Goal: Task Accomplishment & Management: Complete application form

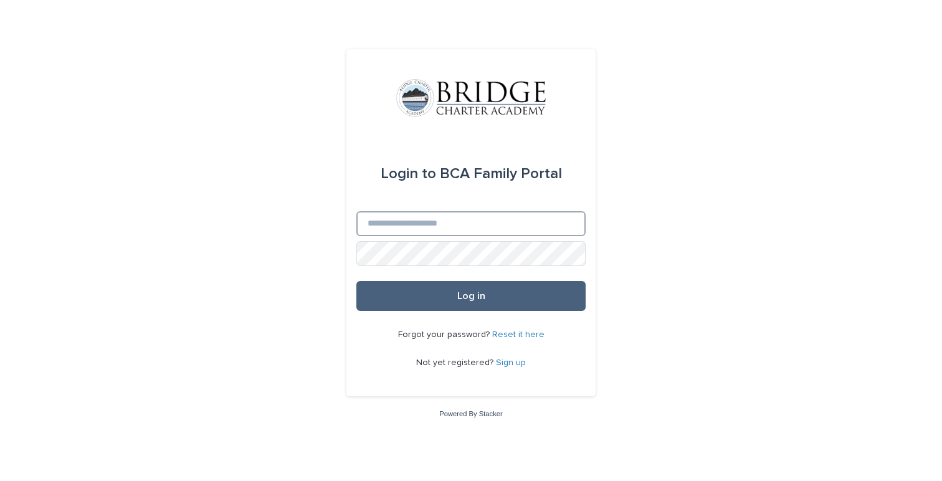
type input "**********"
click at [489, 294] on button "Log in" at bounding box center [471, 296] width 229 height 30
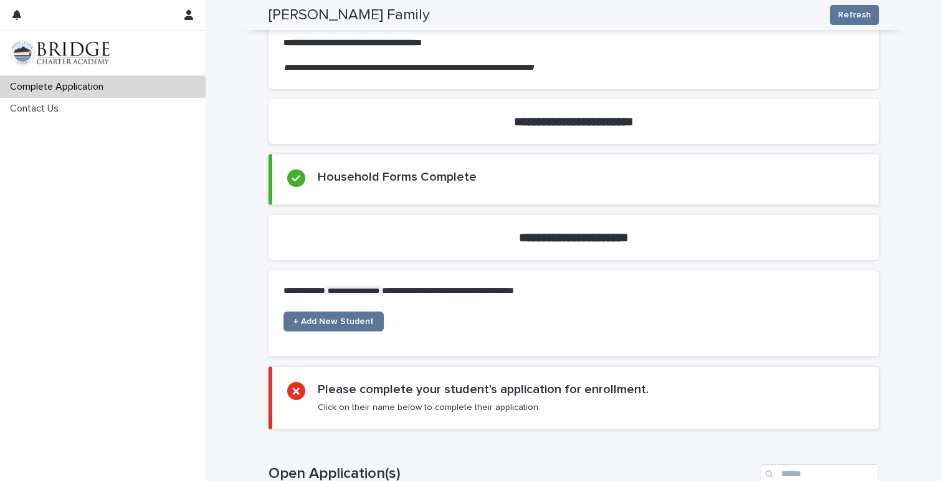
scroll to position [327, 0]
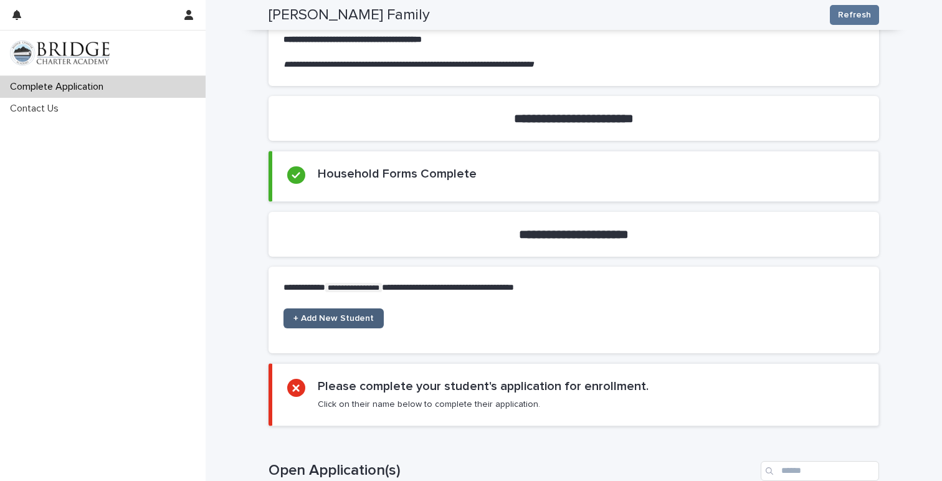
click at [343, 317] on span "+ Add New Student" at bounding box center [334, 318] width 80 height 9
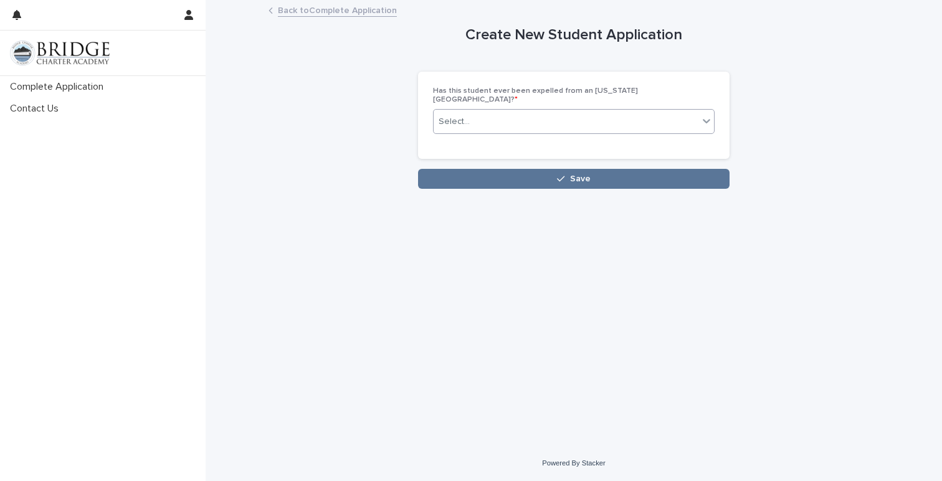
click at [483, 113] on div "Select..." at bounding box center [566, 122] width 265 height 21
click at [475, 159] on div "No" at bounding box center [574, 159] width 280 height 22
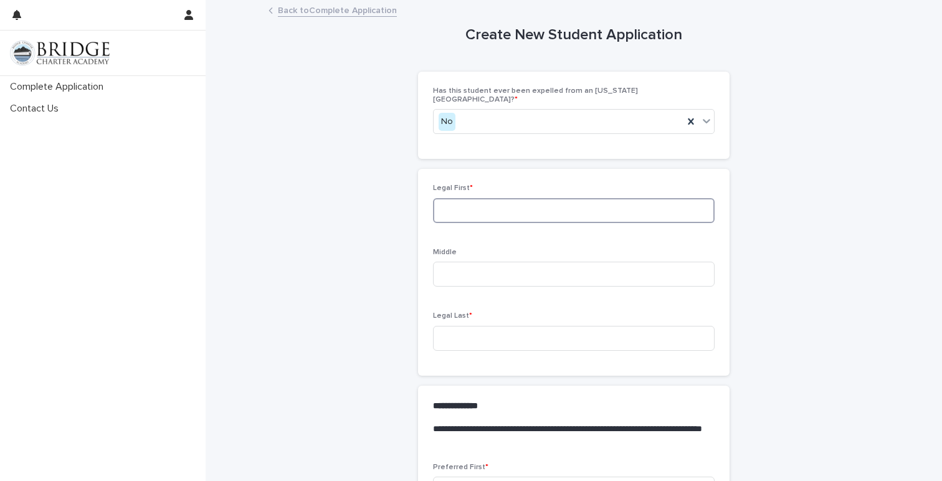
click at [461, 208] on input at bounding box center [574, 210] width 282 height 25
type input "****"
click at [457, 266] on input at bounding box center [574, 274] width 282 height 25
type input "*****"
click at [476, 327] on input at bounding box center [574, 338] width 282 height 25
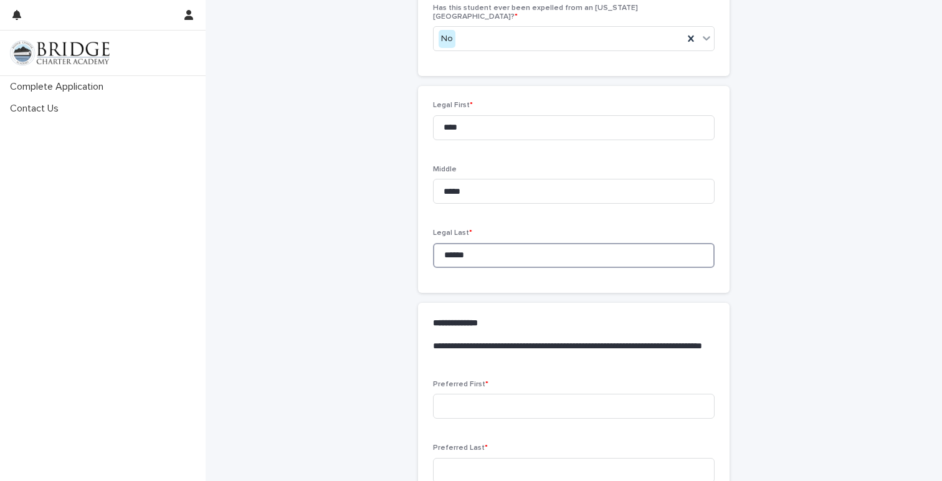
scroll to position [101, 0]
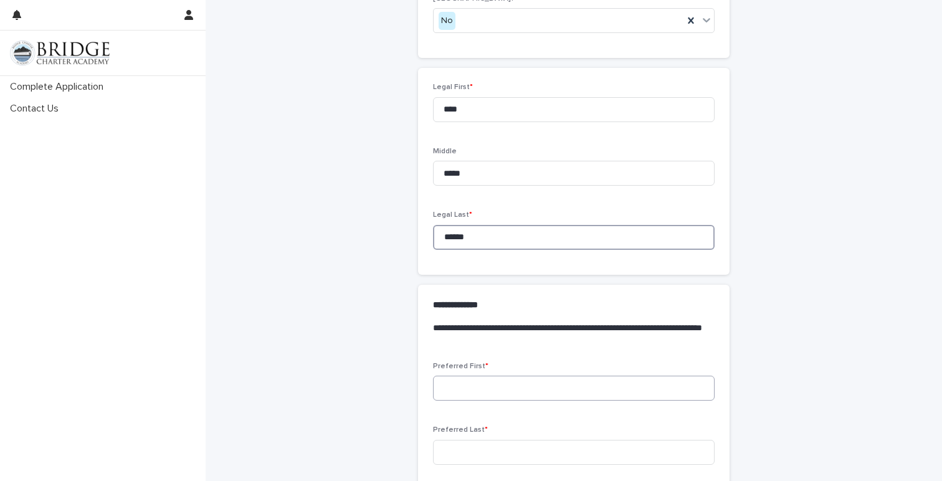
type input "******"
click at [491, 380] on input at bounding box center [574, 388] width 282 height 25
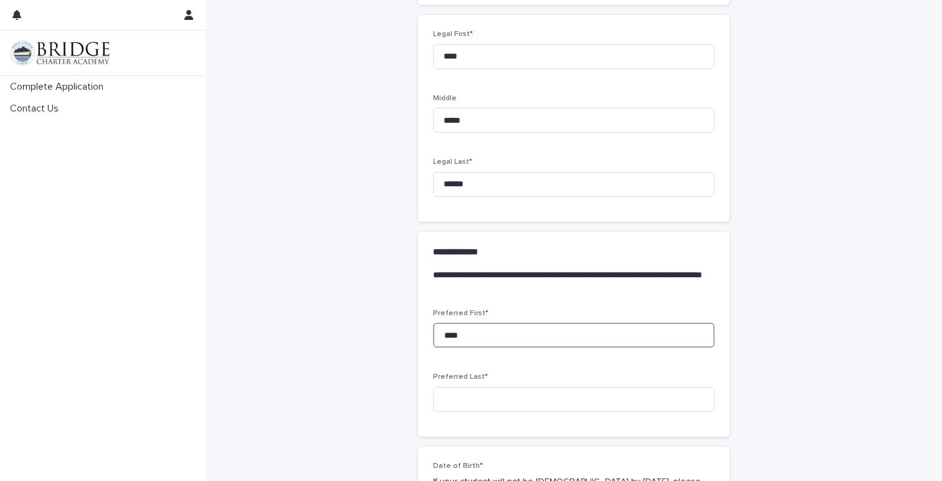
scroll to position [165, 0]
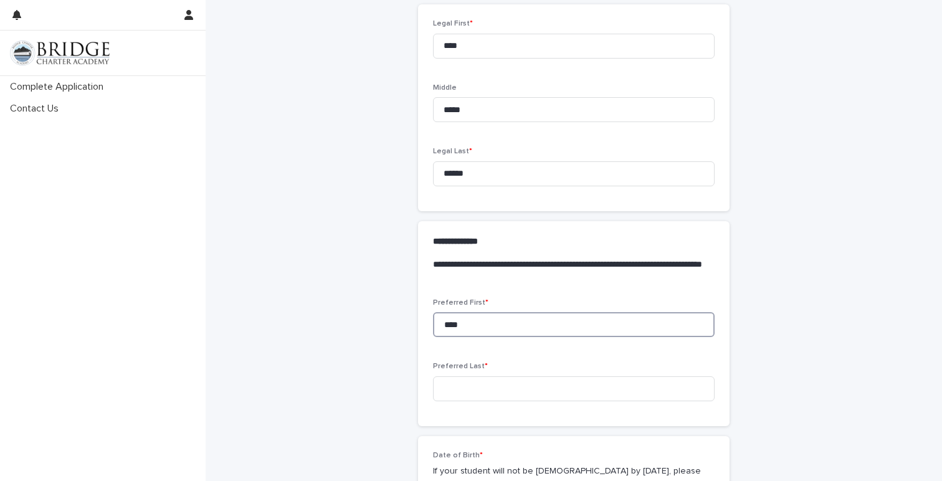
type input "****"
click at [501, 385] on input at bounding box center [574, 388] width 282 height 25
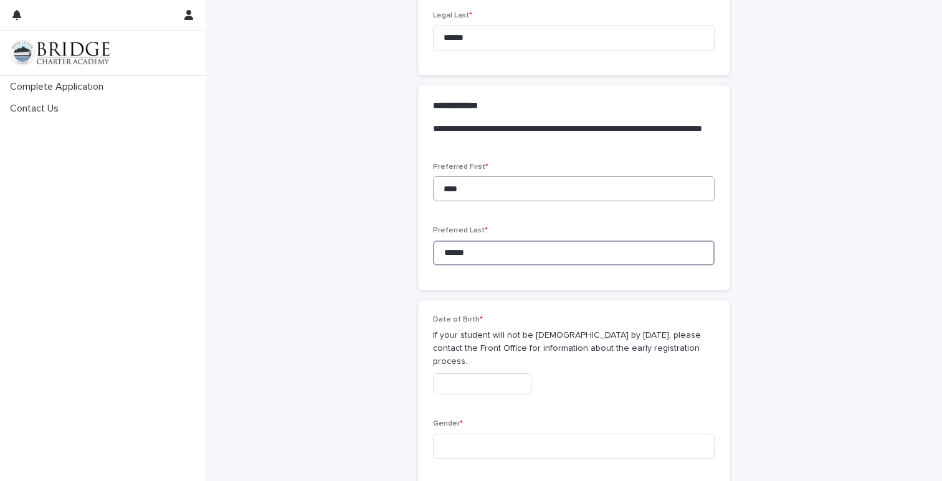
scroll to position [310, 0]
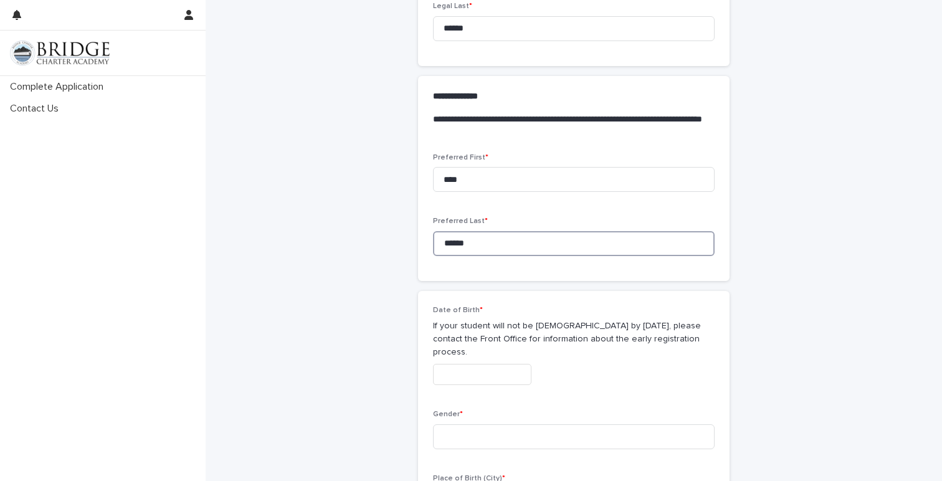
type input "******"
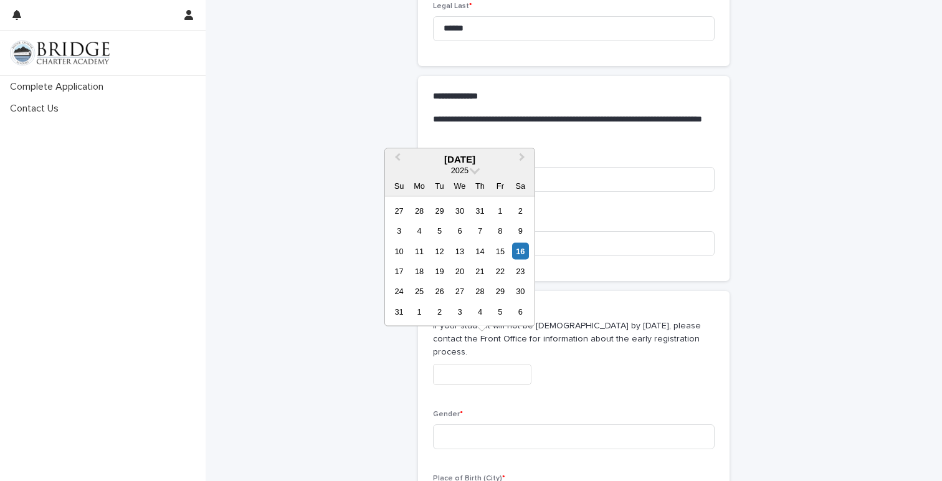
click at [461, 364] on input "text" at bounding box center [482, 375] width 98 height 22
click at [461, 173] on span "2025" at bounding box center [459, 169] width 17 height 9
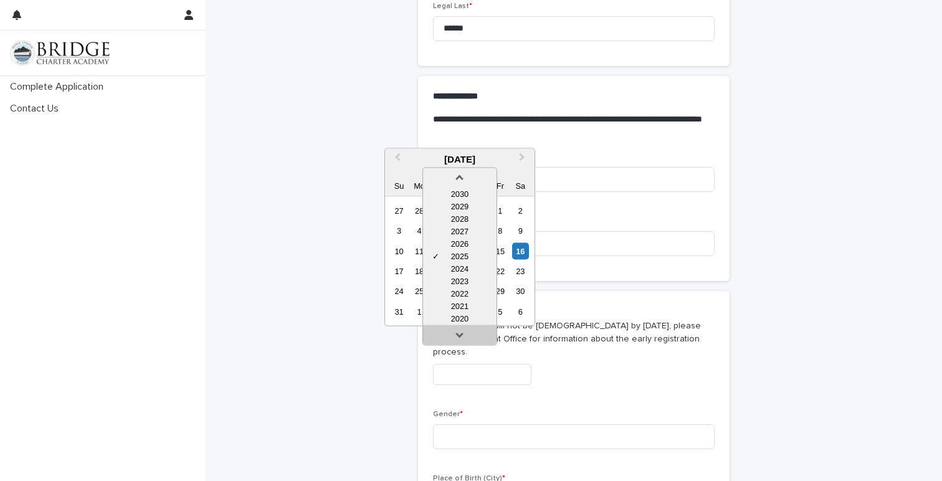
click at [463, 334] on link at bounding box center [460, 337] width 20 height 20
click at [460, 314] on div "2016" at bounding box center [460, 318] width 74 height 12
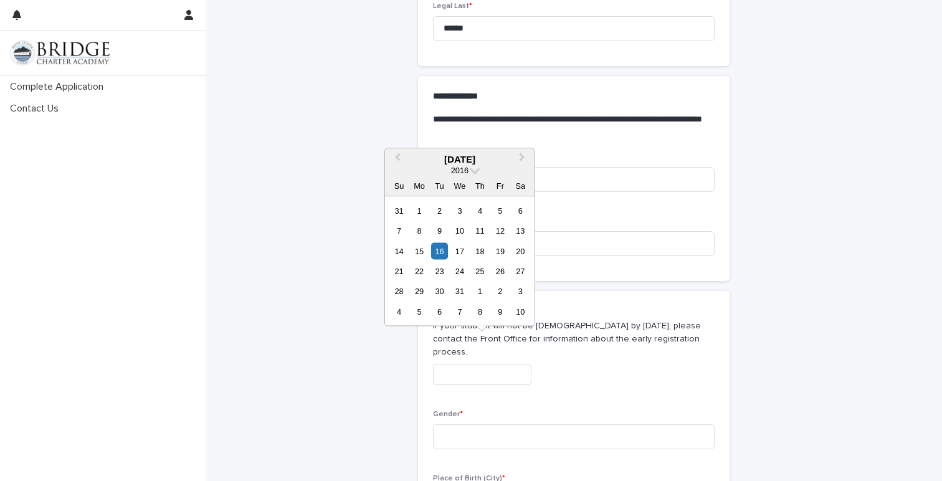
click at [448, 157] on div "August 2016" at bounding box center [460, 158] width 150 height 11
click at [444, 161] on div "August 2016" at bounding box center [460, 158] width 150 height 11
click at [438, 160] on div "August 2016" at bounding box center [460, 158] width 150 height 11
click at [398, 156] on span "Previous Month" at bounding box center [398, 158] width 0 height 17
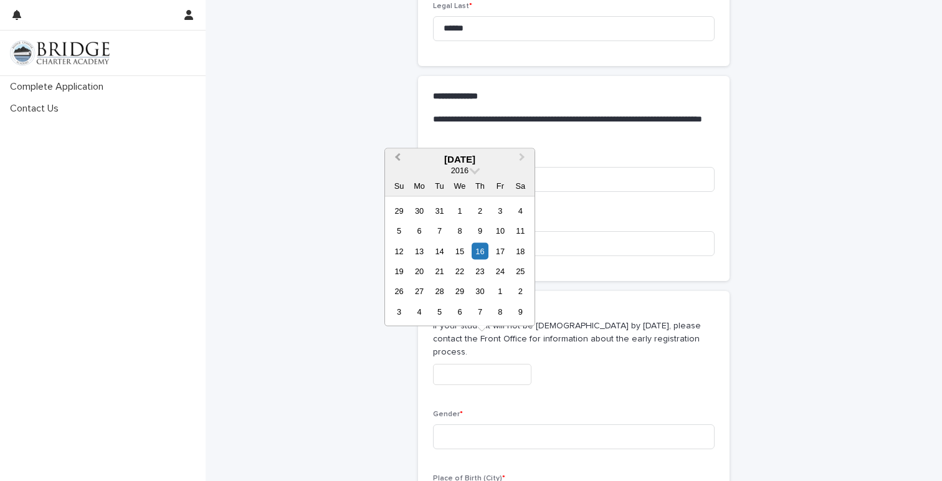
click at [398, 156] on span "Previous Month" at bounding box center [398, 158] width 0 height 17
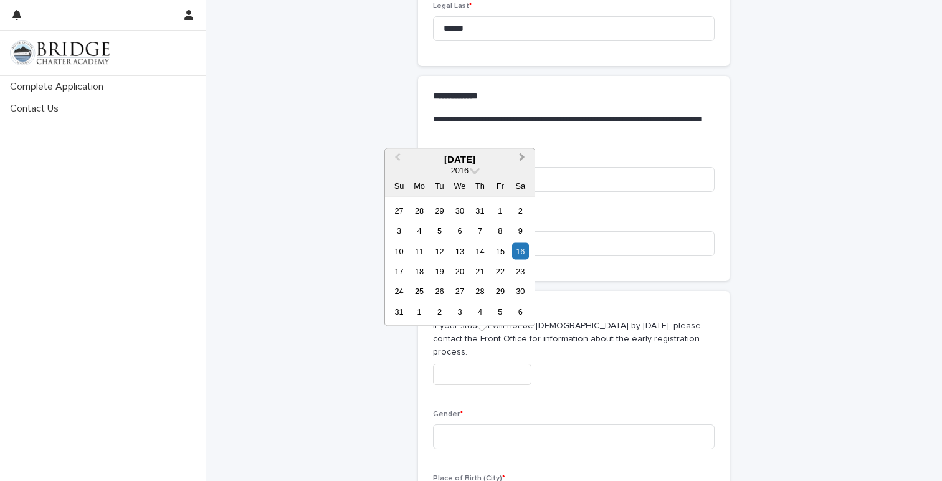
click at [523, 155] on button "Next Month" at bounding box center [524, 160] width 20 height 20
click at [501, 209] on div "5" at bounding box center [500, 210] width 17 height 17
type input "**********"
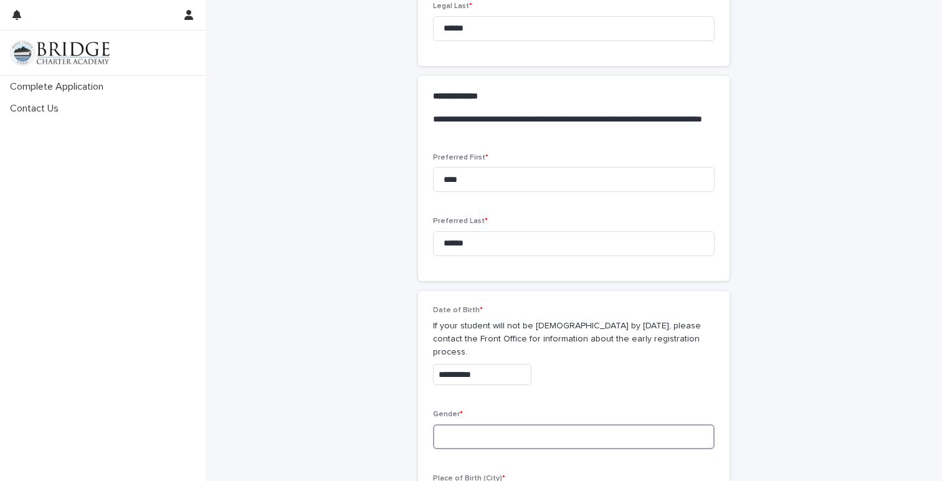
click at [471, 424] on input at bounding box center [574, 436] width 282 height 25
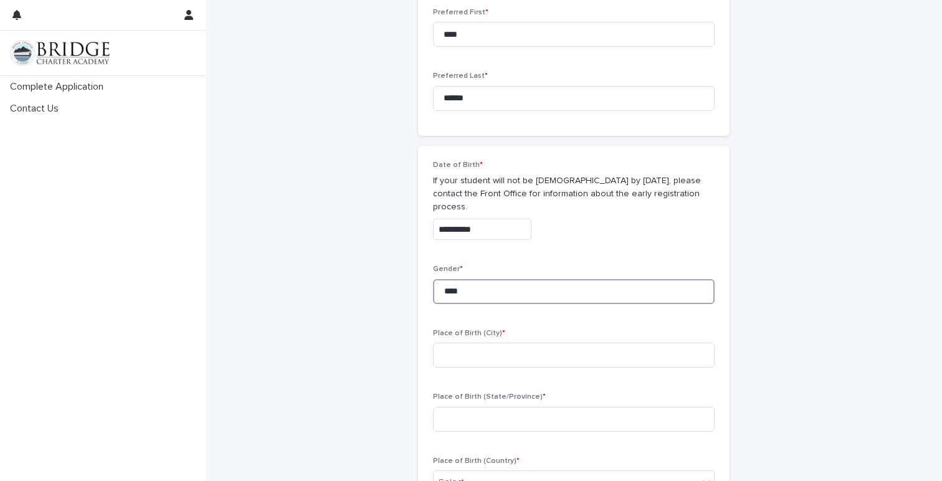
scroll to position [457, 0]
type input "****"
click at [461, 341] on input at bounding box center [574, 353] width 282 height 25
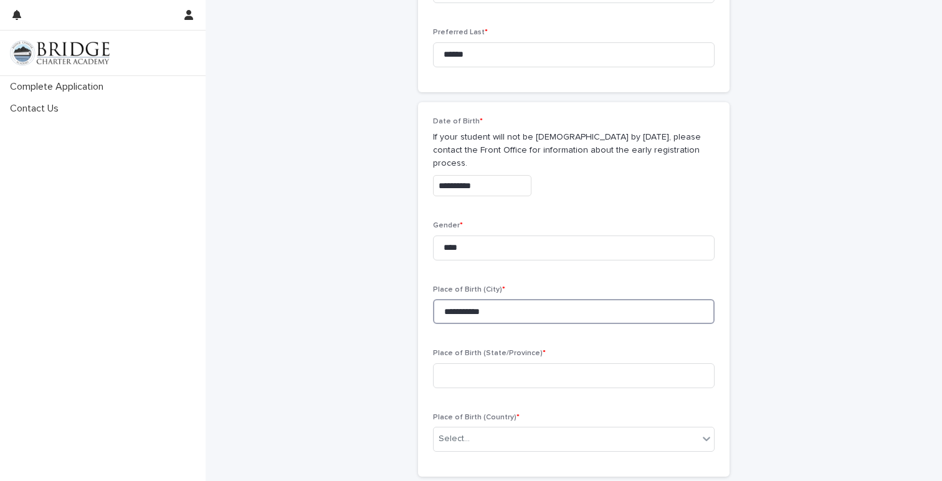
scroll to position [527, 0]
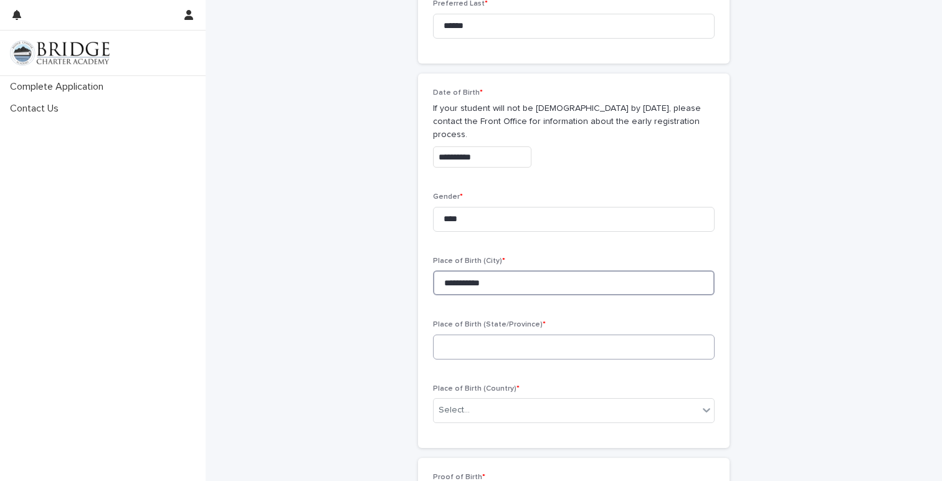
type input "**********"
click at [483, 335] on input at bounding box center [574, 347] width 282 height 25
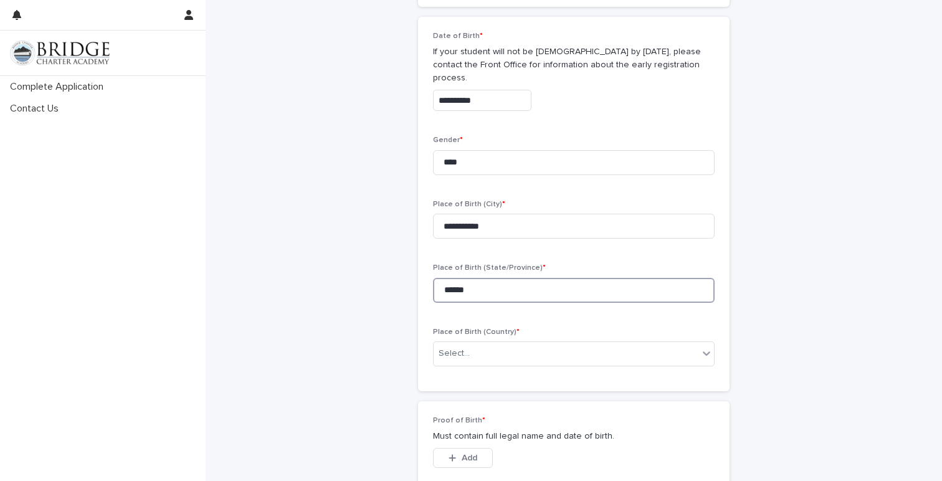
scroll to position [588, 0]
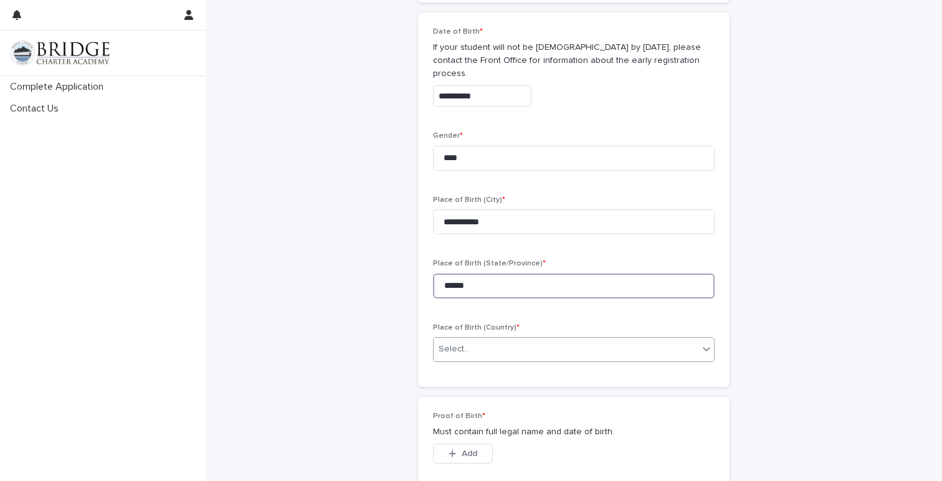
type input "******"
click at [459, 343] on div "Select..." at bounding box center [454, 349] width 31 height 13
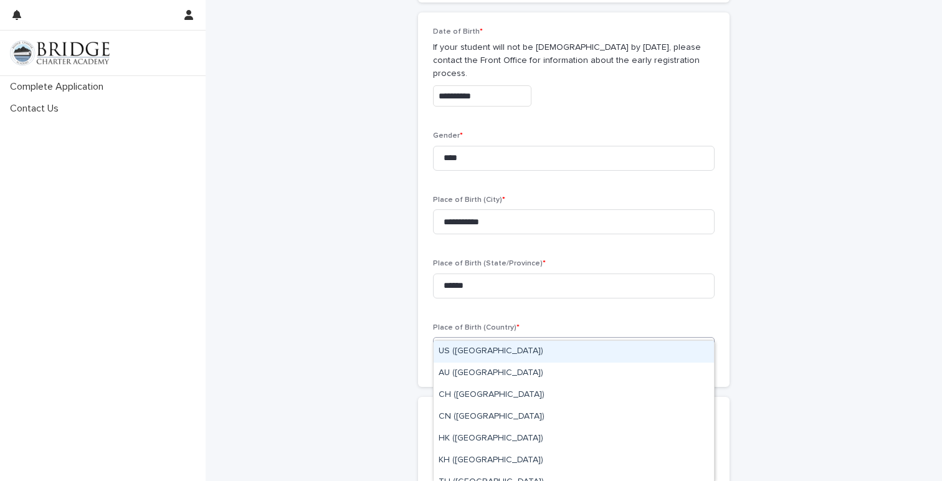
click at [456, 356] on div "US (United States)" at bounding box center [574, 352] width 280 height 22
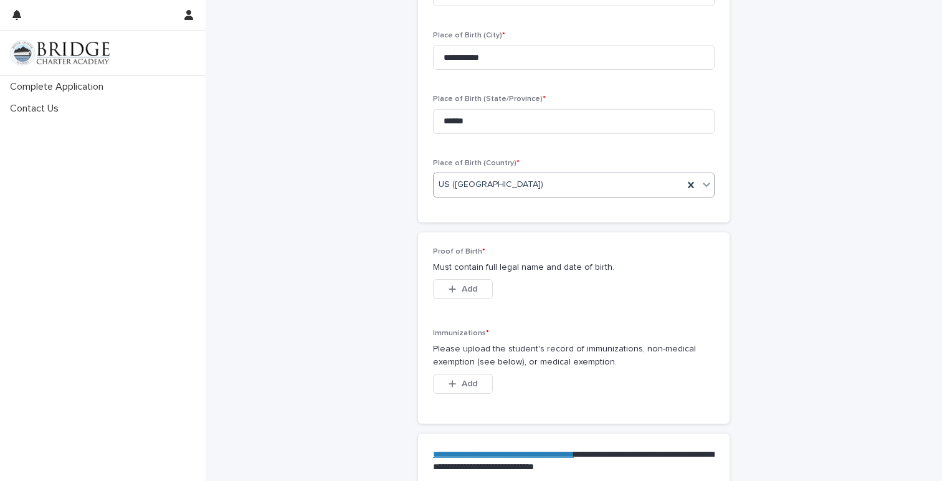
scroll to position [768, 0]
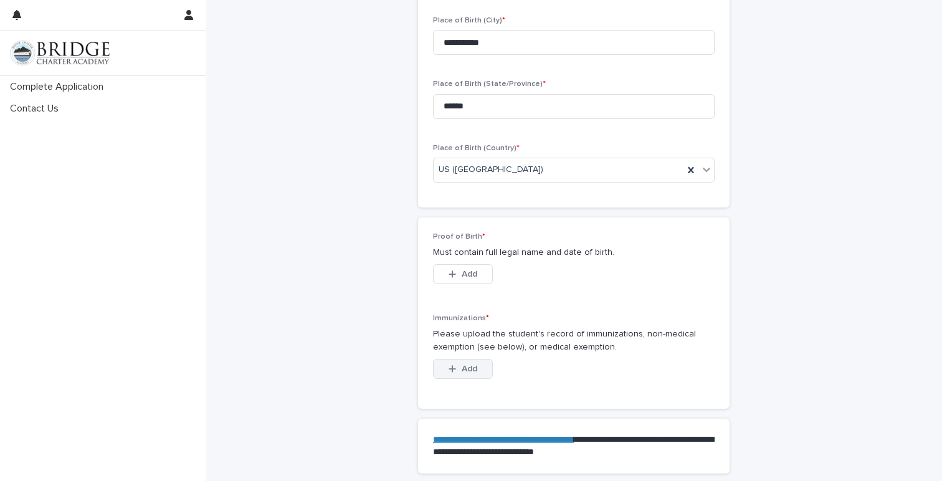
click at [465, 365] on span "Add" at bounding box center [470, 369] width 16 height 9
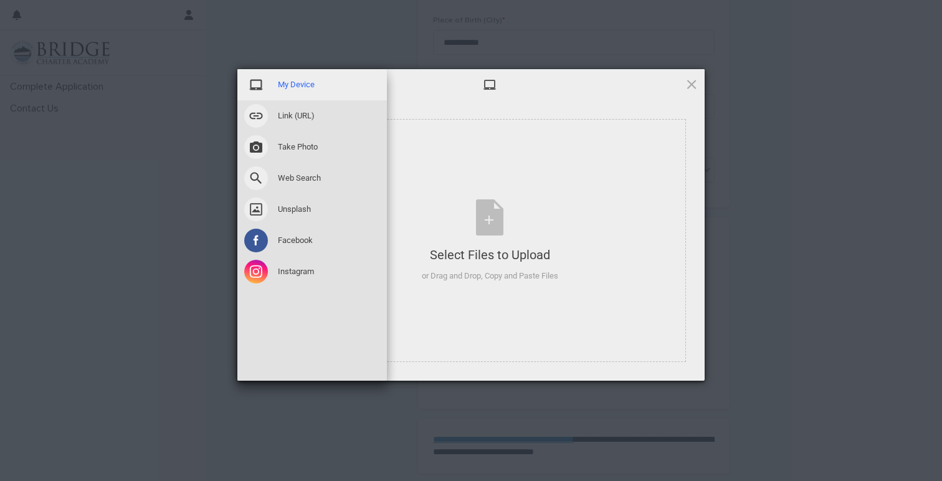
click at [282, 84] on span "My Device" at bounding box center [296, 84] width 37 height 11
click at [292, 84] on span "My Device" at bounding box center [296, 84] width 37 height 11
click at [287, 84] on span "My Device" at bounding box center [296, 84] width 37 height 11
click at [287, 83] on span "My Device" at bounding box center [296, 84] width 37 height 11
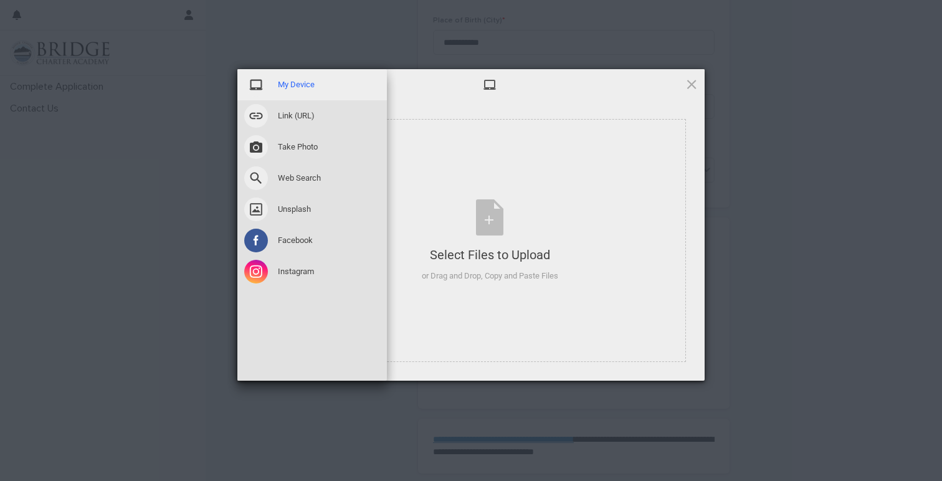
click at [259, 87] on span at bounding box center [256, 85] width 24 height 24
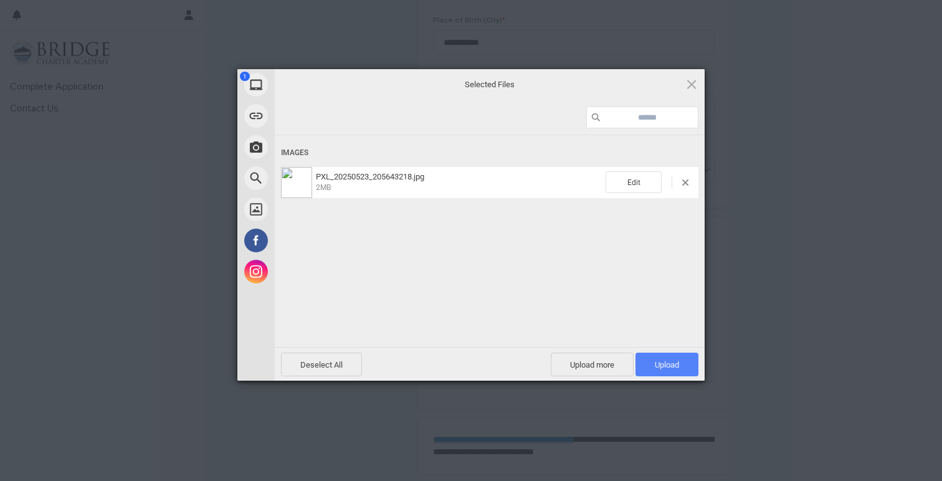
click at [659, 363] on span "Upload 1" at bounding box center [667, 364] width 24 height 9
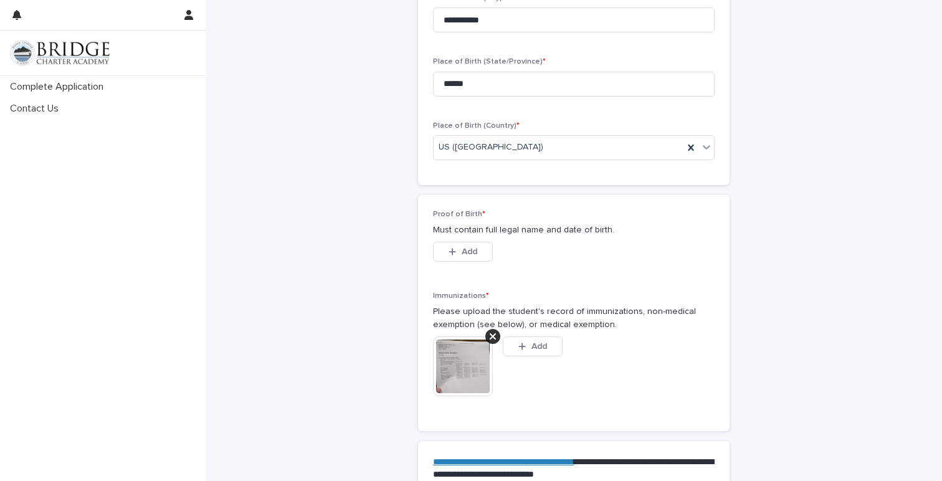
scroll to position [758, 0]
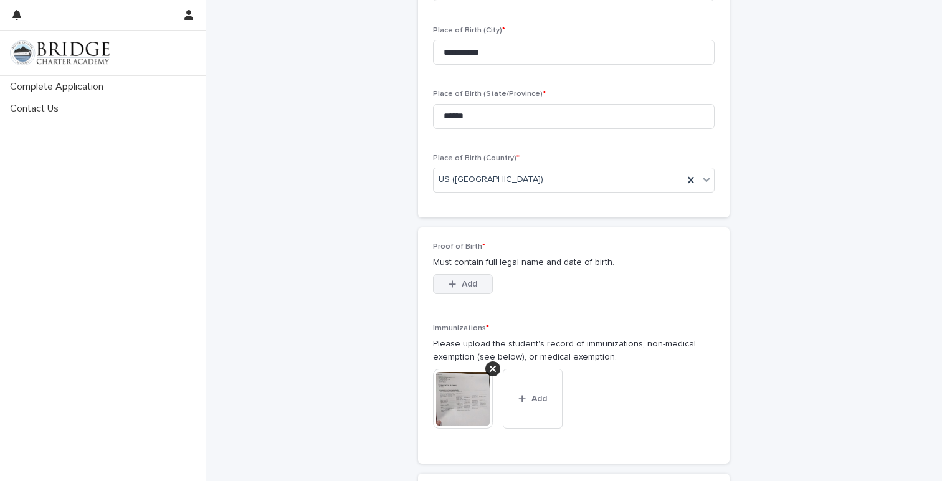
click at [470, 280] on span "Add" at bounding box center [470, 284] width 16 height 9
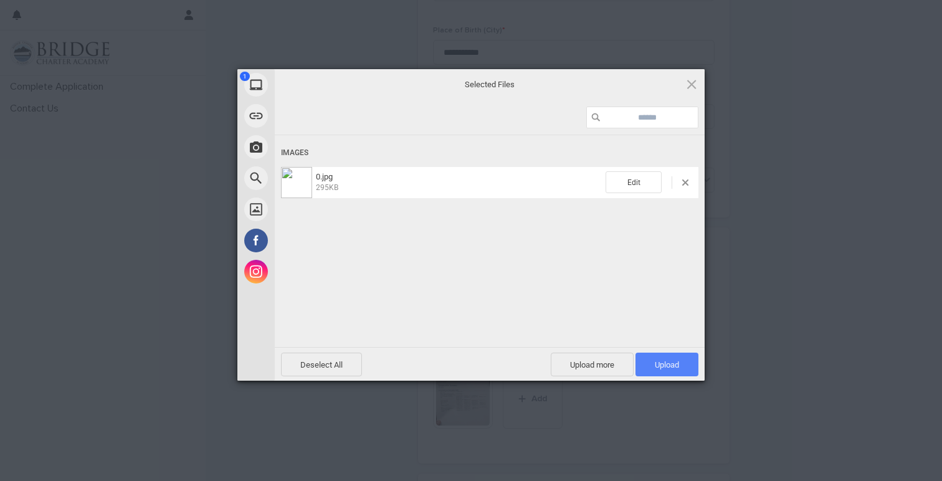
click at [674, 362] on span "Upload 1" at bounding box center [667, 364] width 24 height 9
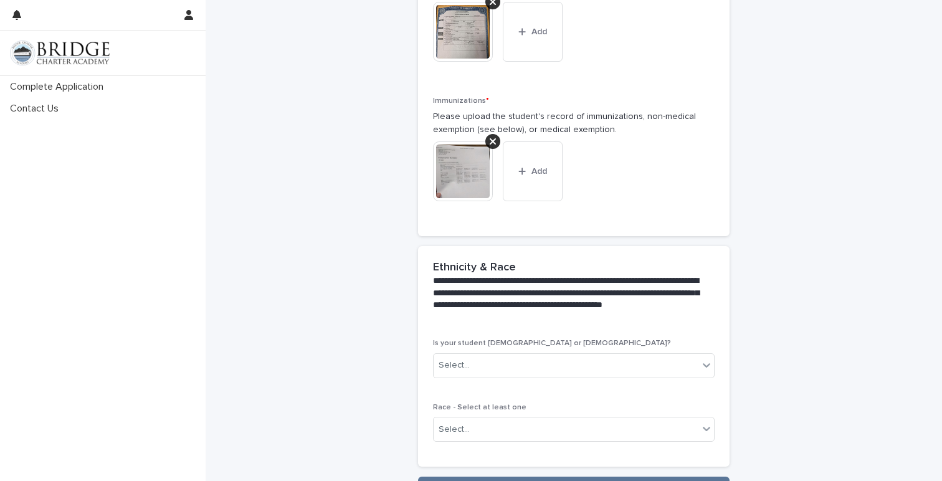
scroll to position [1038, 0]
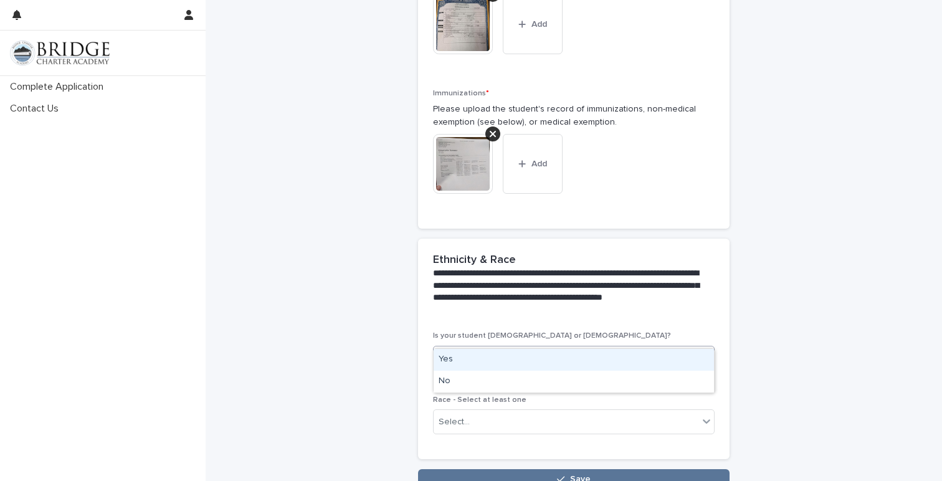
click at [623, 348] on div "Select..." at bounding box center [566, 358] width 265 height 21
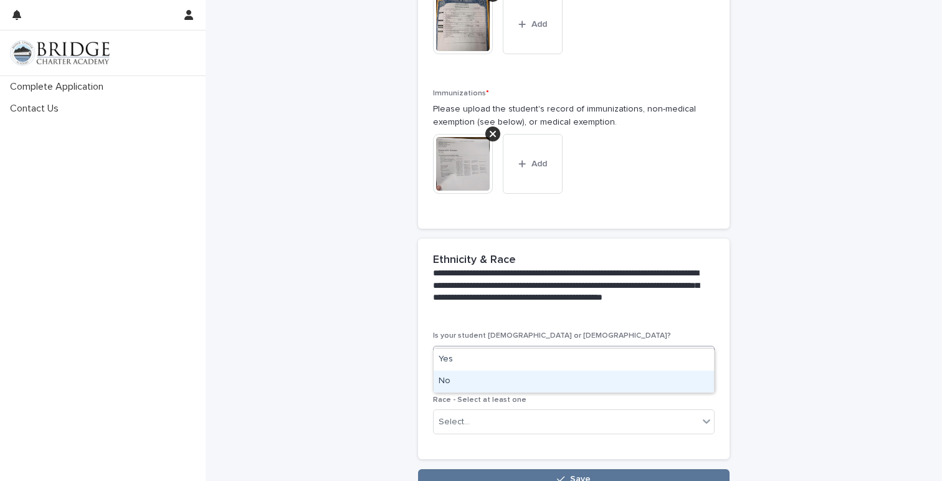
click at [583, 382] on div "No" at bounding box center [574, 382] width 280 height 22
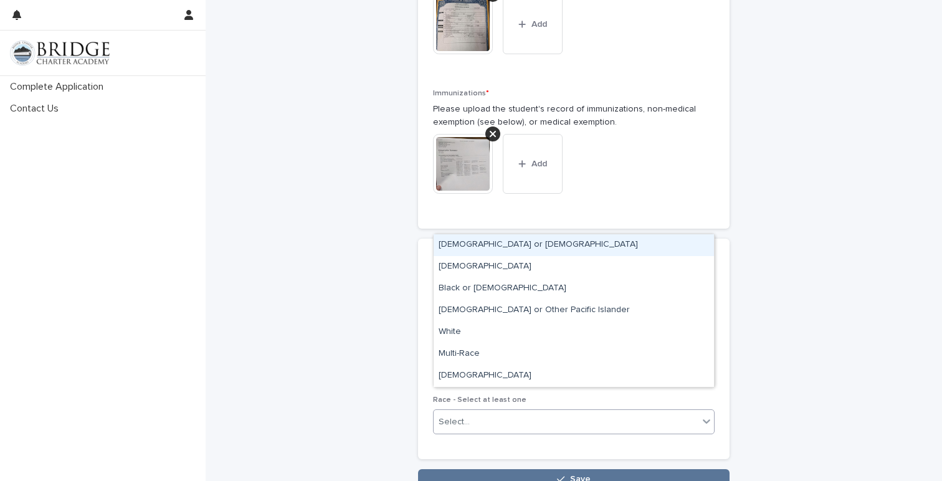
click at [546, 412] on div "Select..." at bounding box center [566, 422] width 265 height 21
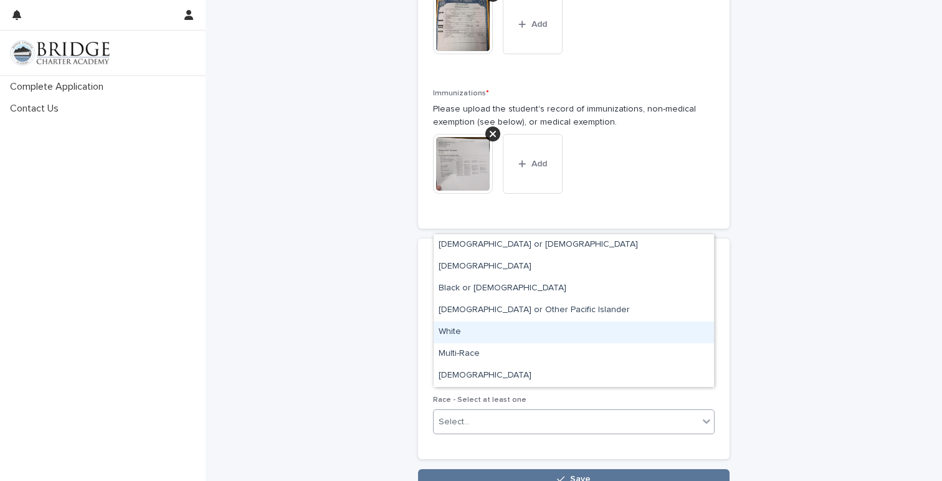
click at [500, 327] on div "White" at bounding box center [574, 333] width 280 height 22
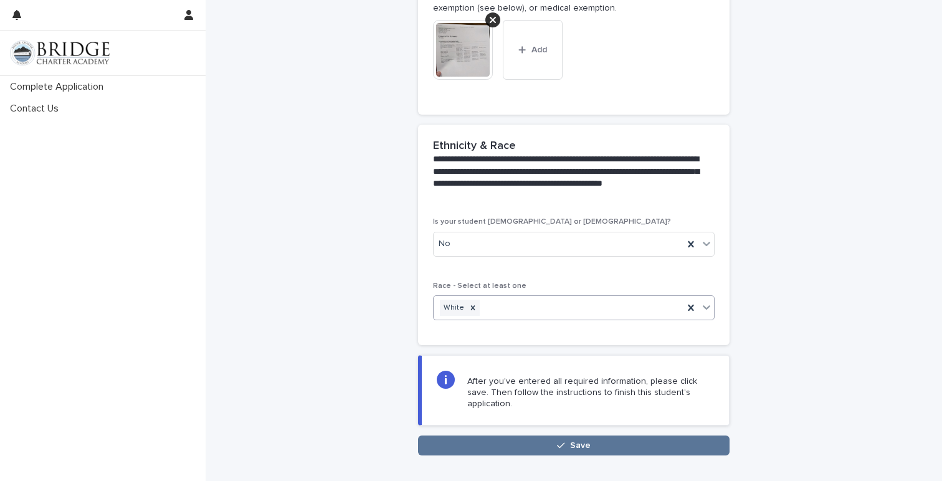
scroll to position [1153, 0]
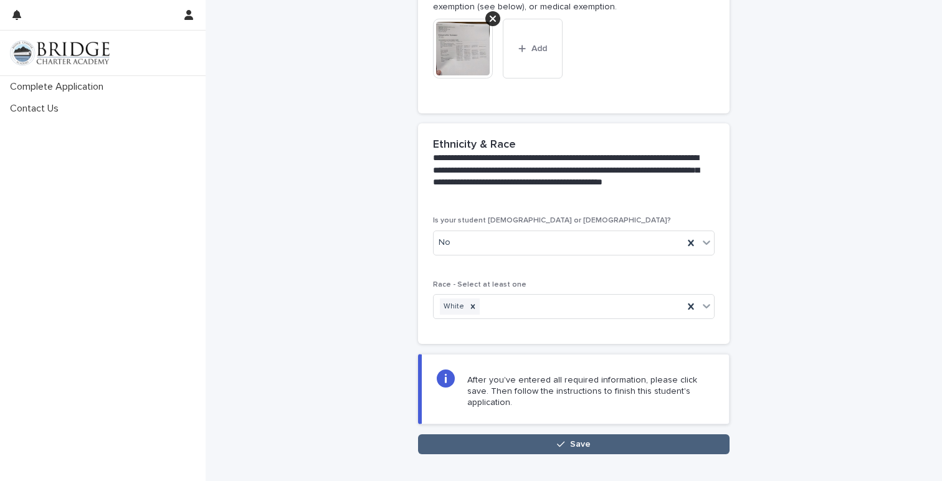
click at [646, 434] on button "Save" at bounding box center [574, 444] width 312 height 20
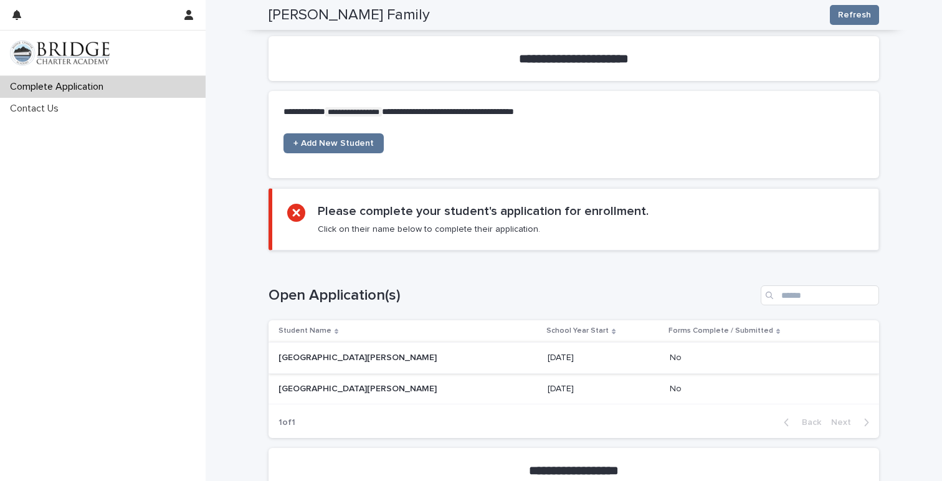
scroll to position [376, 0]
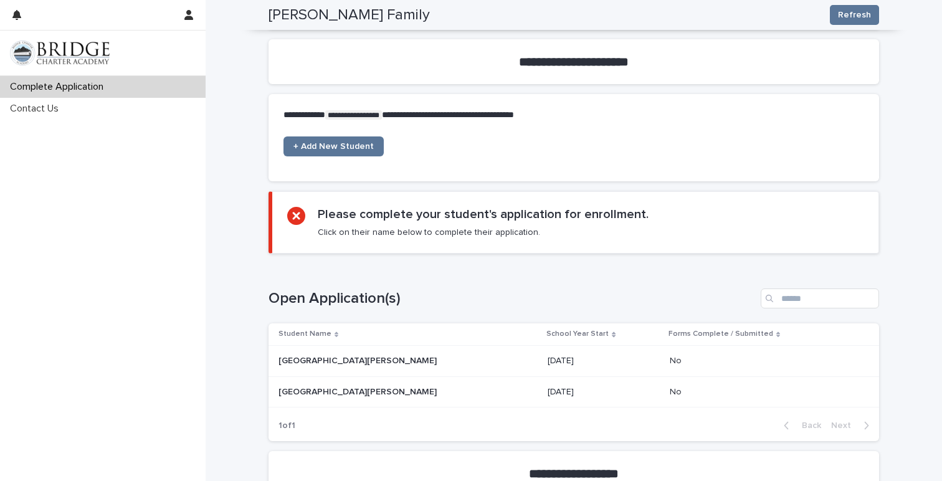
click at [670, 361] on p "No" at bounding box center [677, 359] width 14 height 13
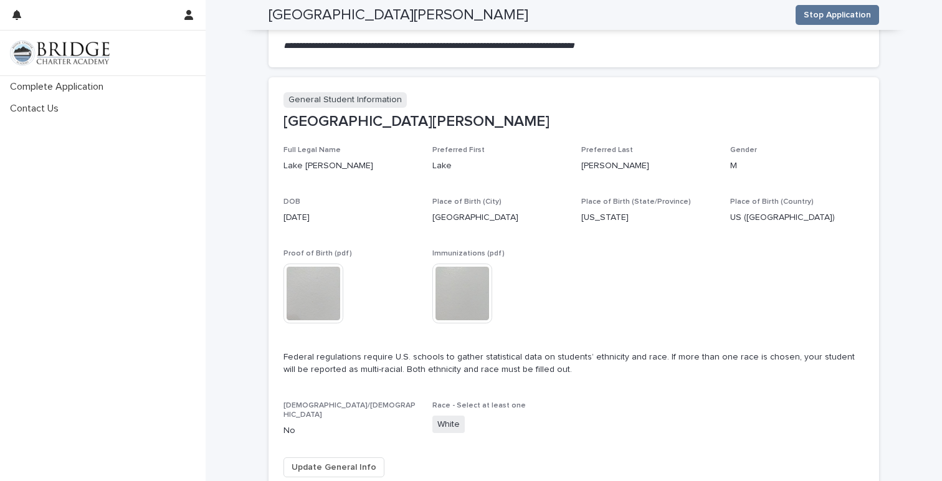
scroll to position [113, 0]
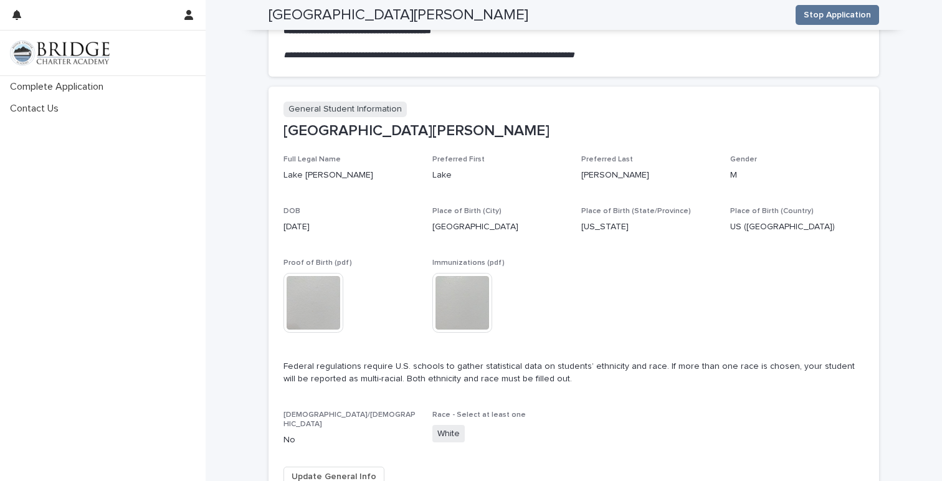
click at [303, 301] on img at bounding box center [314, 303] width 60 height 60
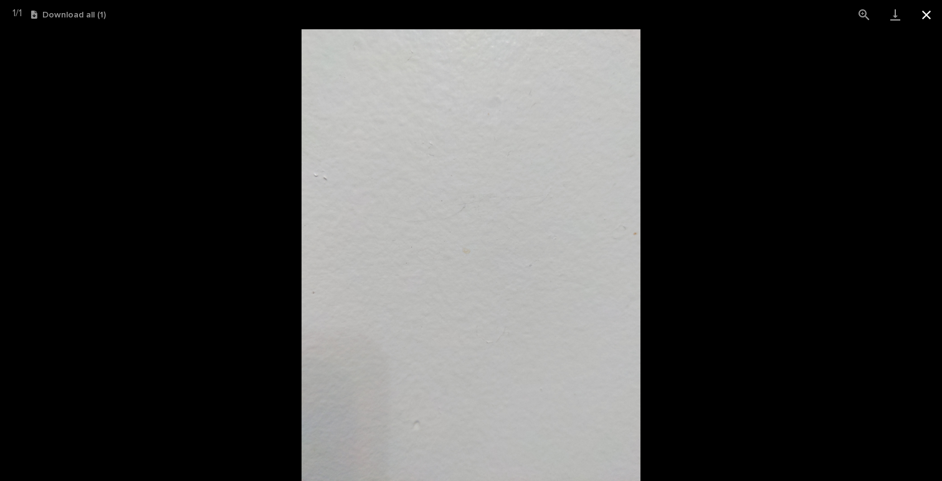
click at [924, 14] on button "Close gallery" at bounding box center [926, 14] width 31 height 29
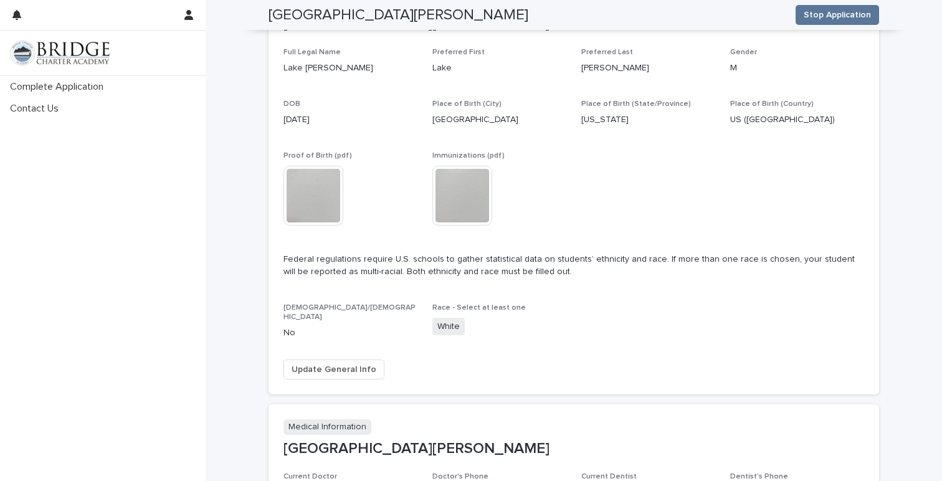
scroll to position [221, 0]
click at [330, 368] on span "Update General Info" at bounding box center [334, 369] width 85 height 12
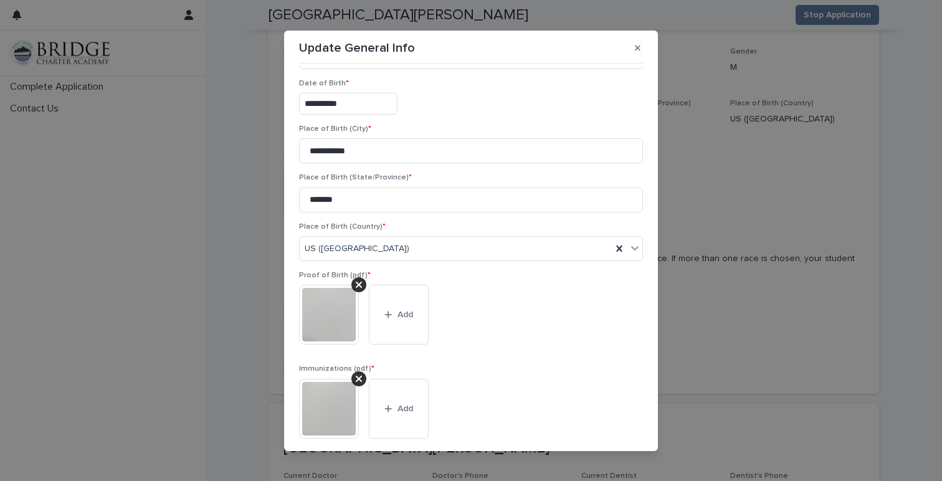
scroll to position [342, 0]
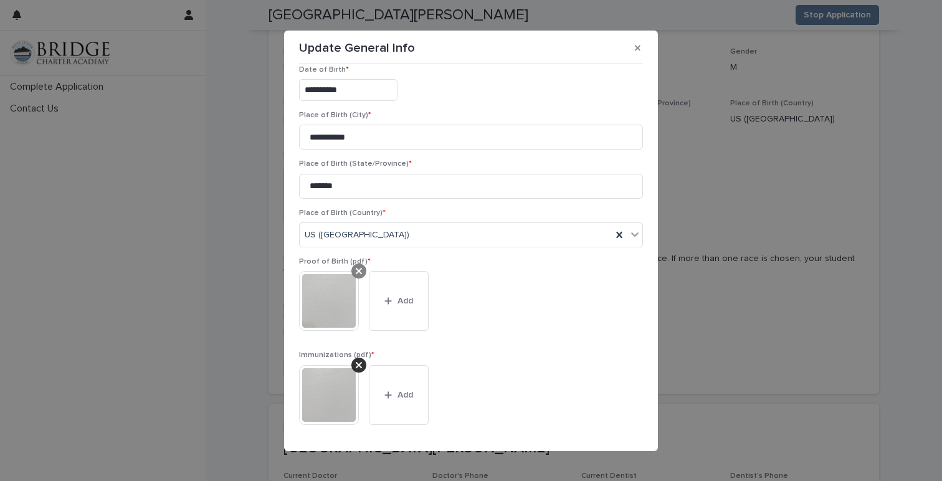
click at [359, 271] on icon at bounding box center [359, 271] width 6 height 6
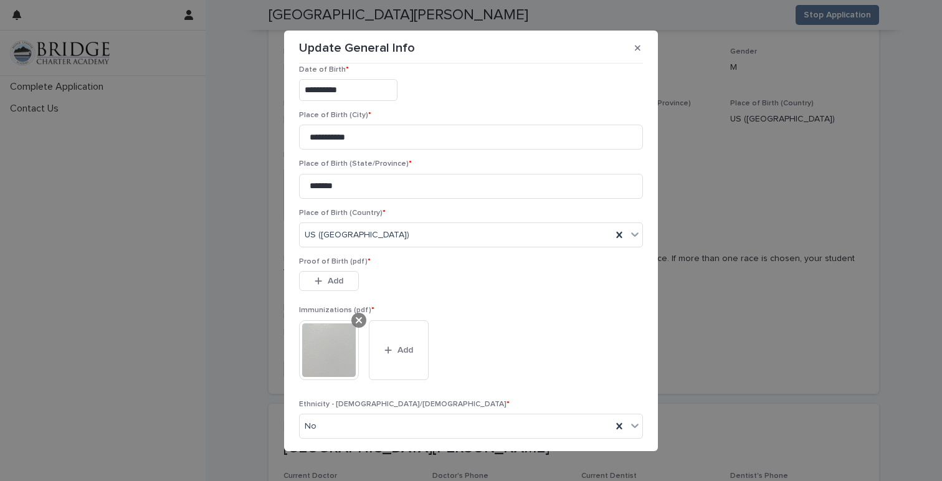
click at [359, 318] on icon at bounding box center [359, 320] width 6 height 10
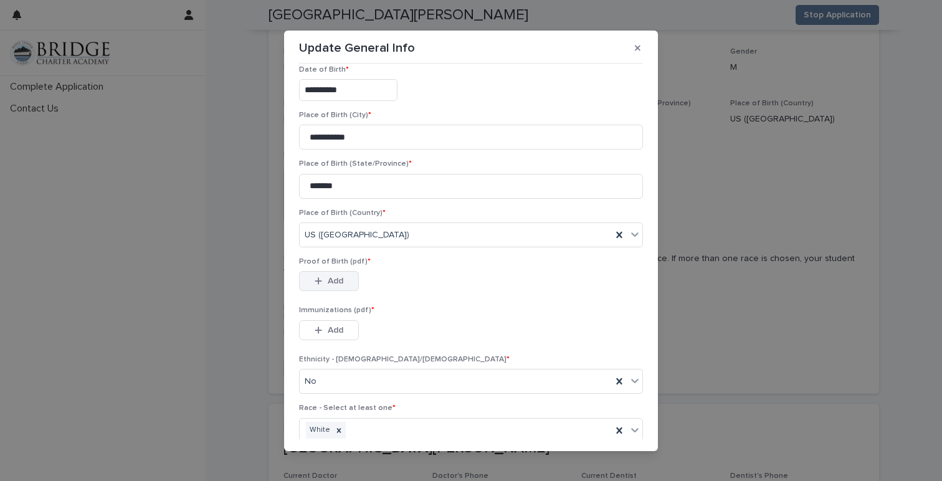
click at [328, 279] on span "Add" at bounding box center [336, 281] width 16 height 9
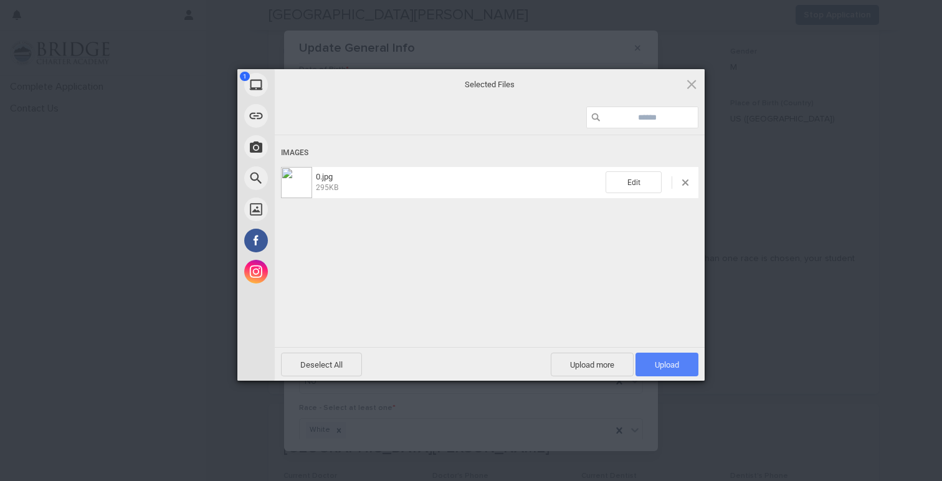
click at [658, 366] on span "Upload 1" at bounding box center [667, 364] width 24 height 9
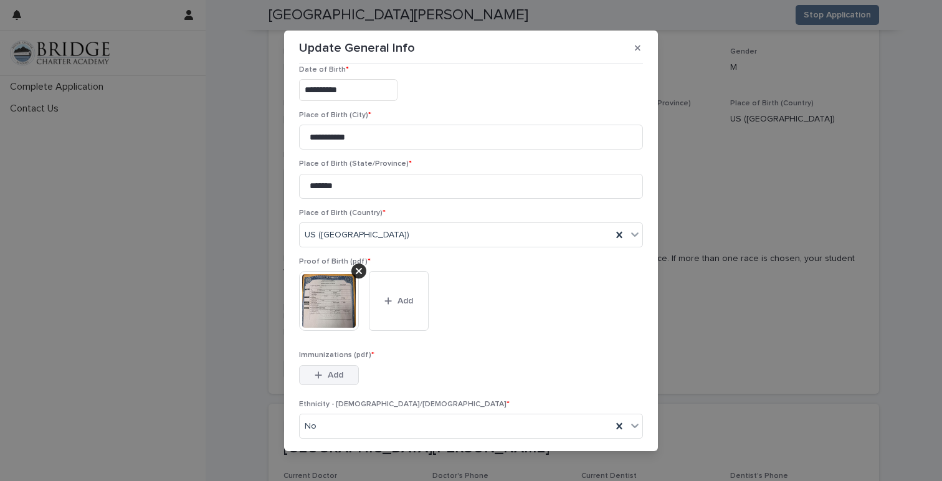
click at [339, 370] on button "Add" at bounding box center [329, 375] width 60 height 20
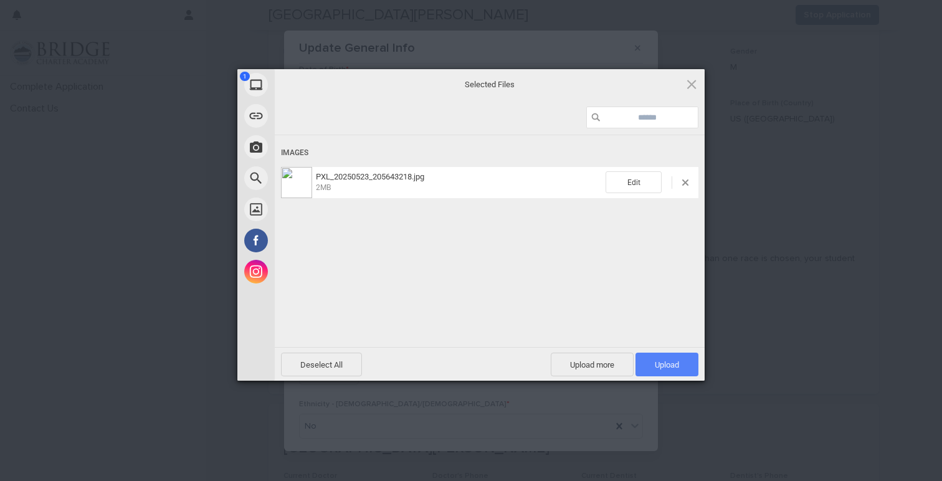
click at [668, 364] on span "Upload 1" at bounding box center [667, 364] width 24 height 9
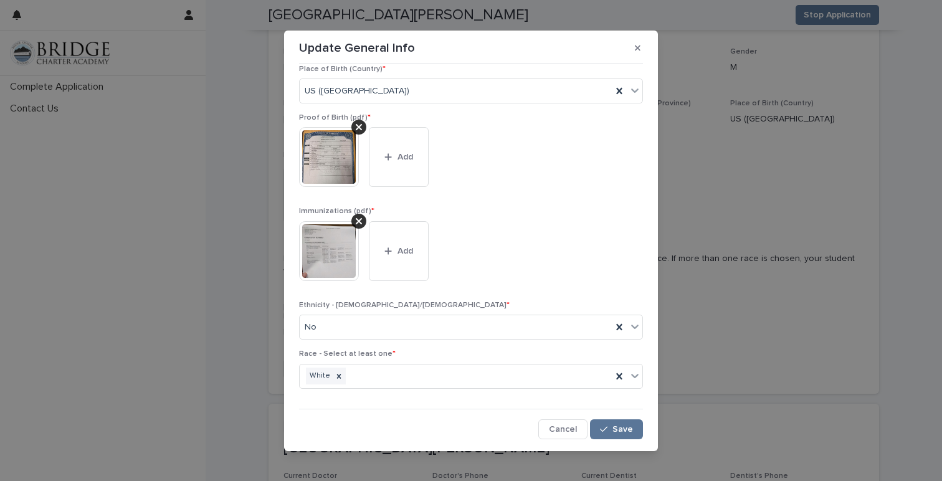
scroll to position [7, 0]
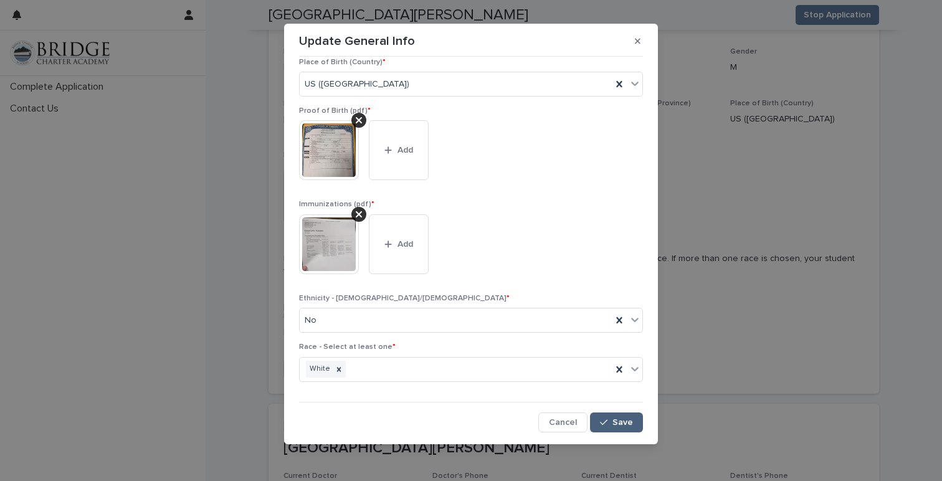
click at [616, 416] on button "Save" at bounding box center [616, 423] width 53 height 20
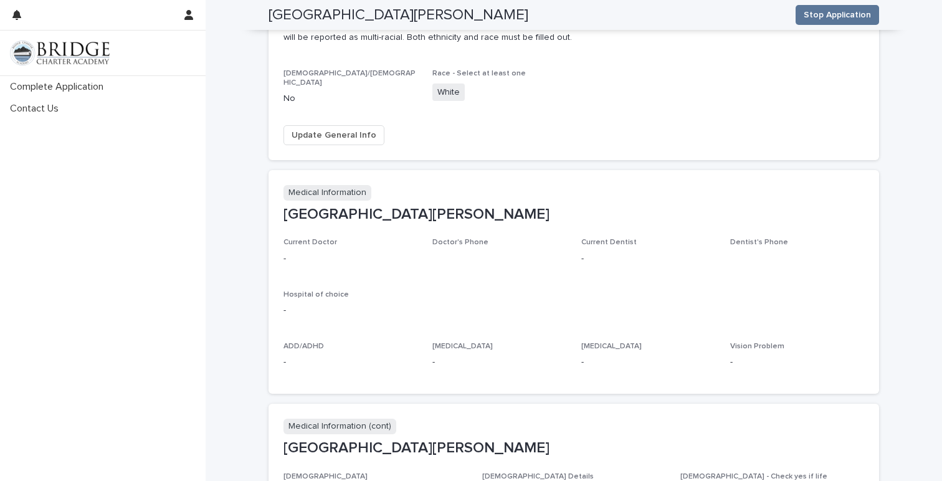
scroll to position [457, 0]
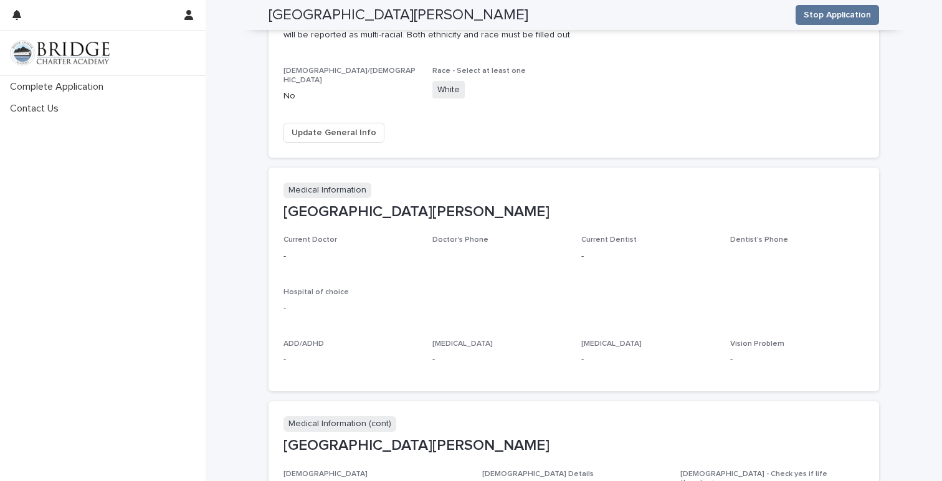
click at [327, 186] on p "Medical Information" at bounding box center [328, 191] width 88 height 16
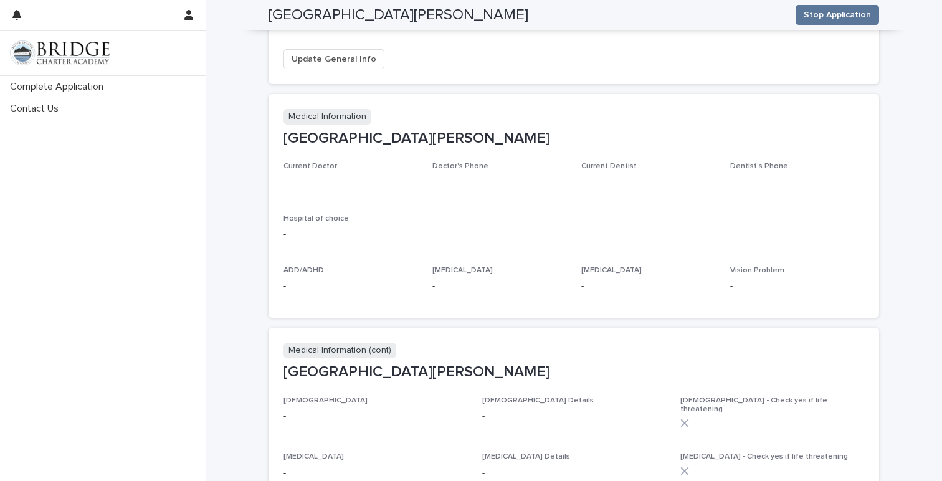
scroll to position [552, 0]
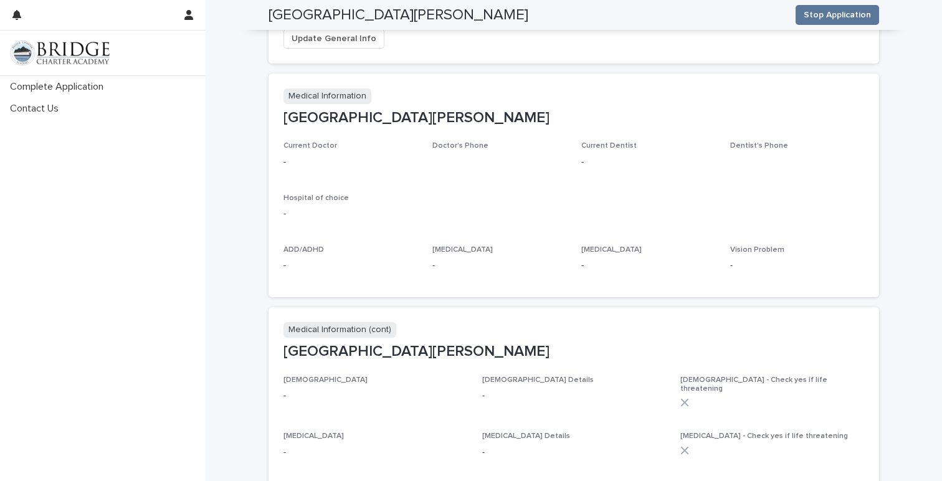
click at [315, 237] on div "Current Doctor - Doctor's Phone Current Dentist - Dentist's Phone Hospital of c…" at bounding box center [574, 211] width 581 height 141
click at [296, 133] on section "Medical Information View record Lake Dilley Current Doctor - Doctor's Phone Cur…" at bounding box center [574, 186] width 611 height 224
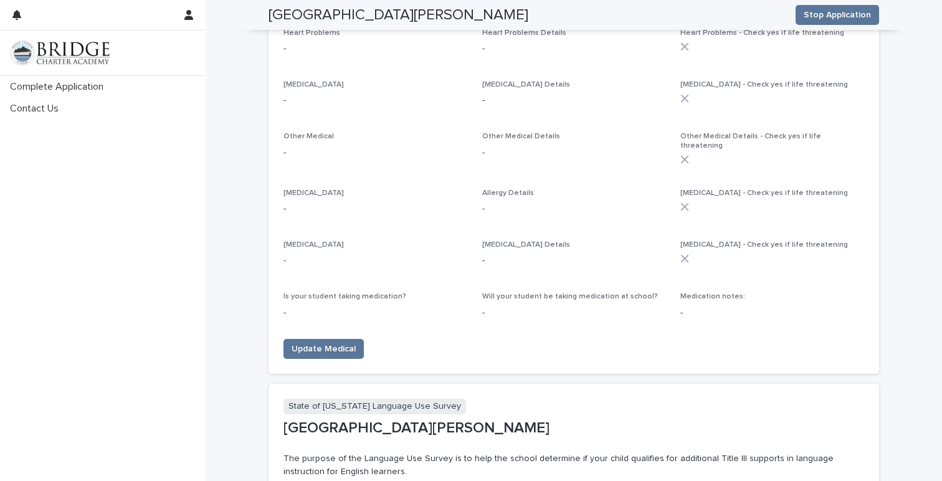
scroll to position [1063, 0]
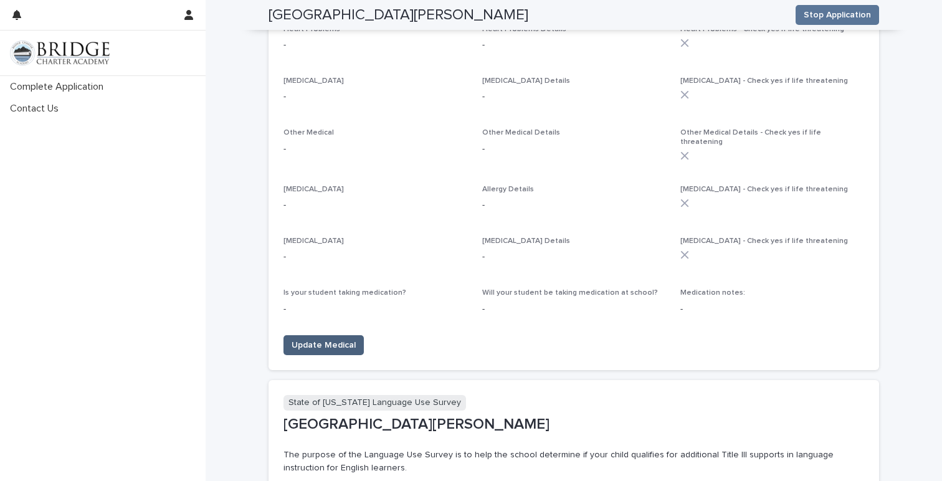
click at [322, 339] on span "Update Medical" at bounding box center [324, 345] width 64 height 12
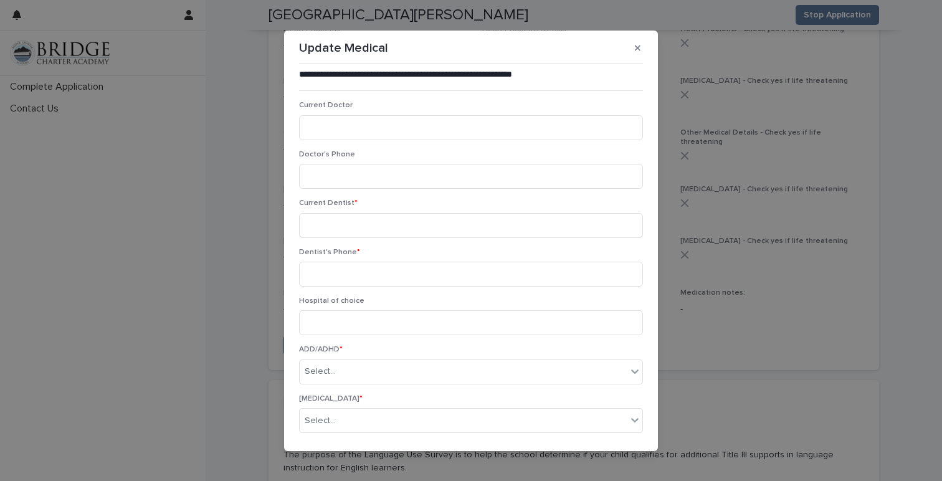
click at [686, 248] on div "**********" at bounding box center [471, 240] width 942 height 481
click at [635, 54] on button "button" at bounding box center [638, 48] width 21 height 20
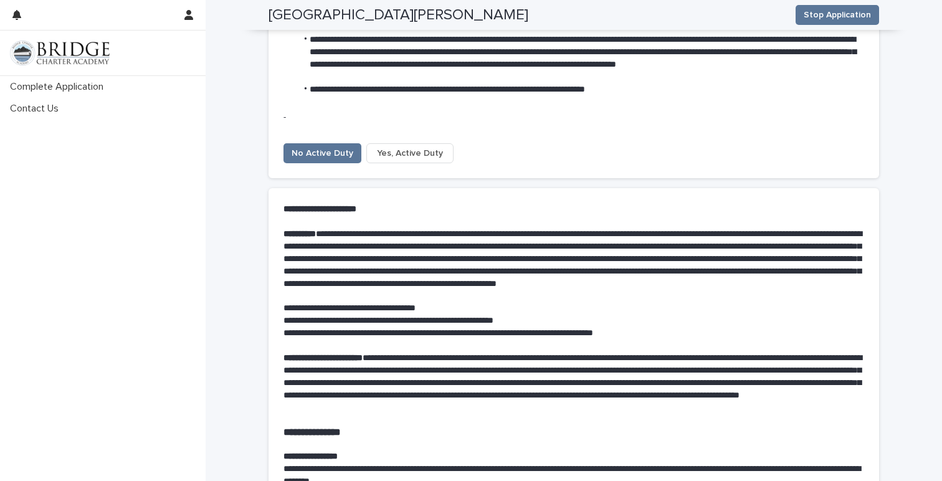
scroll to position [3929, 0]
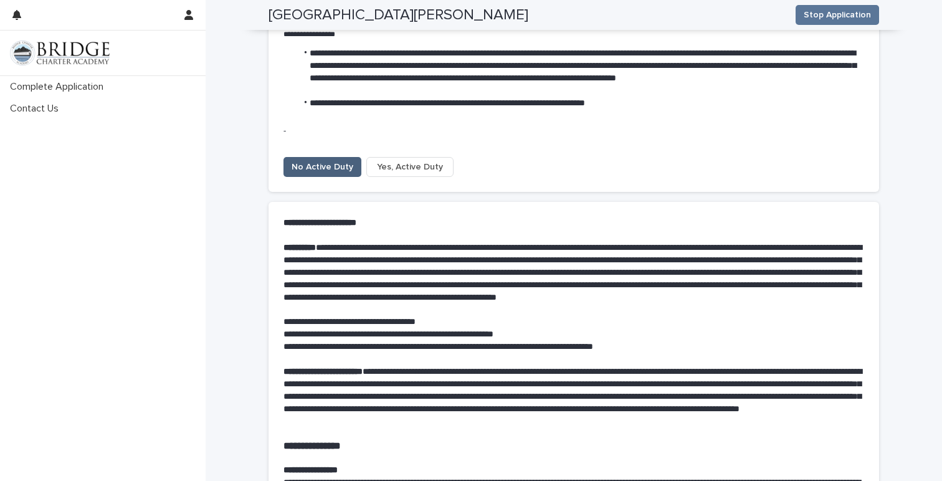
click at [325, 161] on span "No Active Duty" at bounding box center [323, 167] width 62 height 12
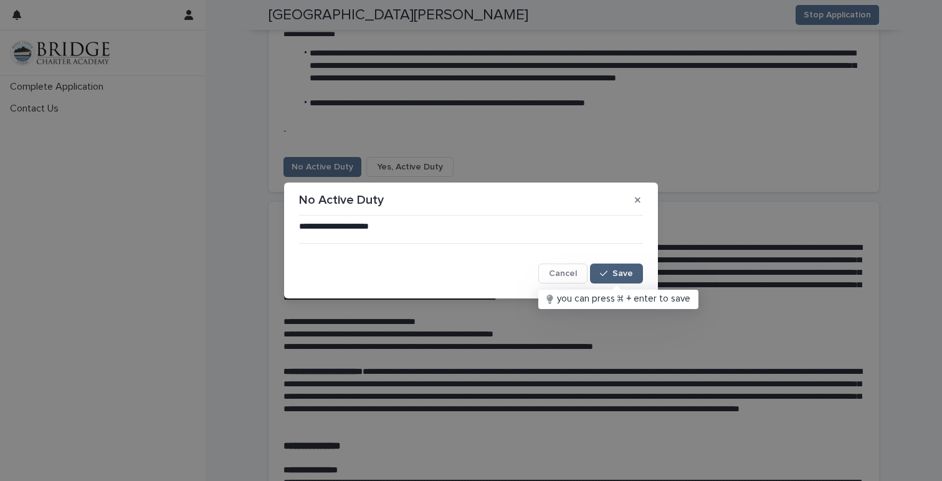
click at [620, 272] on span "Save" at bounding box center [623, 273] width 21 height 9
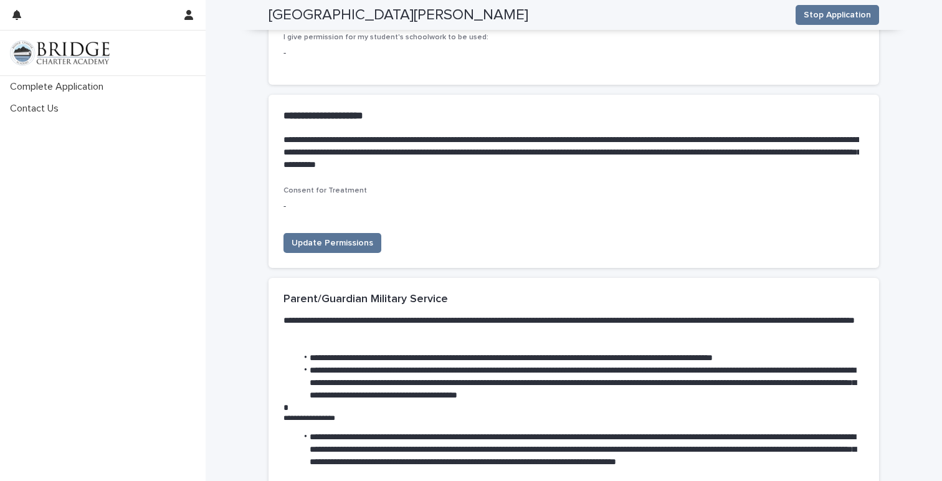
scroll to position [3535, 0]
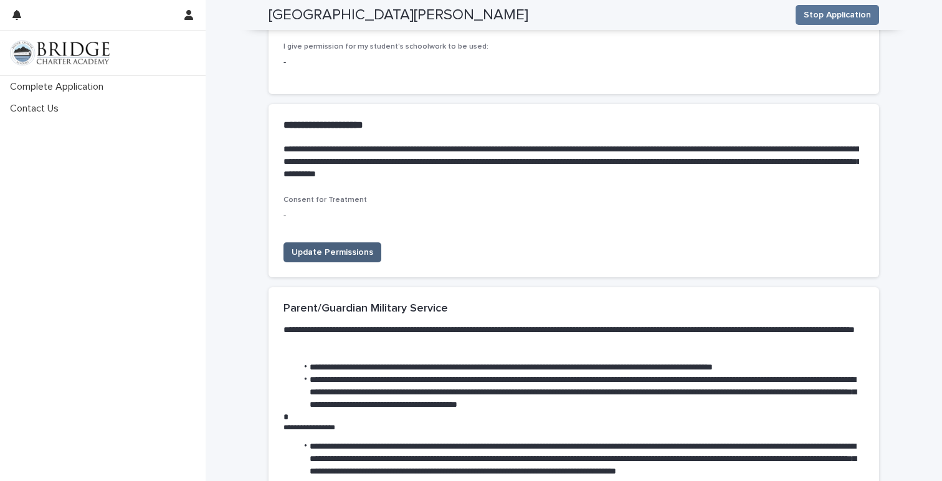
click at [323, 246] on span "Update Permissions" at bounding box center [333, 252] width 82 height 12
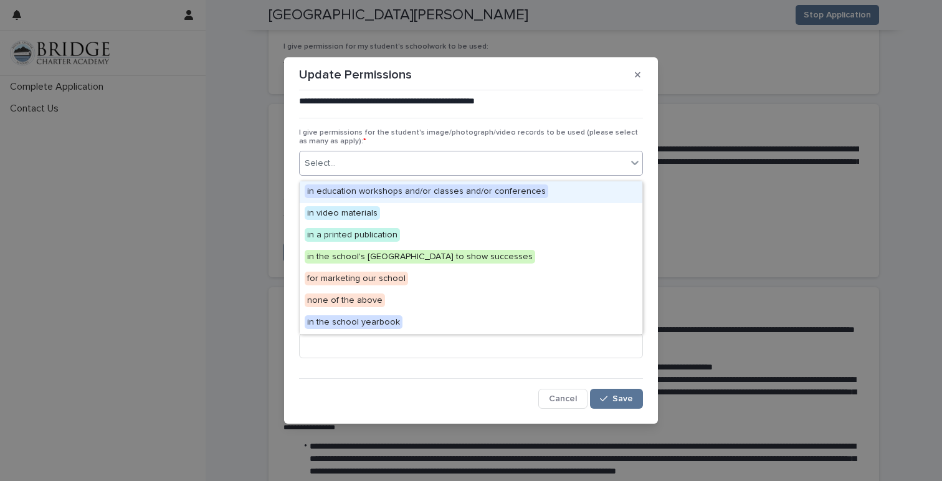
click at [496, 168] on div "Select..." at bounding box center [463, 163] width 327 height 21
click at [460, 194] on span "in education workshops and/or classes and/or conferences" at bounding box center [427, 191] width 244 height 14
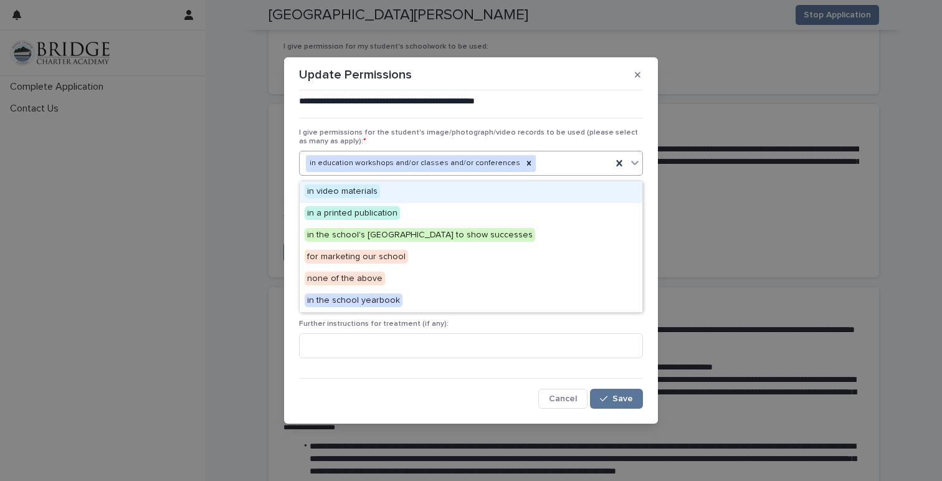
click at [633, 165] on icon at bounding box center [635, 162] width 12 height 12
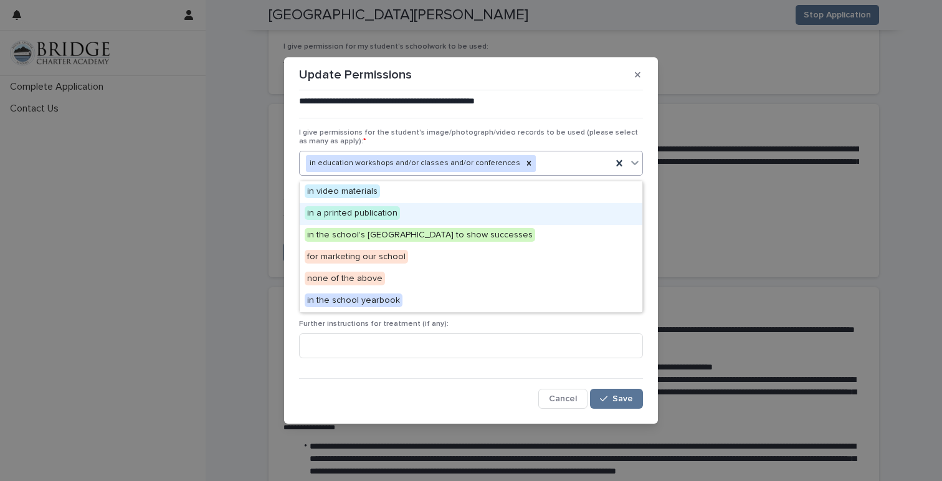
click at [577, 213] on div "in a printed publication" at bounding box center [471, 214] width 343 height 22
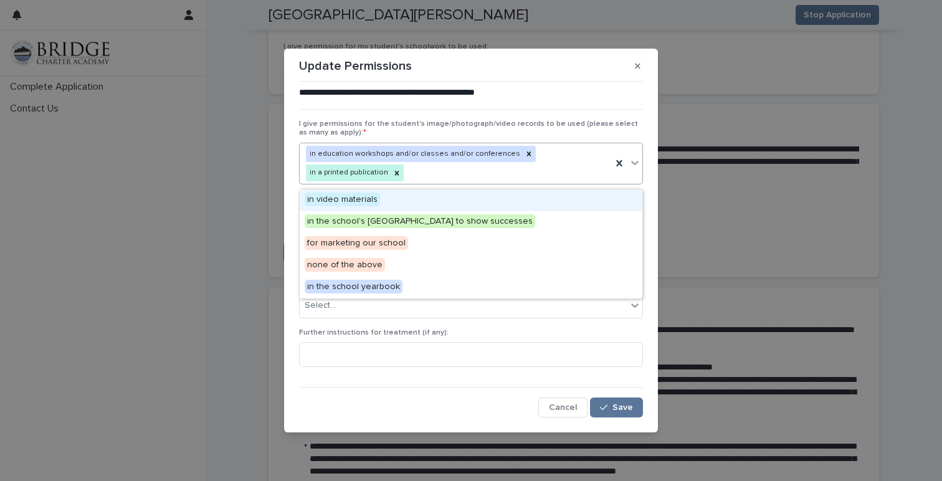
click at [636, 166] on icon at bounding box center [634, 163] width 7 height 4
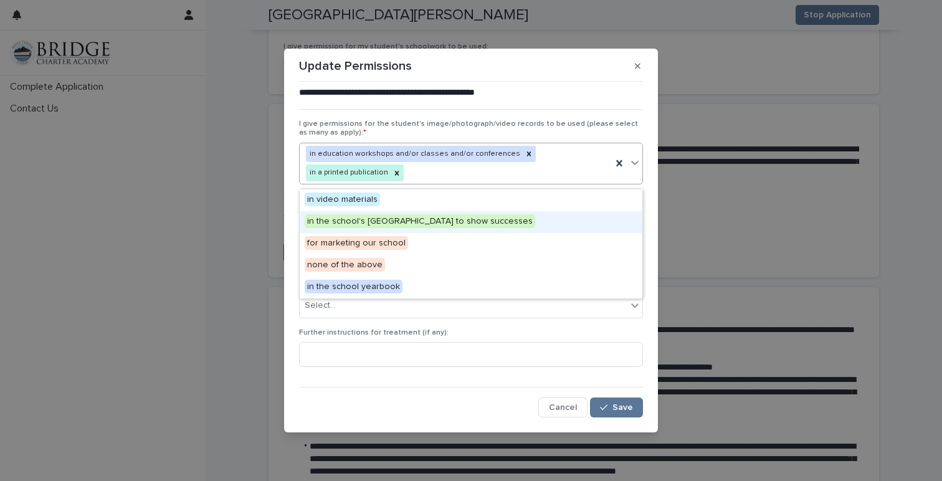
click at [569, 229] on div "in the school's Parent Center to show successes" at bounding box center [471, 222] width 343 height 22
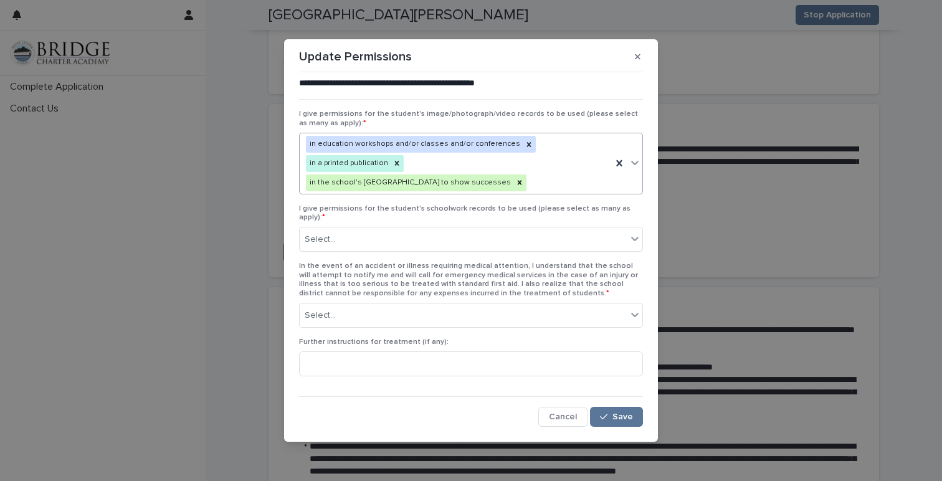
click at [635, 168] on icon at bounding box center [635, 162] width 12 height 12
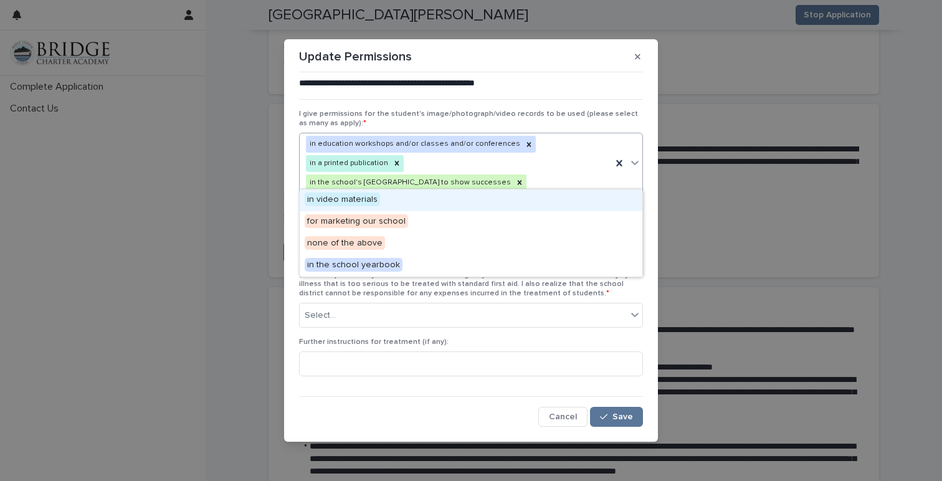
click at [564, 201] on div "in video materials" at bounding box center [471, 200] width 343 height 22
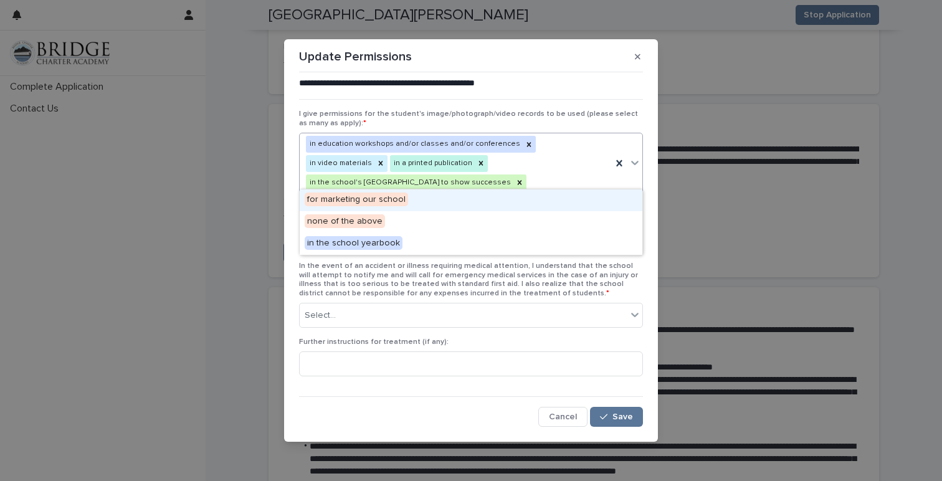
click at [635, 166] on icon at bounding box center [634, 163] width 7 height 4
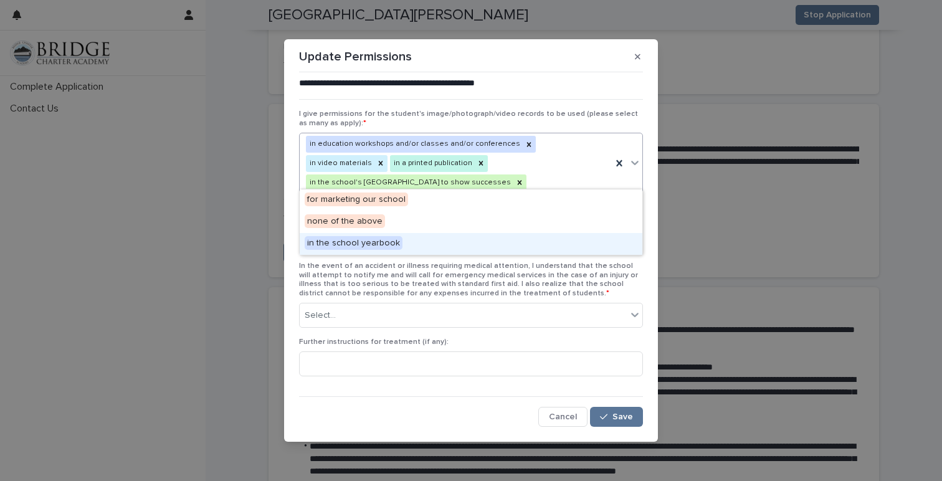
click at [608, 242] on div "in the school yearbook" at bounding box center [471, 244] width 343 height 22
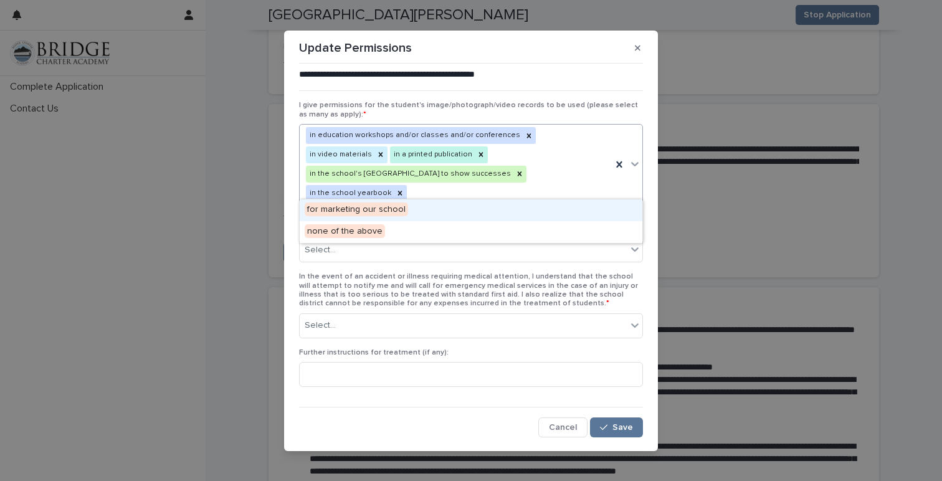
click at [636, 166] on icon at bounding box center [634, 164] width 7 height 4
click at [612, 211] on div "for marketing our school" at bounding box center [471, 210] width 343 height 22
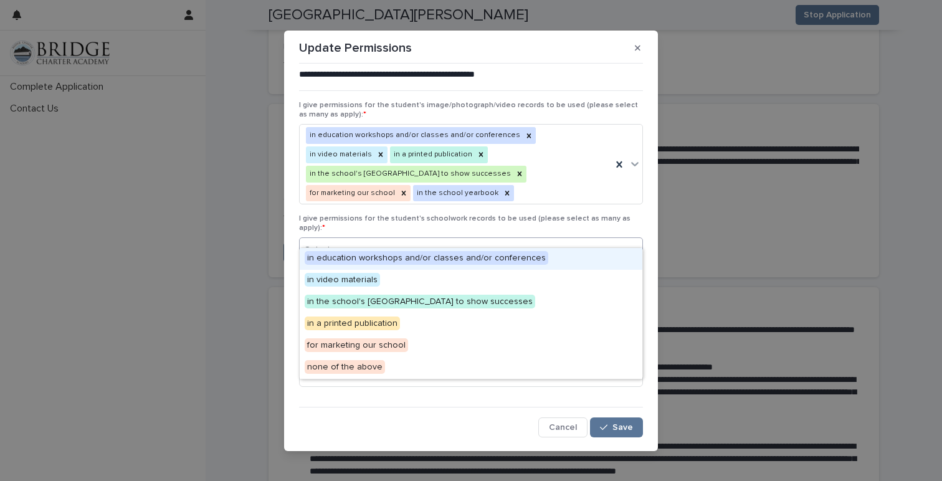
click at [458, 240] on div "Select..." at bounding box center [463, 250] width 327 height 21
click at [454, 258] on span "in education workshops and/or classes and/or conferences" at bounding box center [427, 258] width 244 height 14
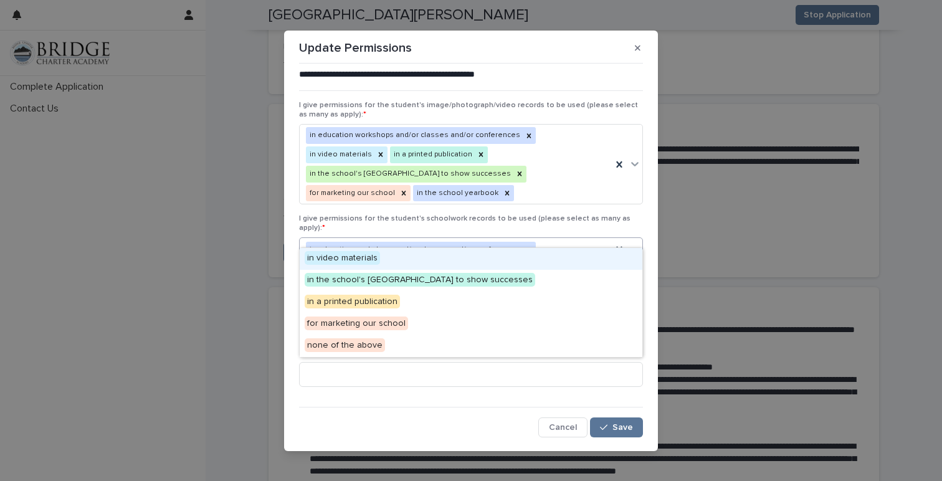
click at [633, 243] on icon at bounding box center [635, 249] width 12 height 12
click at [569, 264] on div "in video materials" at bounding box center [471, 259] width 343 height 22
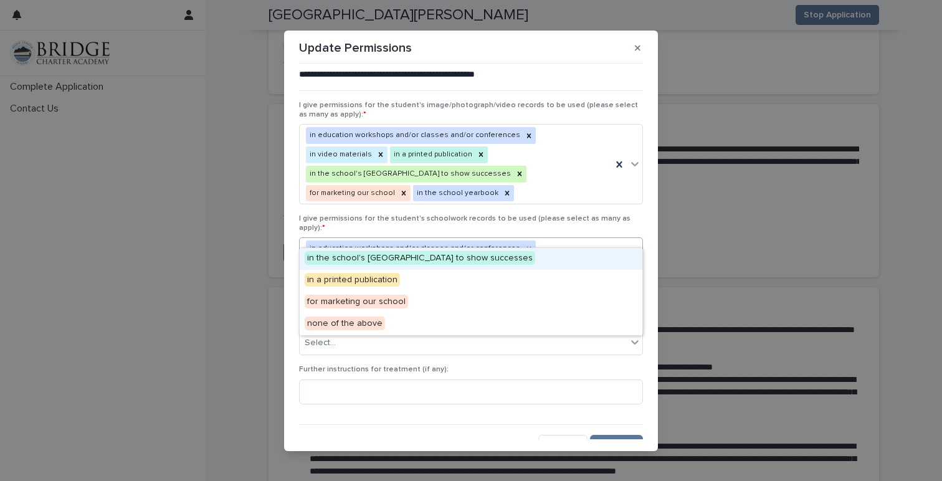
click at [634, 252] on icon at bounding box center [635, 258] width 12 height 12
click at [582, 267] on div "in the school's Parent Center to show successes" at bounding box center [471, 259] width 343 height 22
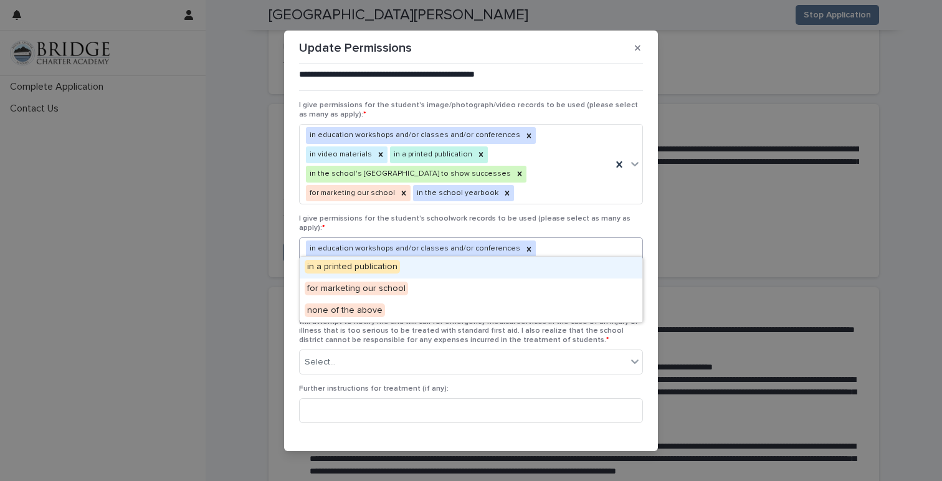
click at [635, 261] on icon at bounding box center [635, 267] width 12 height 12
click at [584, 269] on div "in a printed publication" at bounding box center [471, 268] width 343 height 22
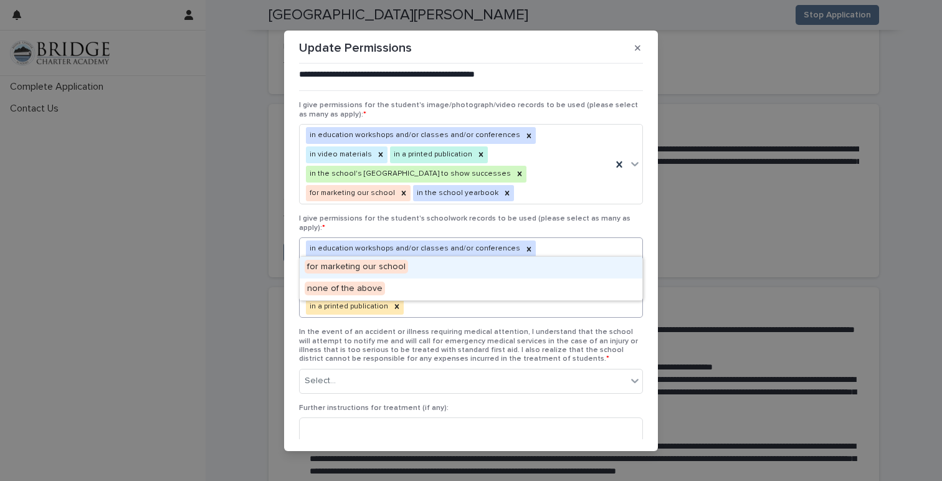
click at [635, 275] on icon at bounding box center [634, 277] width 7 height 4
click at [608, 269] on div "for marketing our school" at bounding box center [471, 268] width 343 height 22
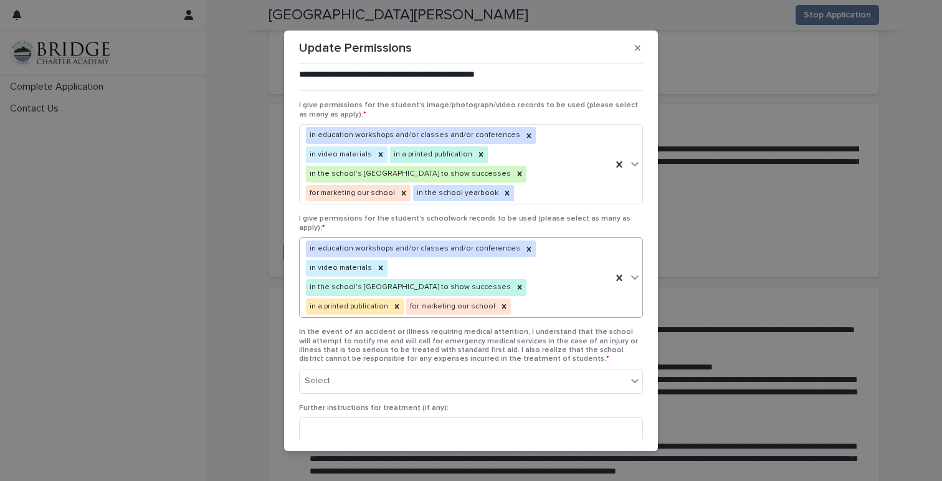
scroll to position [7, 0]
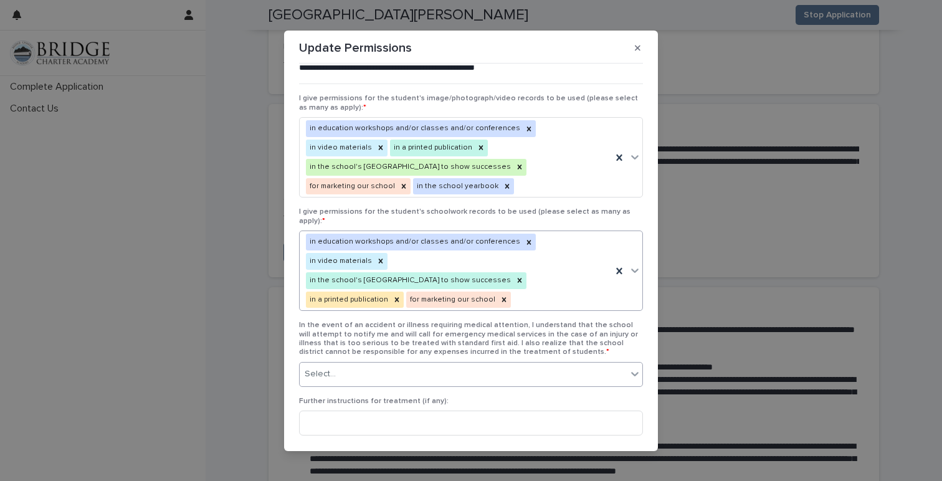
click at [598, 364] on div "Select..." at bounding box center [463, 374] width 327 height 21
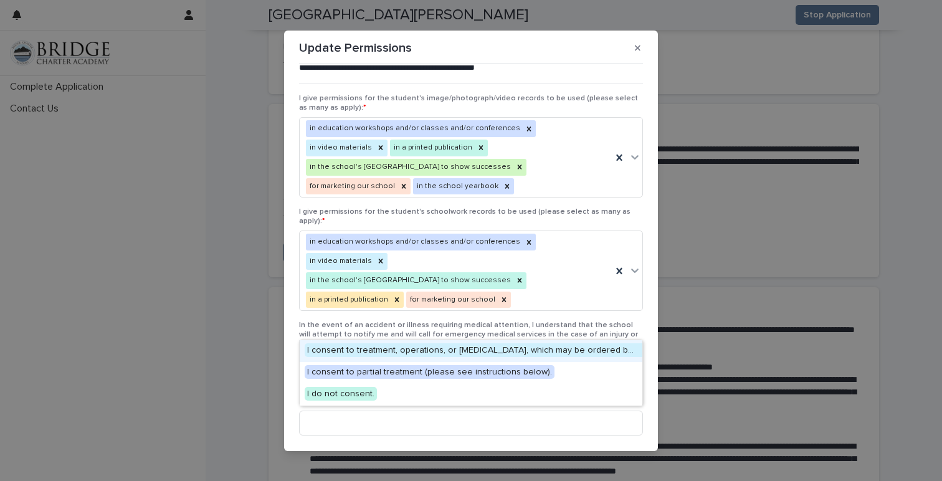
click at [587, 349] on span "I consent to treatment, operations, or anesthetics, which may be ordered by my …" at bounding box center [569, 350] width 529 height 14
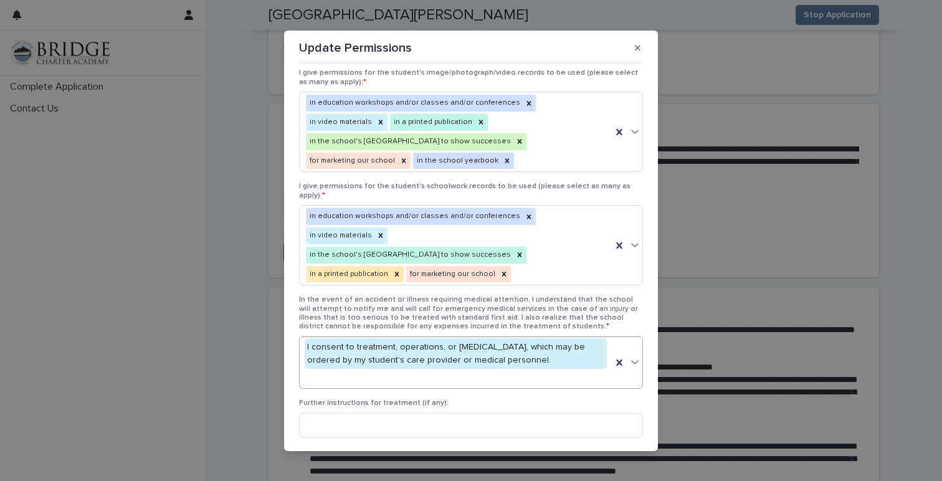
scroll to position [34, 0]
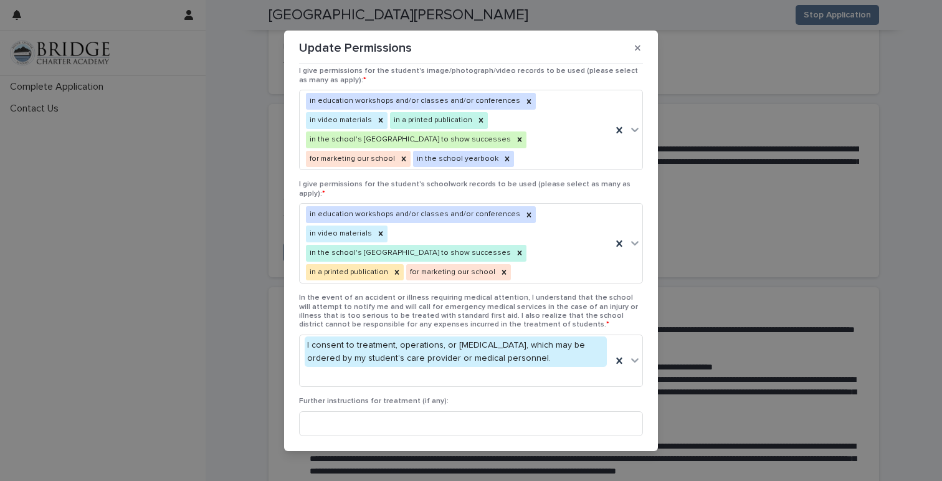
click at [611, 467] on button "Save" at bounding box center [616, 477] width 53 height 20
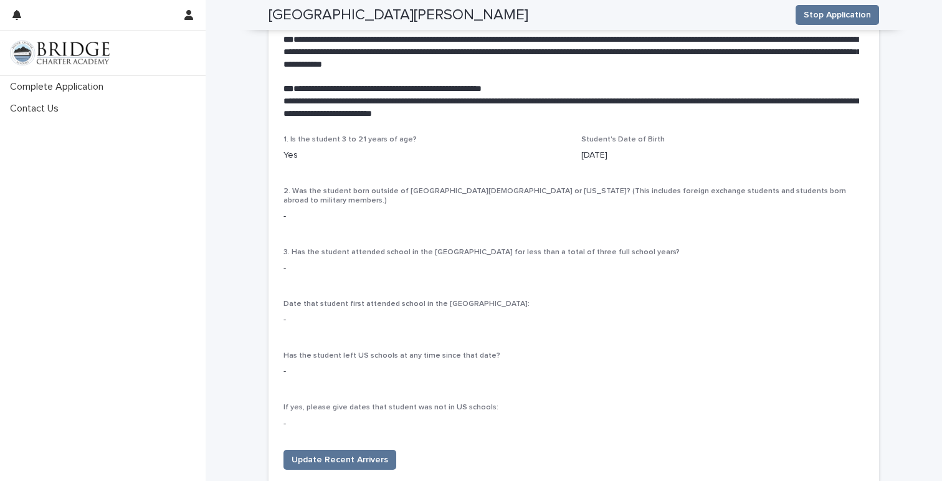
scroll to position [2842, 0]
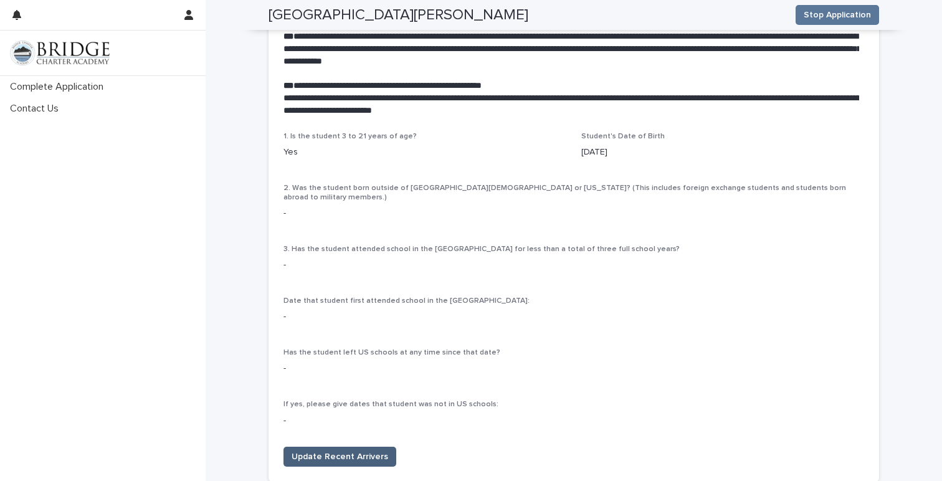
click at [376, 451] on span "Update Recent Arrivers" at bounding box center [340, 457] width 97 height 12
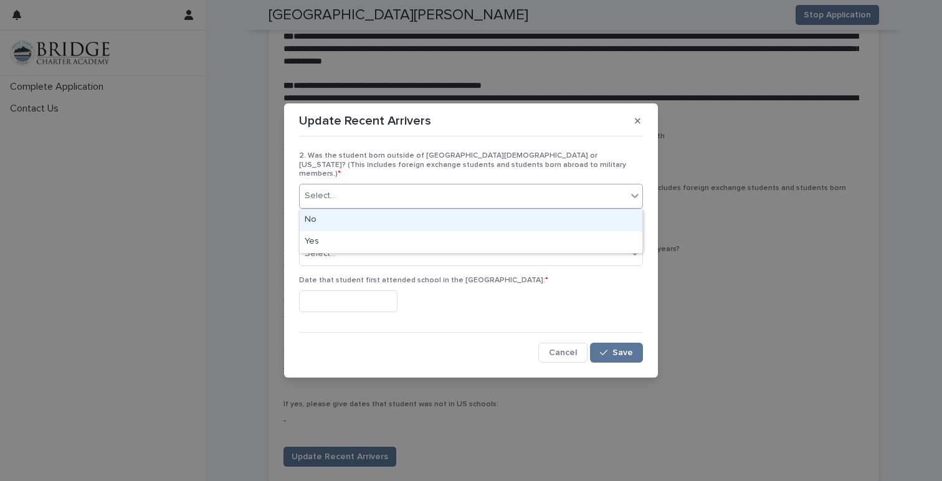
click at [592, 190] on div "Select..." at bounding box center [463, 196] width 327 height 21
click at [577, 222] on div "No" at bounding box center [471, 220] width 343 height 22
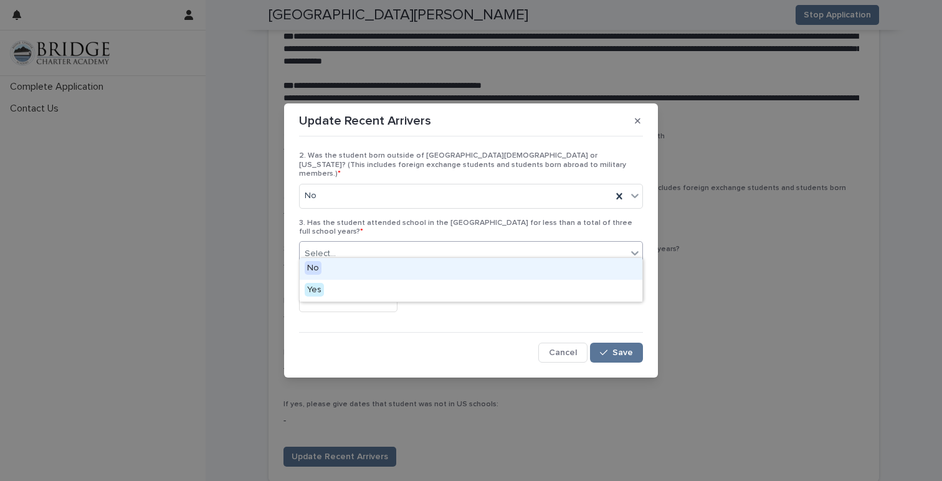
click at [598, 244] on div "Select..." at bounding box center [463, 254] width 327 height 21
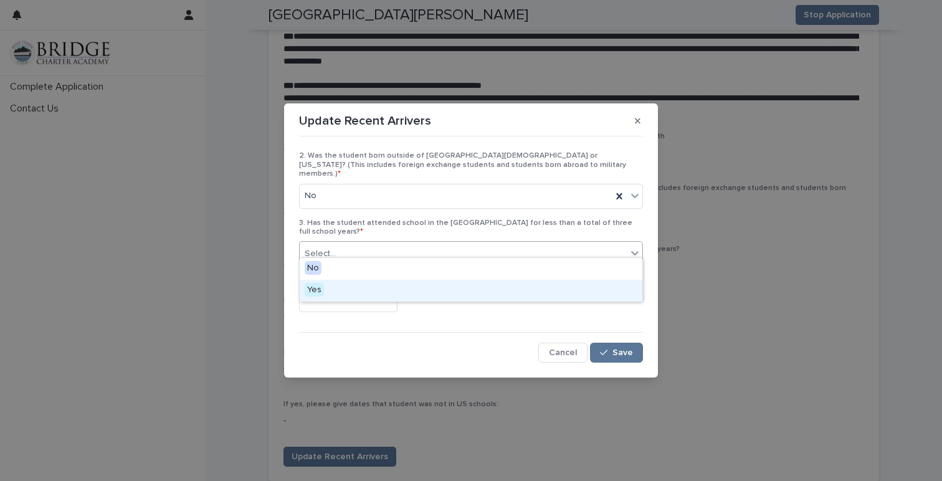
click at [562, 300] on div "Yes" at bounding box center [471, 291] width 343 height 22
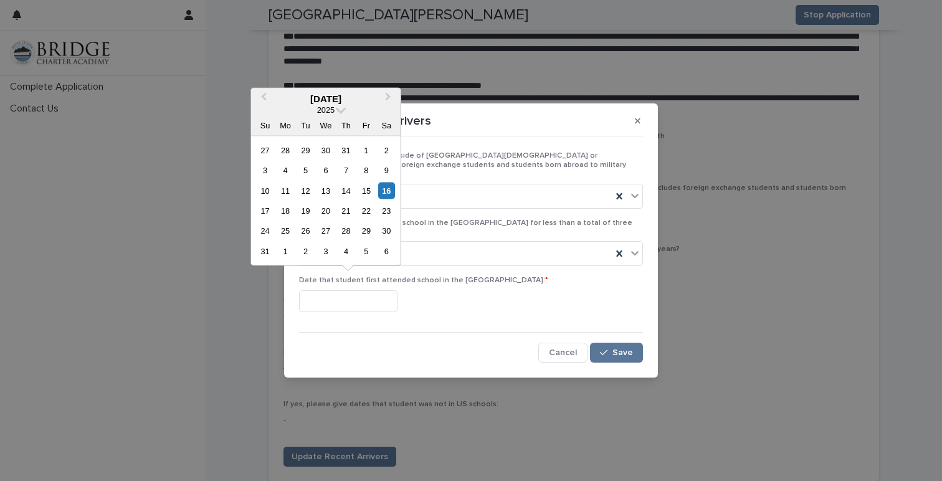
click at [394, 292] on input "text" at bounding box center [348, 301] width 98 height 22
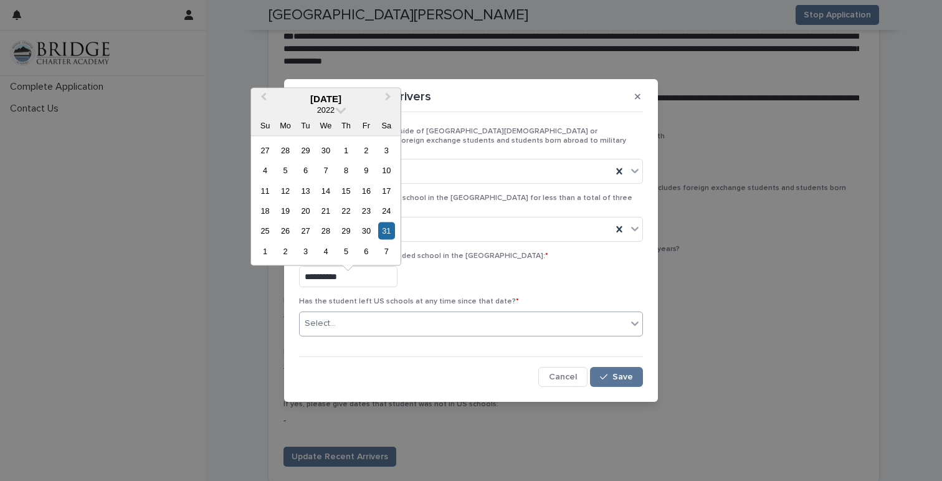
click at [424, 312] on div "Select..." at bounding box center [471, 324] width 344 height 25
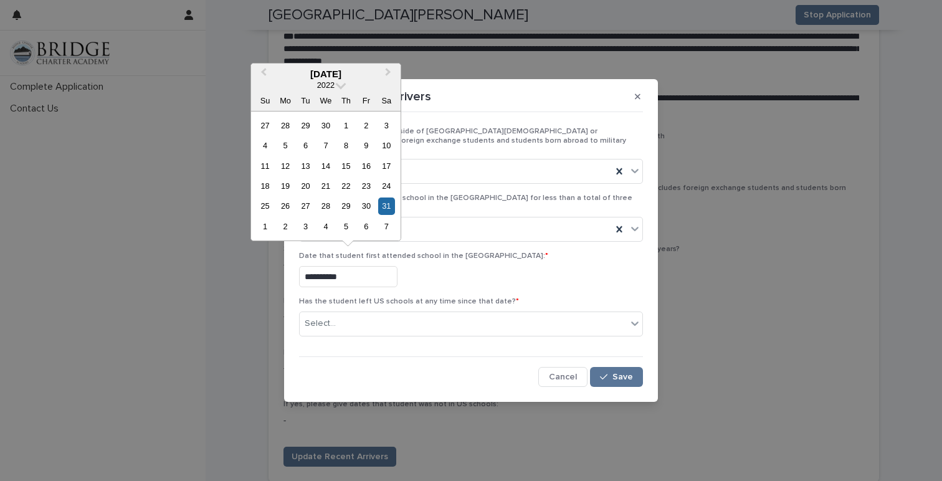
click at [354, 268] on input "**********" at bounding box center [348, 277] width 98 height 22
click at [314, 268] on input "**********" at bounding box center [348, 277] width 98 height 22
click at [358, 268] on input "**********" at bounding box center [348, 277] width 98 height 22
type input "**********"
click at [344, 314] on div "Select..." at bounding box center [463, 324] width 327 height 21
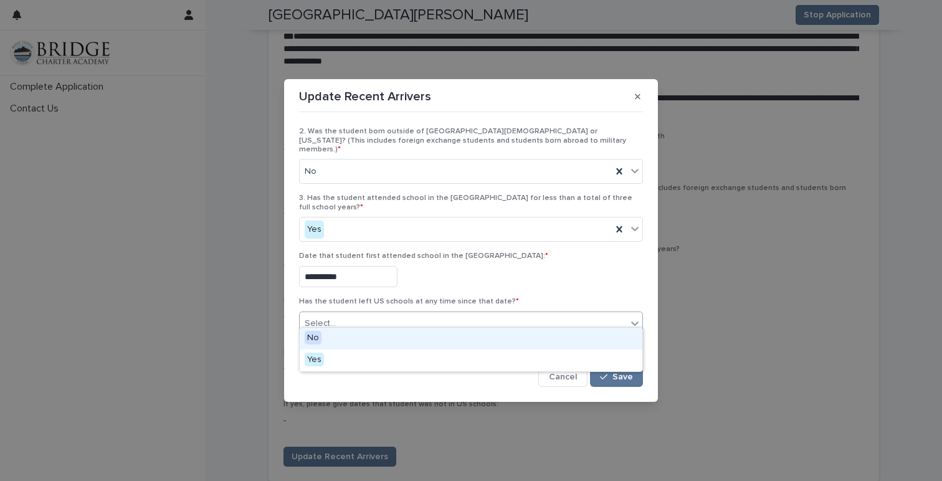
click at [331, 338] on div "No" at bounding box center [471, 339] width 343 height 22
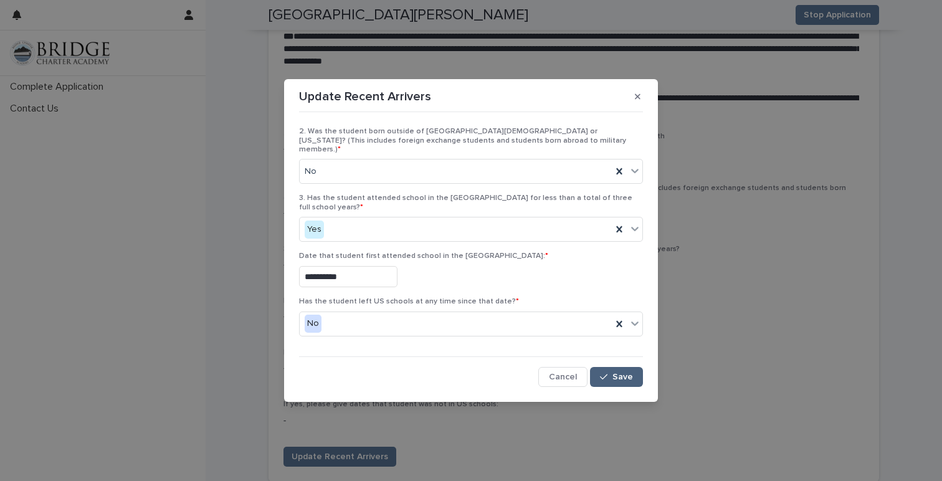
click at [623, 373] on span "Save" at bounding box center [623, 377] width 21 height 9
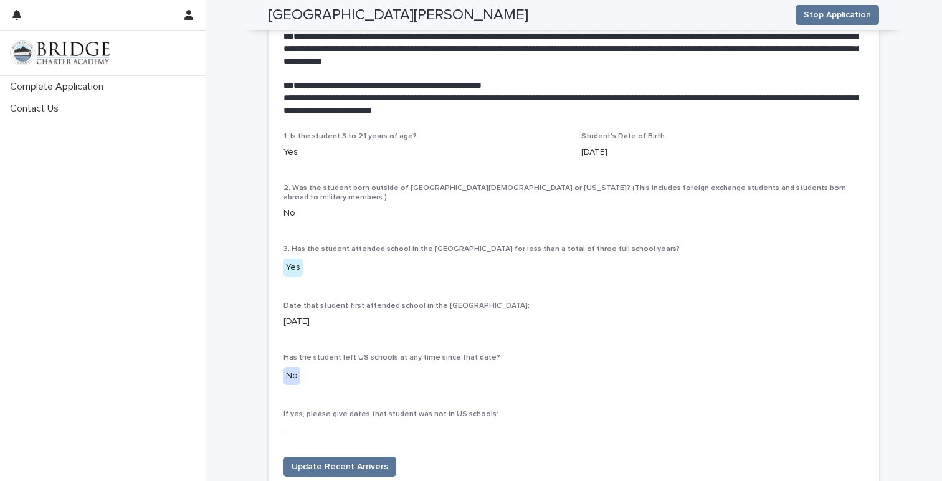
scroll to position [2847, 0]
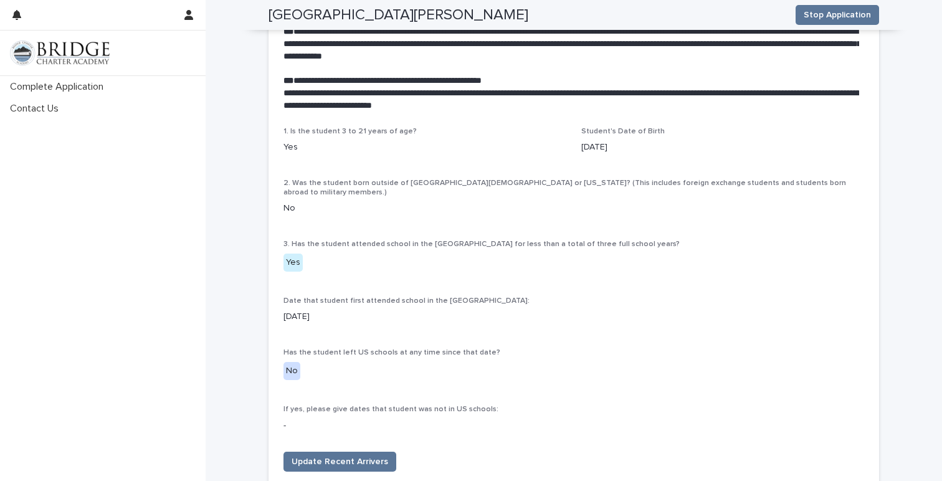
click at [295, 254] on div "Yes" at bounding box center [293, 263] width 19 height 18
click at [330, 452] on button "Update Recent Arrivers" at bounding box center [340, 462] width 113 height 20
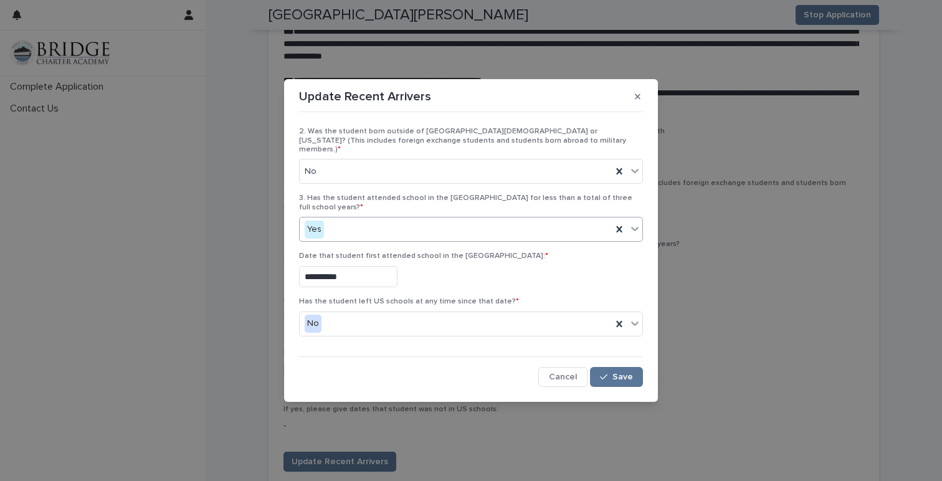
click at [638, 218] on div at bounding box center [635, 229] width 15 height 22
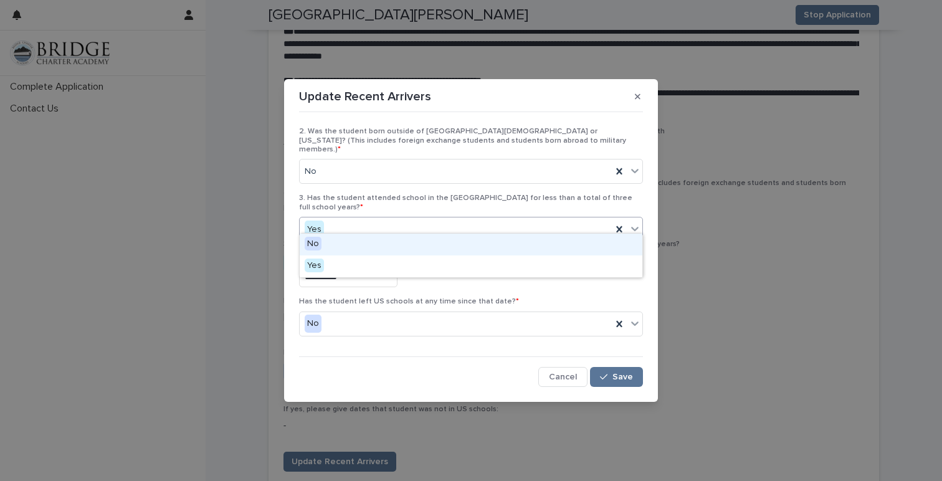
click at [616, 243] on div "No" at bounding box center [471, 245] width 343 height 22
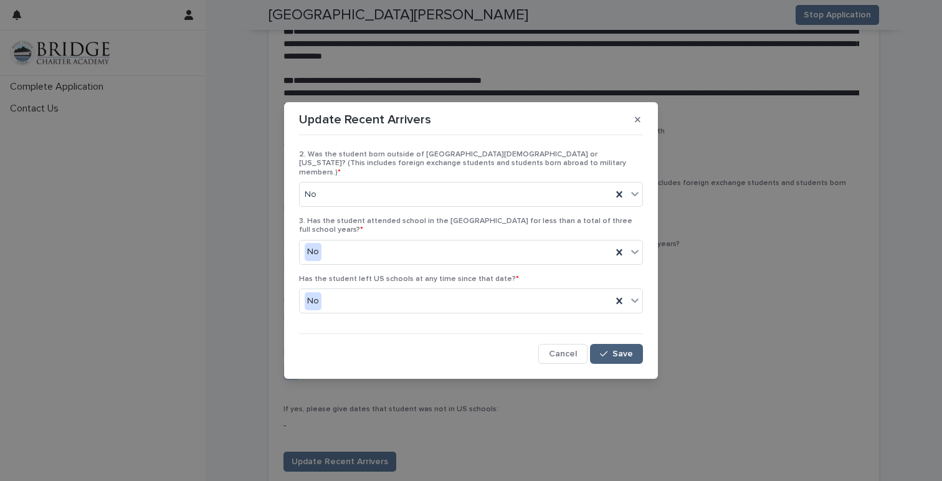
click at [624, 350] on button "Save" at bounding box center [616, 354] width 53 height 20
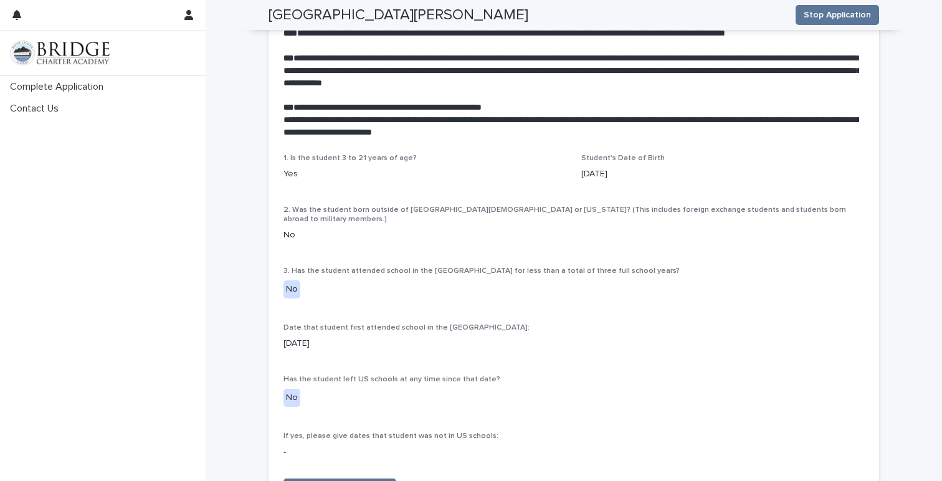
scroll to position [2843, 0]
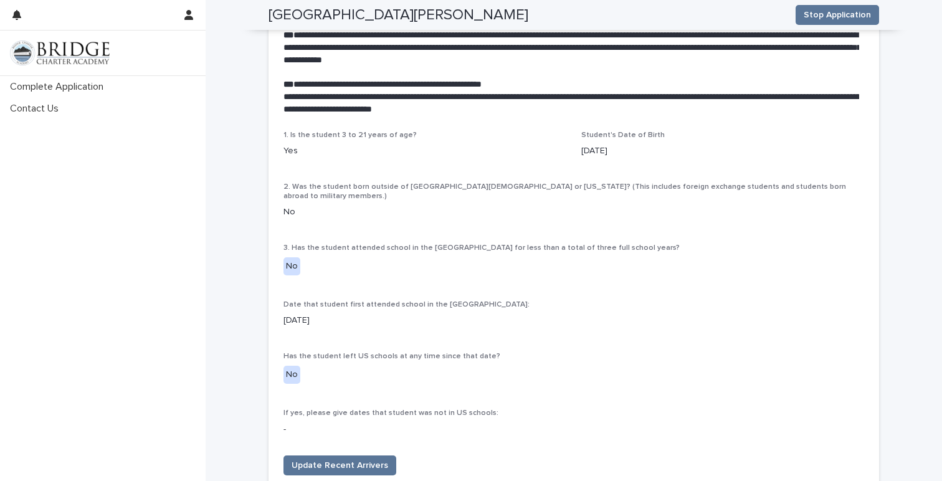
click at [289, 257] on div "No" at bounding box center [292, 266] width 17 height 18
click at [290, 257] on div "No" at bounding box center [292, 266] width 17 height 18
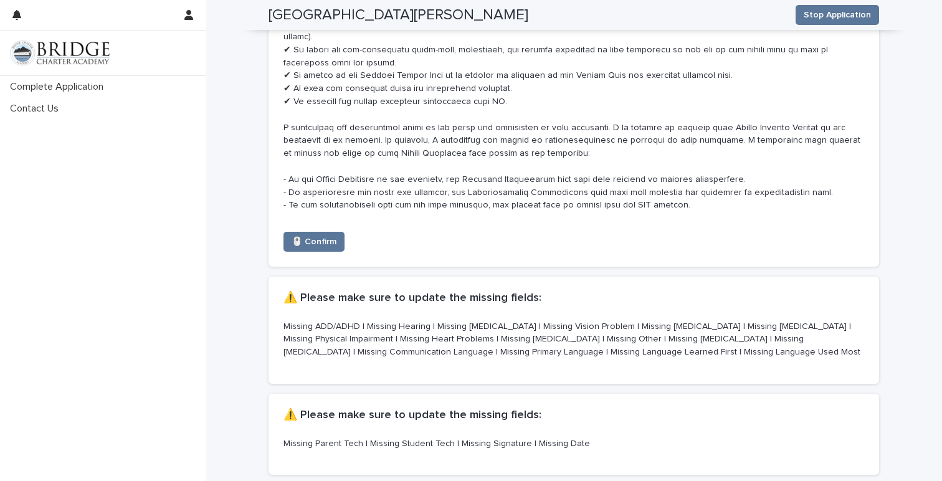
scroll to position [6075, 0]
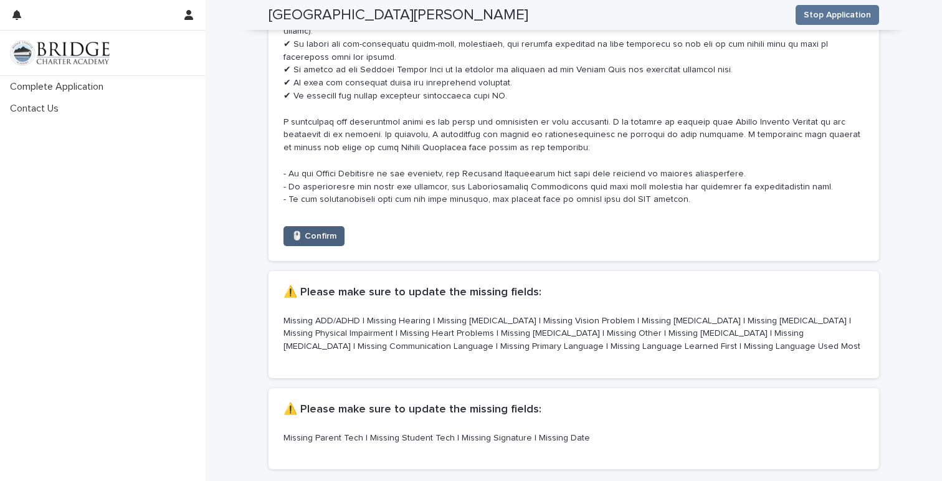
click at [311, 230] on span "🖱️ Confirm" at bounding box center [314, 236] width 45 height 12
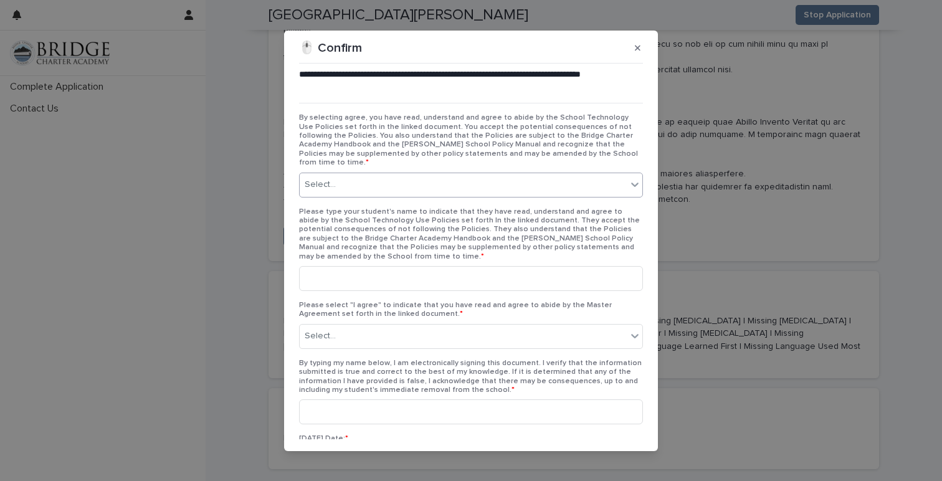
click at [360, 175] on div "Select..." at bounding box center [463, 185] width 327 height 21
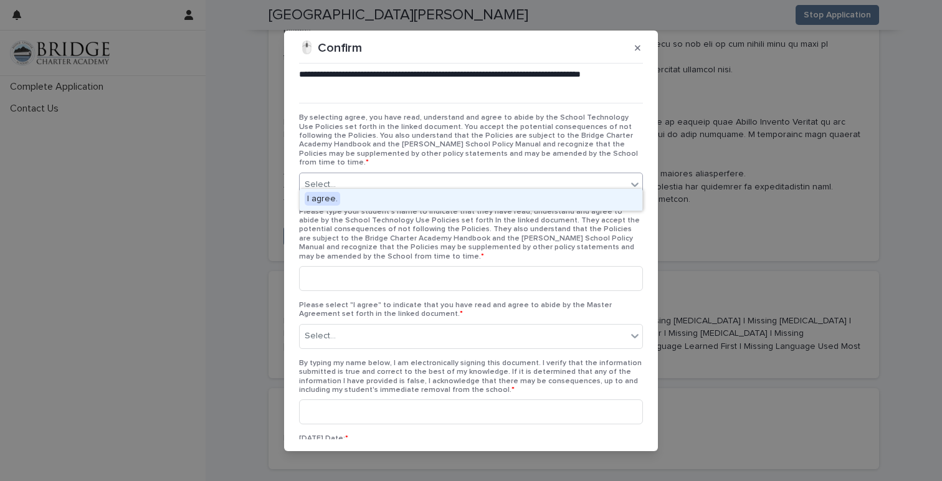
click at [357, 204] on div "I agree." at bounding box center [471, 200] width 343 height 22
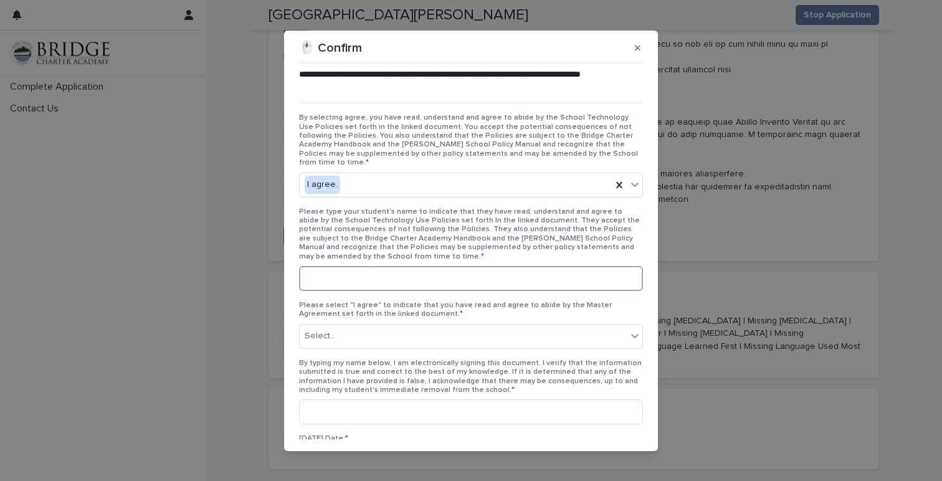
click at [347, 266] on input at bounding box center [471, 278] width 344 height 25
click at [504, 280] on input at bounding box center [471, 278] width 344 height 25
type input "**********"
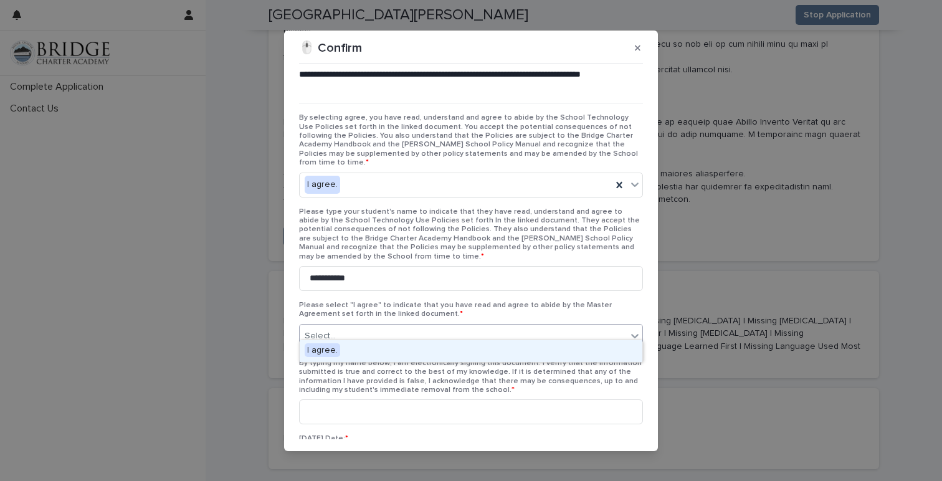
click at [362, 324] on div "Select..." at bounding box center [471, 336] width 344 height 25
click at [359, 357] on div "I agree." at bounding box center [471, 351] width 343 height 22
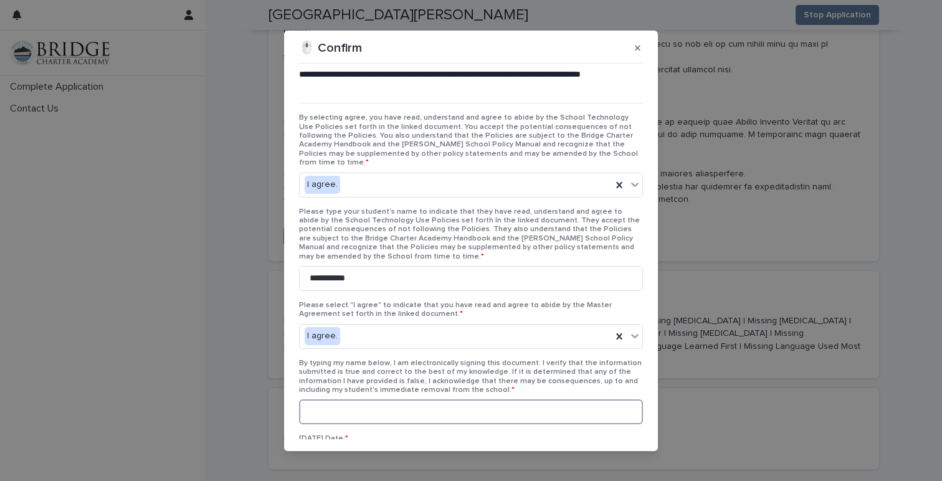
click at [341, 407] on input at bounding box center [471, 412] width 344 height 25
type input "*"
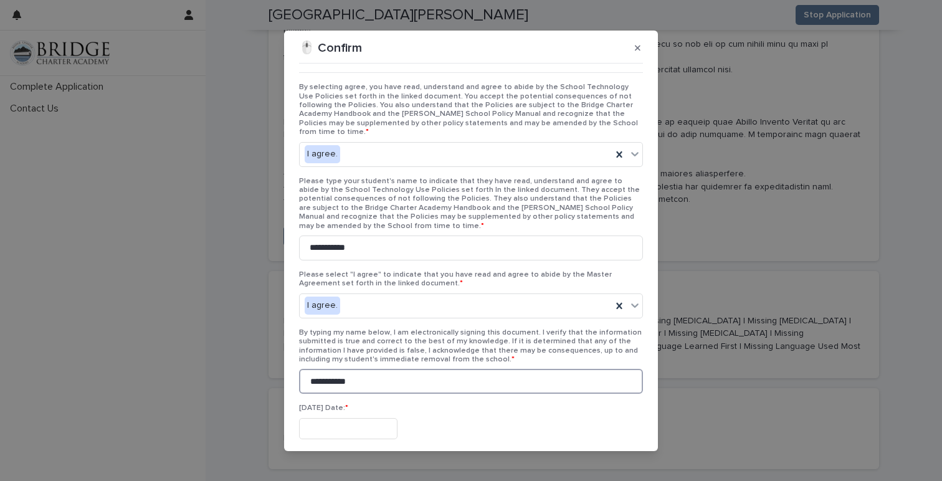
scroll to position [53, 0]
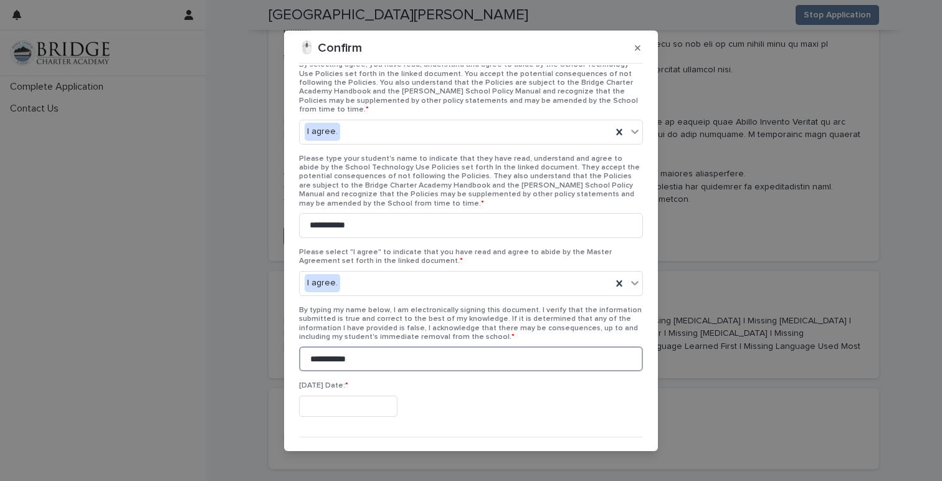
type input "**********"
click at [321, 398] on input "text" at bounding box center [348, 407] width 98 height 22
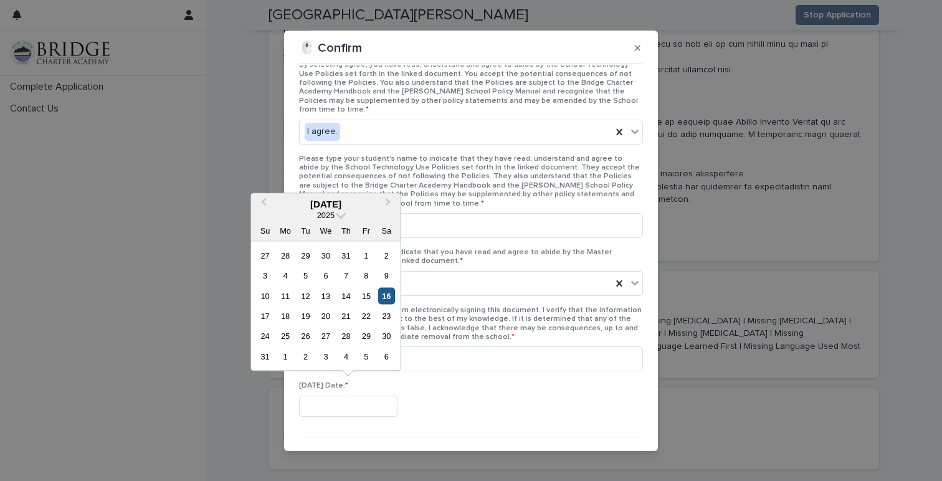
click at [383, 298] on div "16" at bounding box center [386, 295] width 17 height 17
type input "**********"
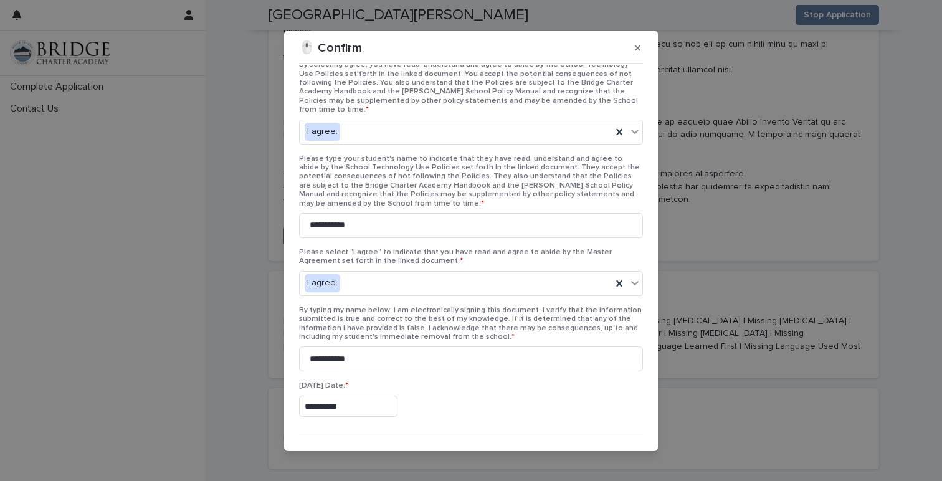
scroll to position [72, 0]
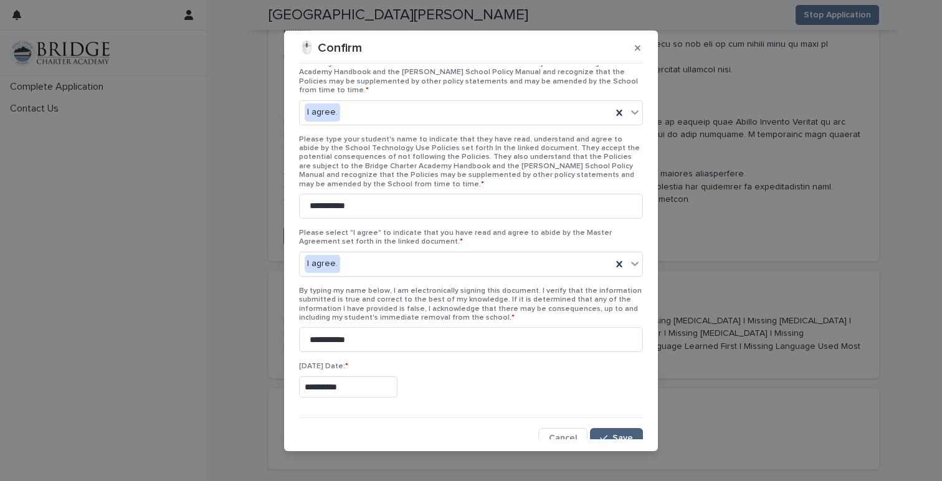
click at [619, 434] on span "Save" at bounding box center [623, 438] width 21 height 9
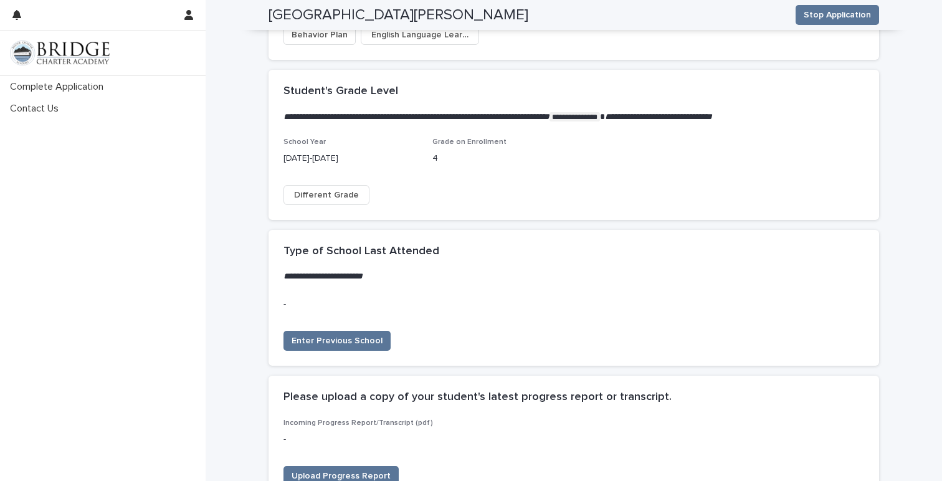
scroll to position [2295, 0]
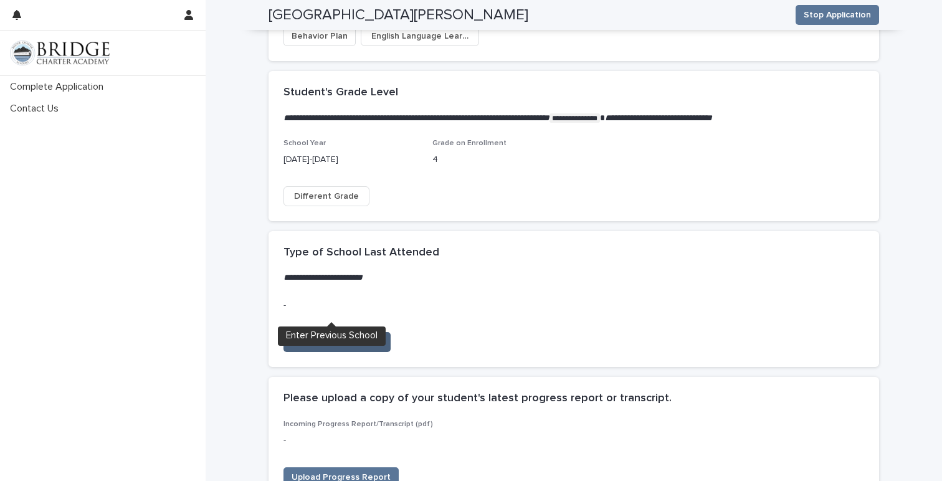
click at [337, 336] on span "Enter Previous School" at bounding box center [337, 342] width 91 height 12
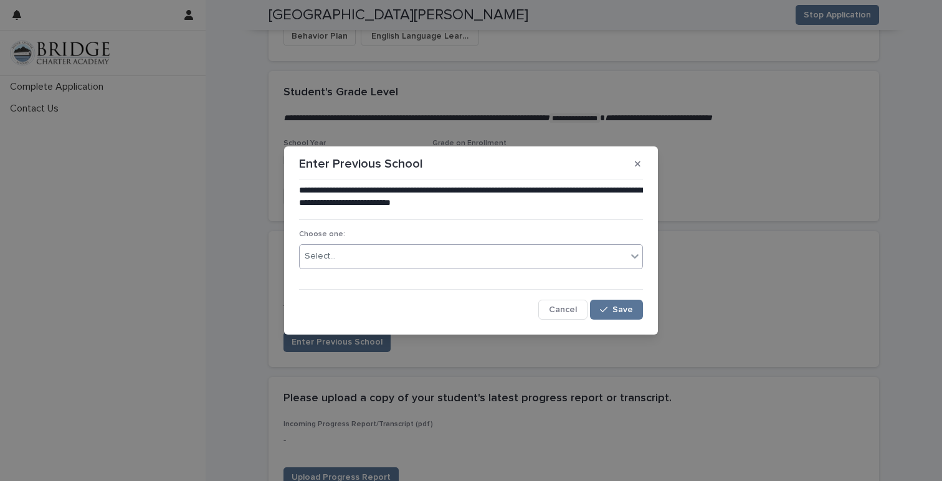
click at [342, 250] on div "Select..." at bounding box center [463, 256] width 327 height 21
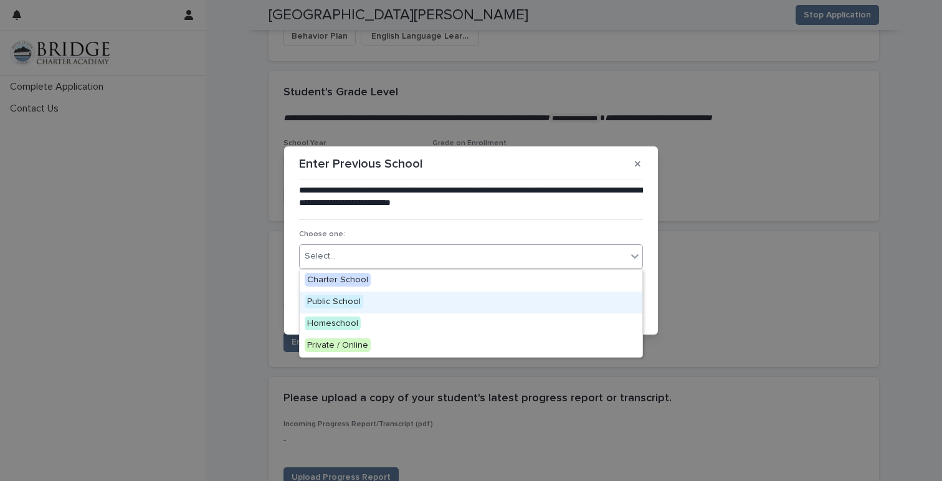
click at [347, 299] on span "Public School" at bounding box center [334, 302] width 59 height 14
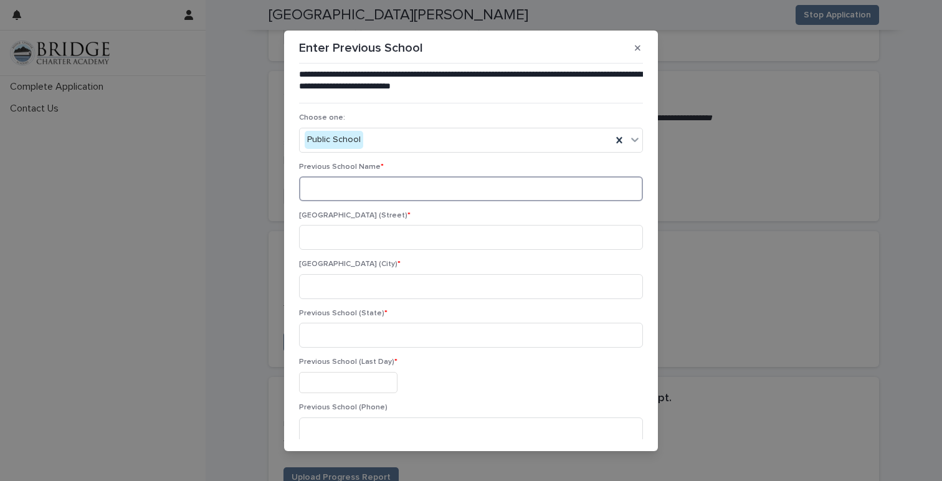
click at [396, 183] on input at bounding box center [471, 188] width 344 height 25
type input "**********"
click at [369, 233] on input at bounding box center [471, 237] width 344 height 25
click at [350, 239] on input at bounding box center [471, 237] width 344 height 25
paste input "**********"
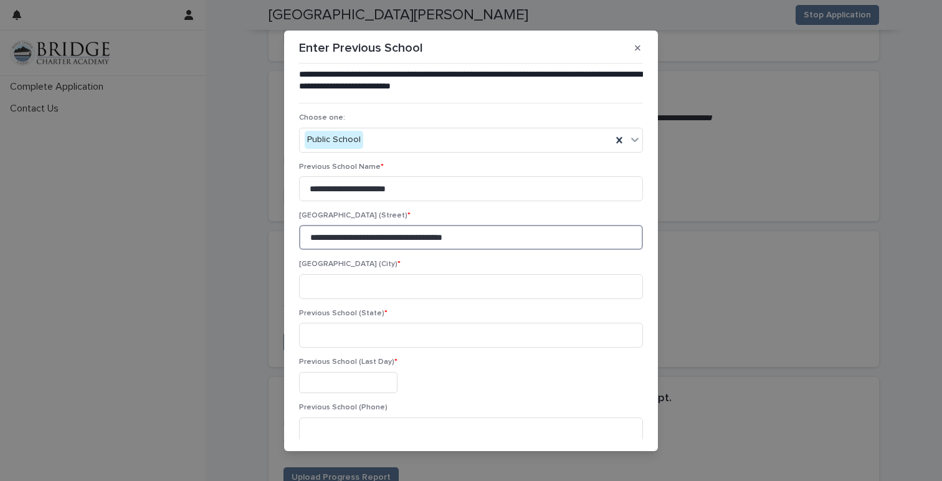
click at [395, 237] on input "**********" at bounding box center [471, 237] width 344 height 25
drag, startPoint x: 432, startPoint y: 240, endPoint x: 387, endPoint y: 239, distance: 44.9
click at [387, 239] on input "**********" at bounding box center [471, 237] width 344 height 25
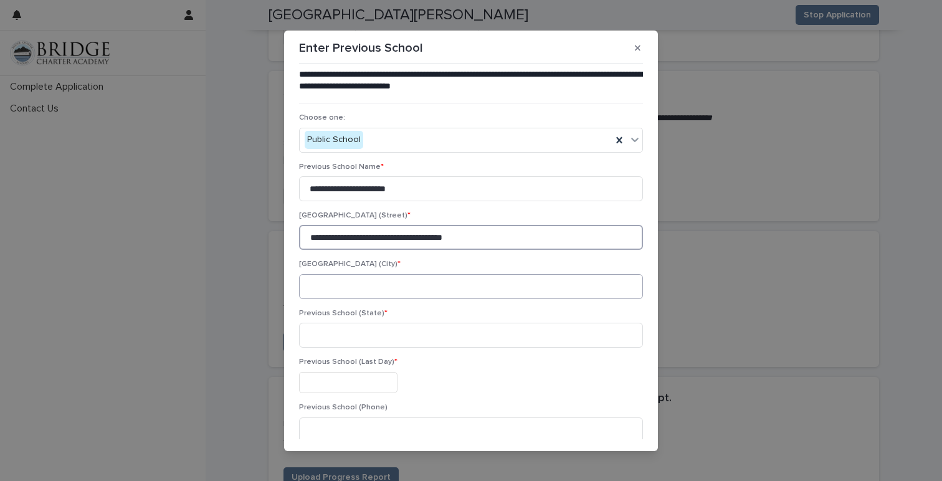
type input "**********"
click at [359, 289] on input at bounding box center [471, 286] width 344 height 25
paste input "**********"
type input "**********"
click at [315, 343] on input at bounding box center [471, 335] width 344 height 25
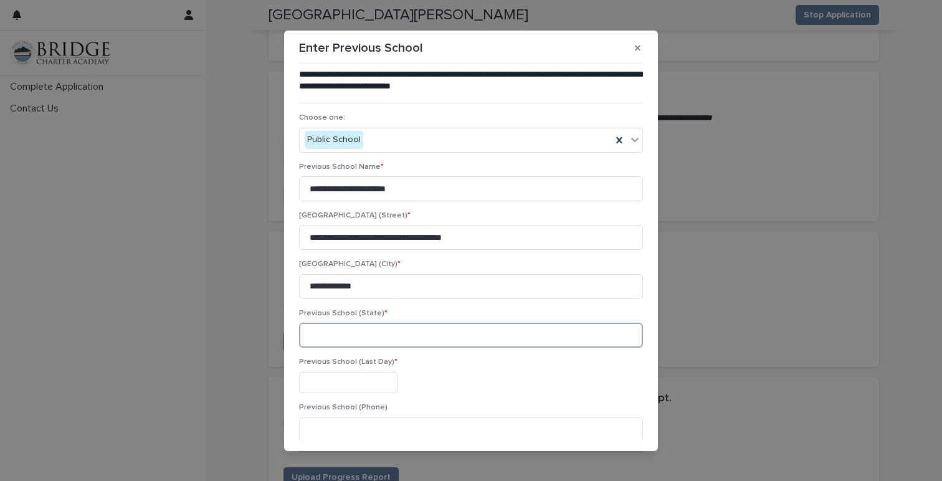
click at [314, 337] on input at bounding box center [471, 335] width 344 height 25
type input "**"
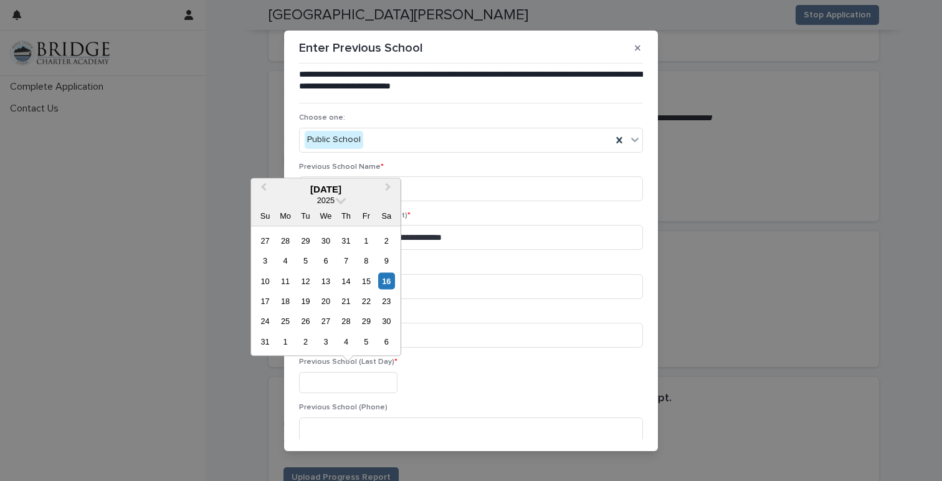
click at [309, 388] on input "text" at bounding box center [348, 383] width 98 height 22
click at [261, 183] on button "Previous Month" at bounding box center [262, 190] width 20 height 20
click at [264, 184] on span "Previous Month" at bounding box center [264, 188] width 0 height 17
click at [388, 187] on span "Next Month" at bounding box center [388, 188] width 0 height 17
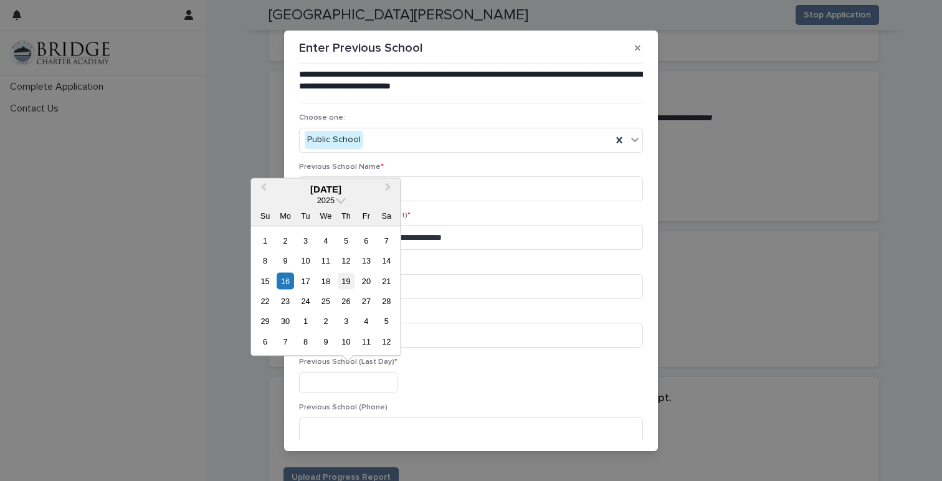
click at [342, 277] on div "19" at bounding box center [346, 280] width 17 height 17
type input "**********"
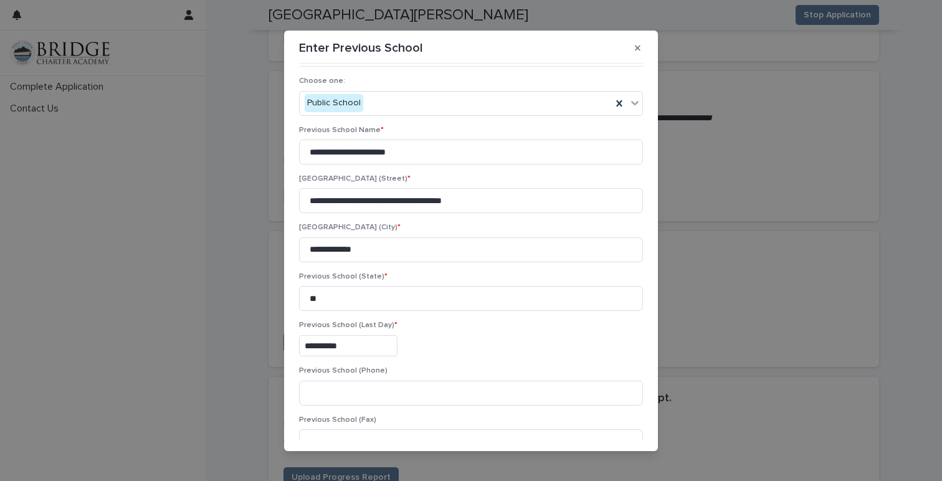
scroll to position [33, 0]
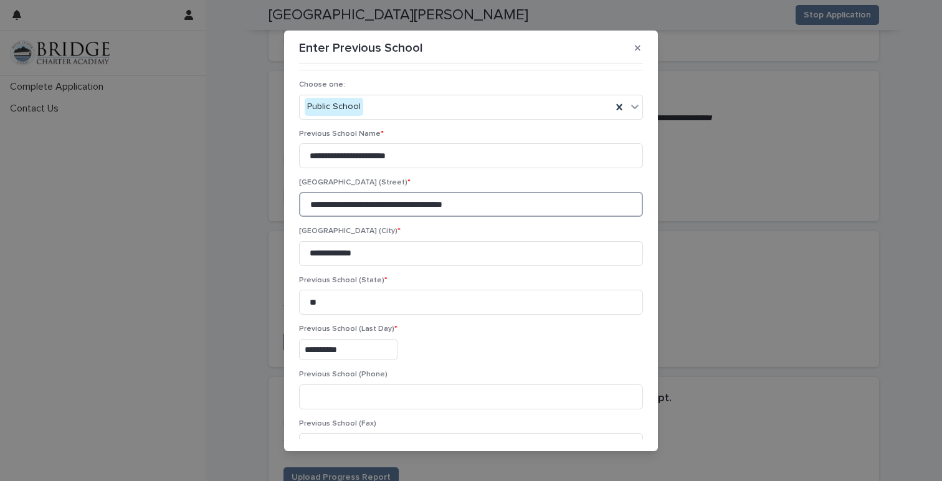
click at [483, 211] on input "**********" at bounding box center [471, 204] width 344 height 25
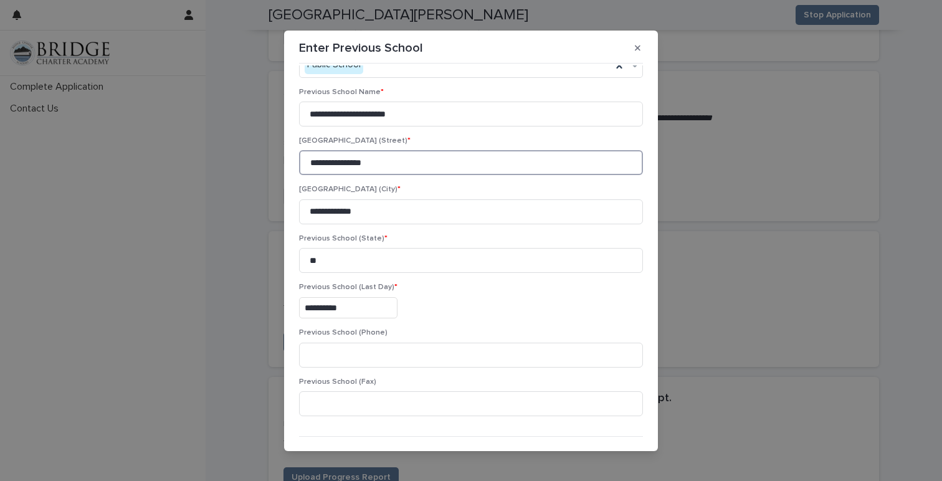
scroll to position [102, 0]
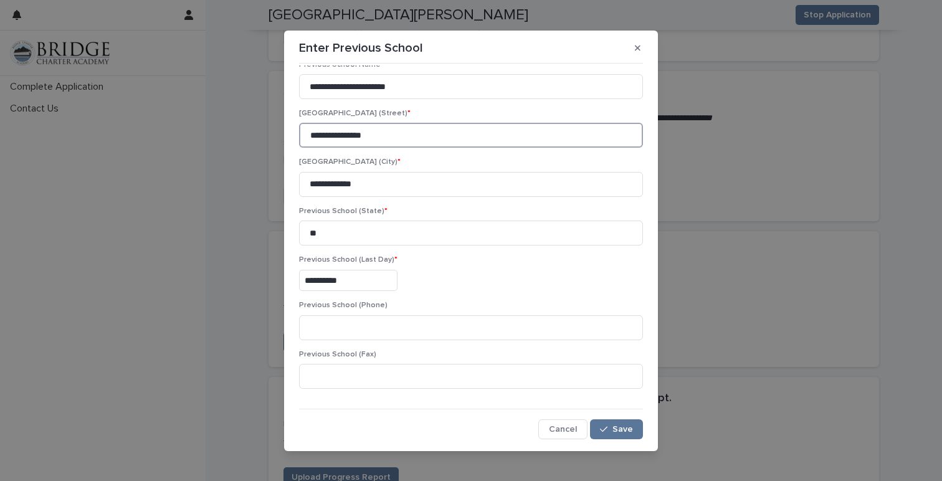
type input "**********"
click at [390, 322] on input at bounding box center [471, 327] width 344 height 25
paste input "**********"
type input "**********"
click at [368, 367] on input at bounding box center [471, 376] width 344 height 25
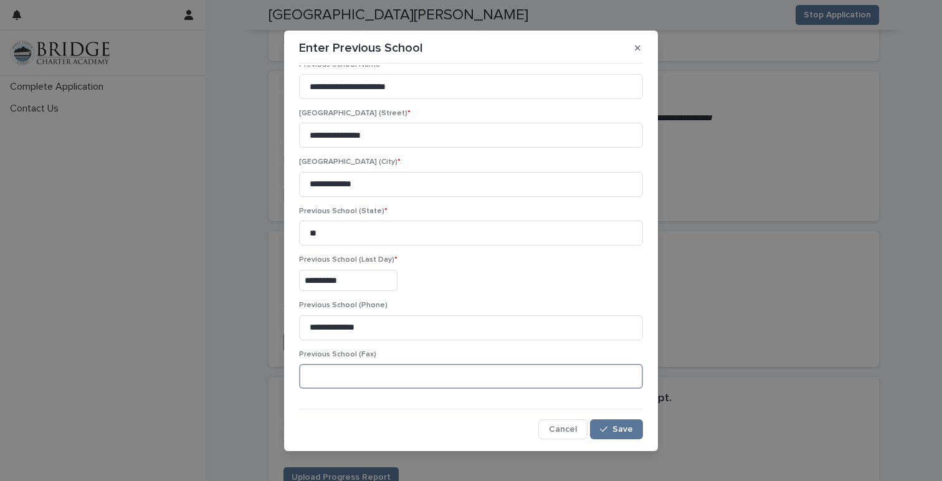
paste input "**********"
type input "**********"
click at [626, 423] on button "Save" at bounding box center [616, 429] width 53 height 20
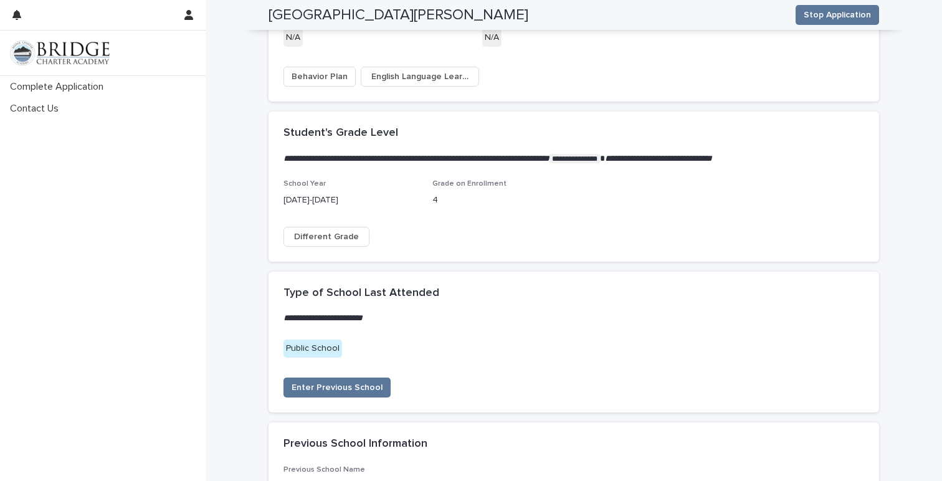
scroll to position [2269, 0]
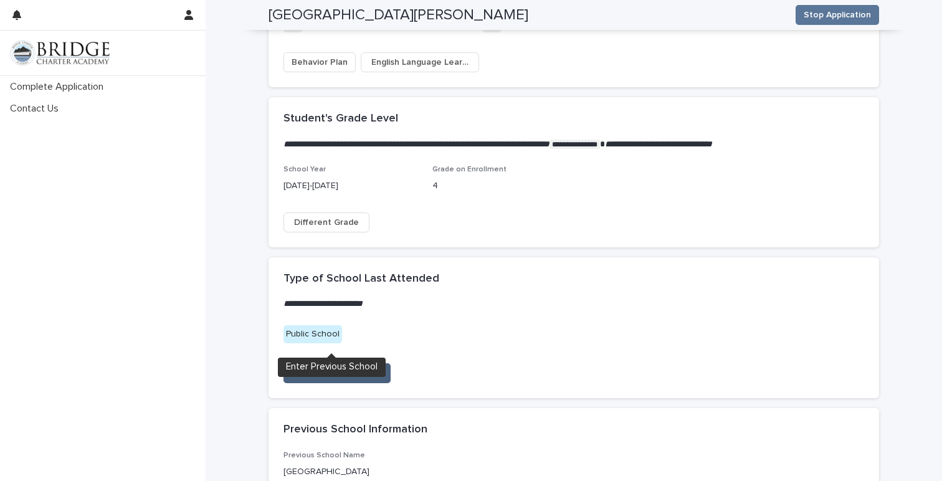
click at [347, 367] on span "Enter Previous School" at bounding box center [337, 373] width 91 height 12
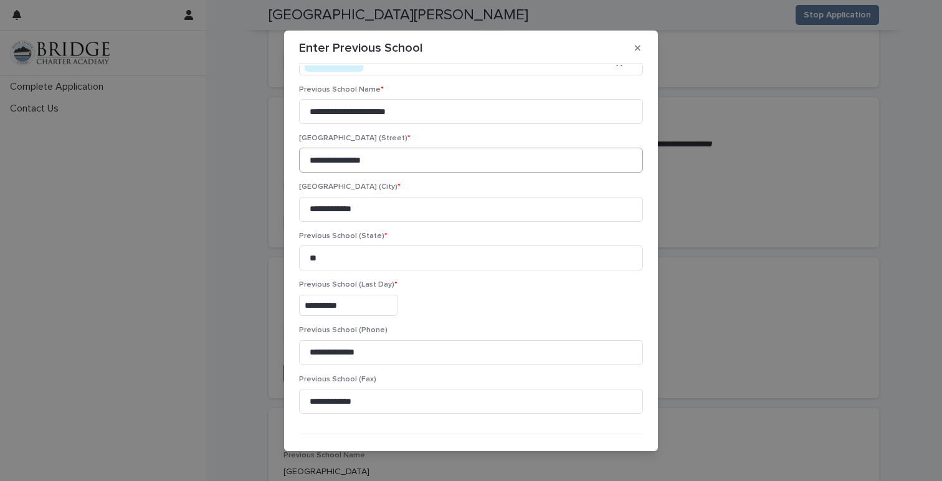
scroll to position [102, 0]
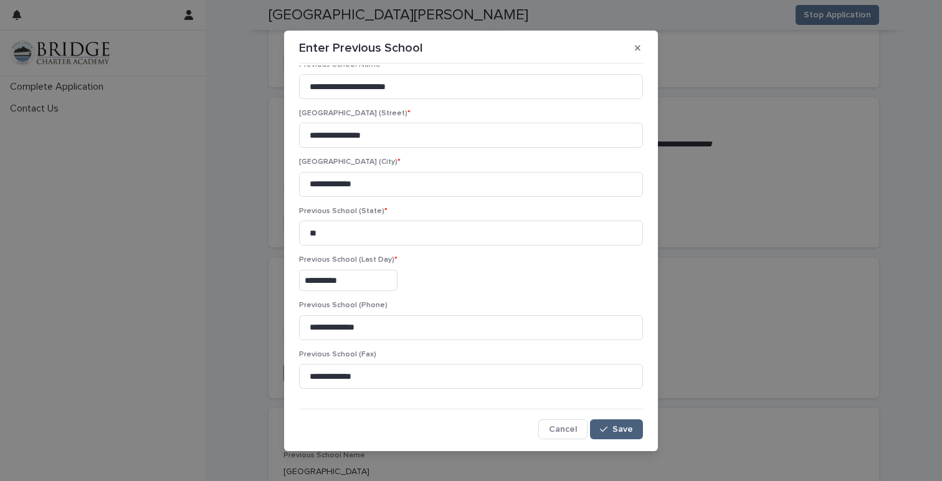
click at [615, 423] on button "Save" at bounding box center [616, 429] width 53 height 20
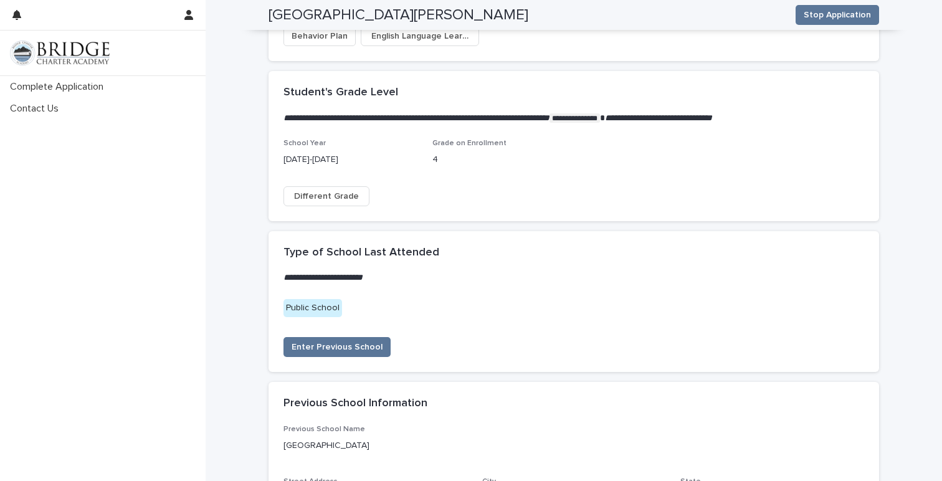
scroll to position [2297, 0]
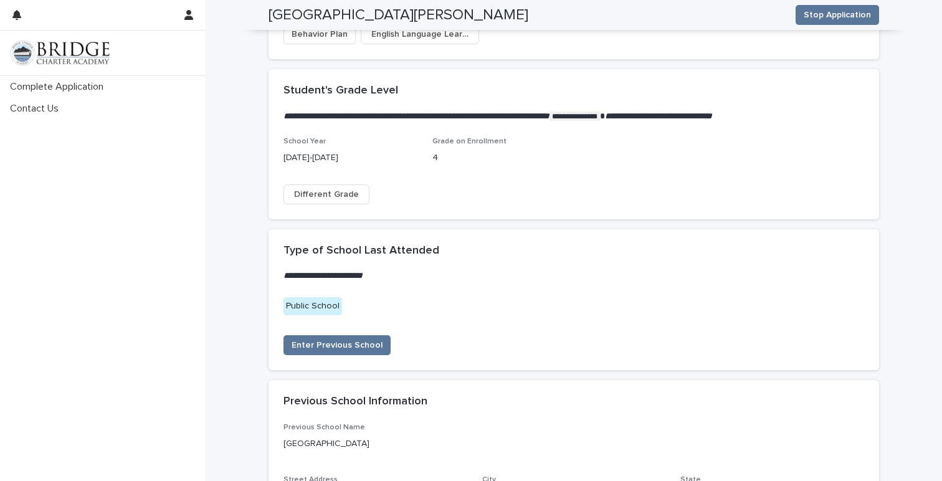
click at [320, 297] on div "Public School" at bounding box center [313, 306] width 59 height 18
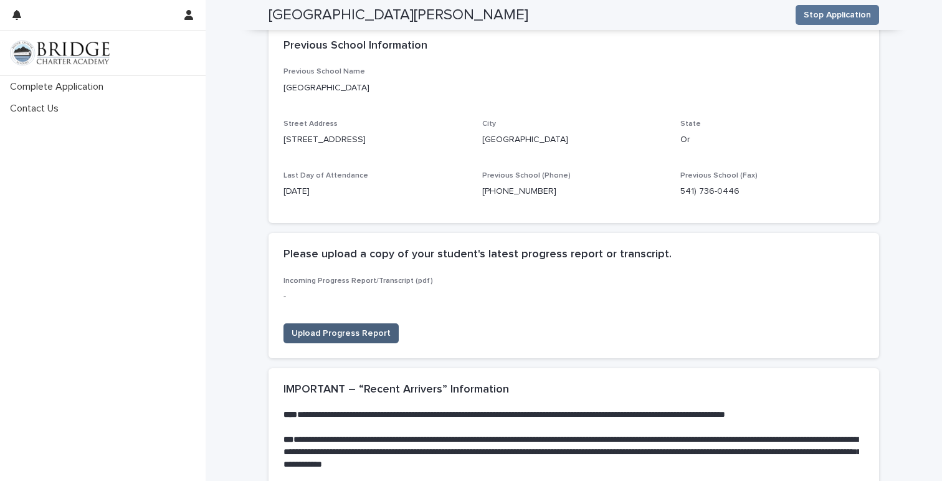
scroll to position [2667, 0]
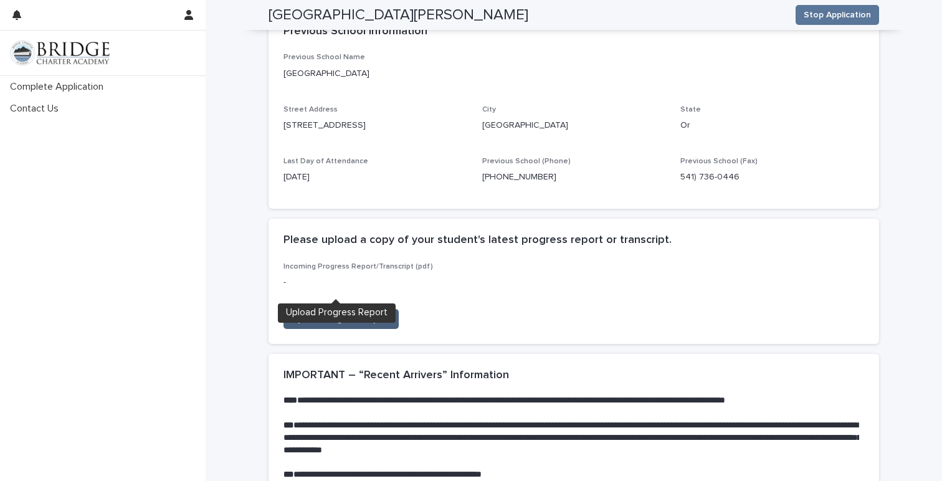
click at [351, 313] on span "Upload Progress Report" at bounding box center [341, 319] width 99 height 12
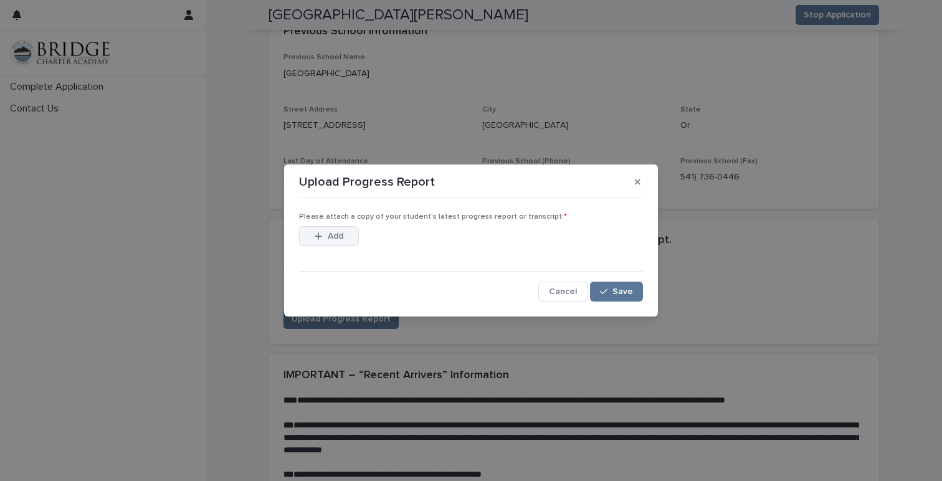
click at [316, 233] on icon "button" at bounding box center [318, 236] width 7 height 9
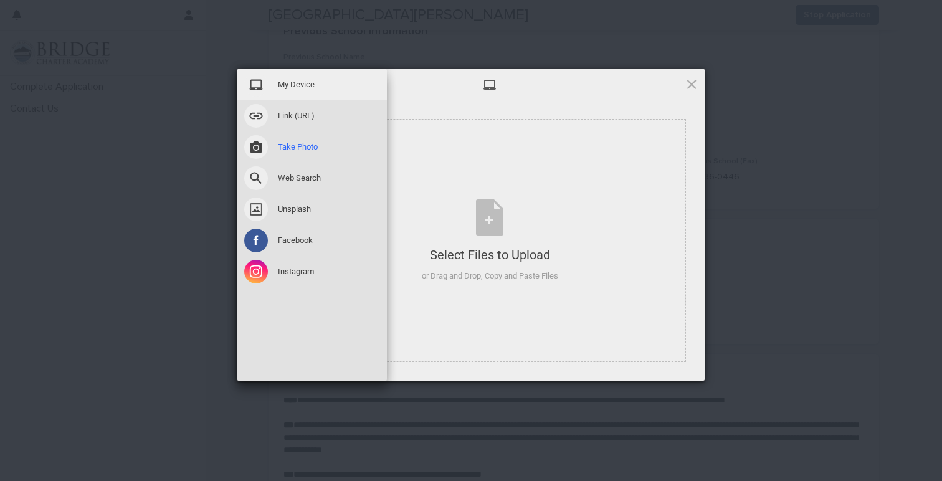
click at [254, 148] on span at bounding box center [256, 147] width 24 height 24
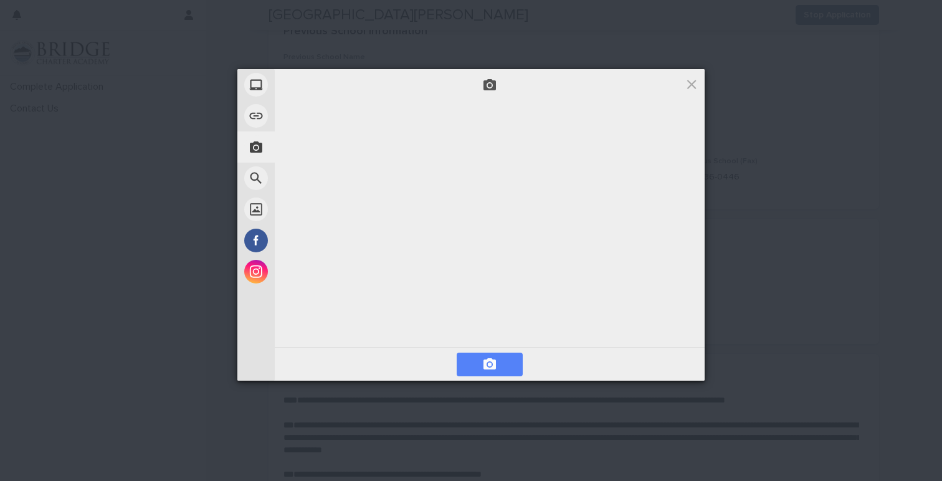
click at [492, 368] on span at bounding box center [489, 364] width 15 height 15
click at [681, 366] on span "Next" at bounding box center [671, 365] width 55 height 24
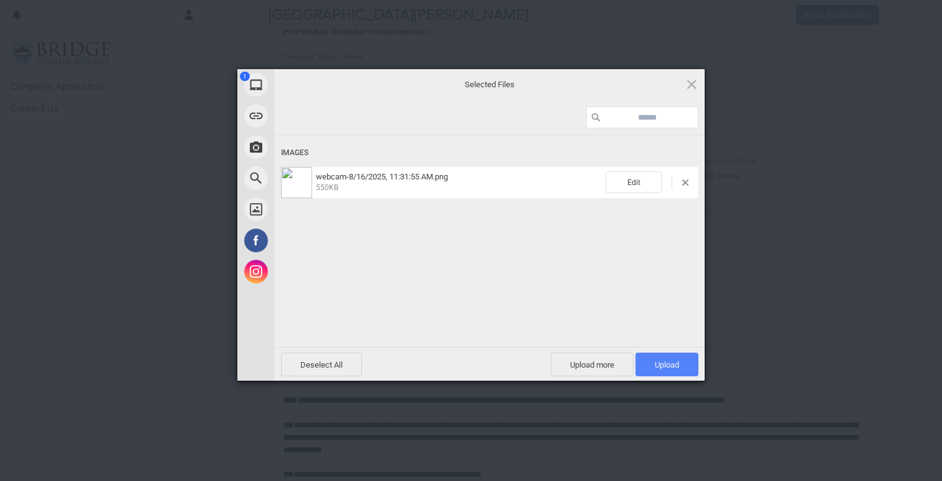
click at [666, 358] on span "Upload 1" at bounding box center [667, 365] width 63 height 24
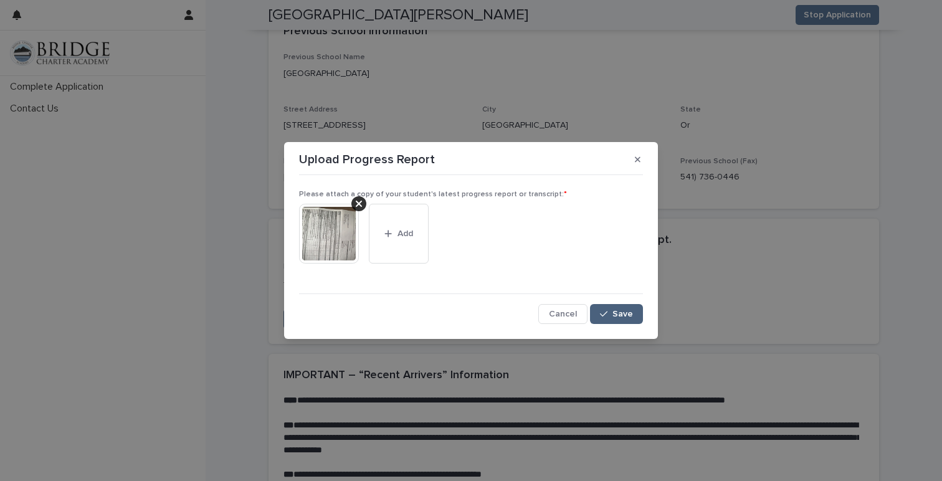
click at [626, 312] on span "Save" at bounding box center [623, 314] width 21 height 9
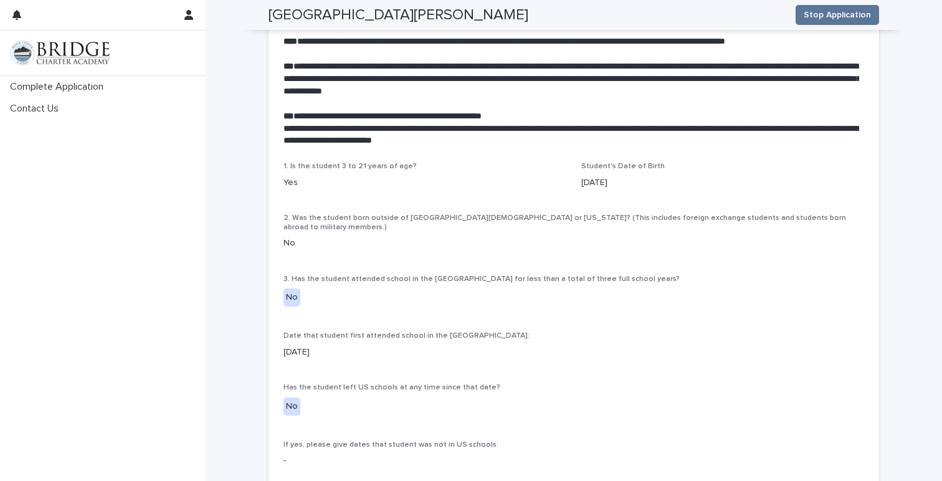
scroll to position [3053, 0]
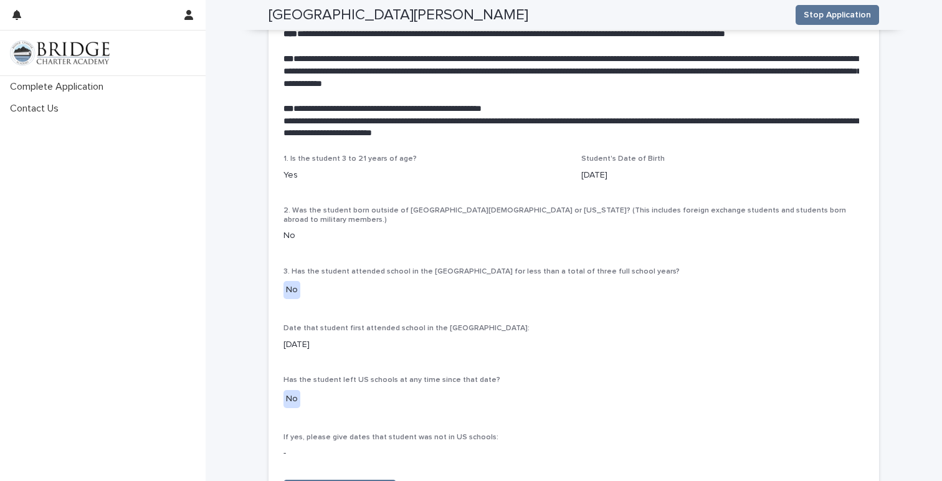
click at [296, 281] on div "No" at bounding box center [292, 290] width 17 height 18
click at [350, 480] on button "Update Recent Arrivers" at bounding box center [340, 490] width 113 height 20
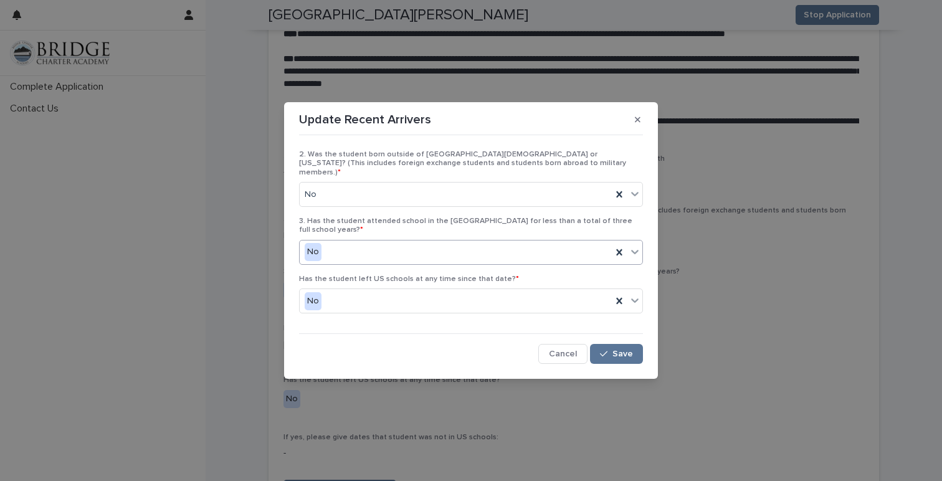
click at [560, 247] on div "No" at bounding box center [456, 252] width 312 height 21
click at [620, 350] on span "Save" at bounding box center [623, 354] width 21 height 9
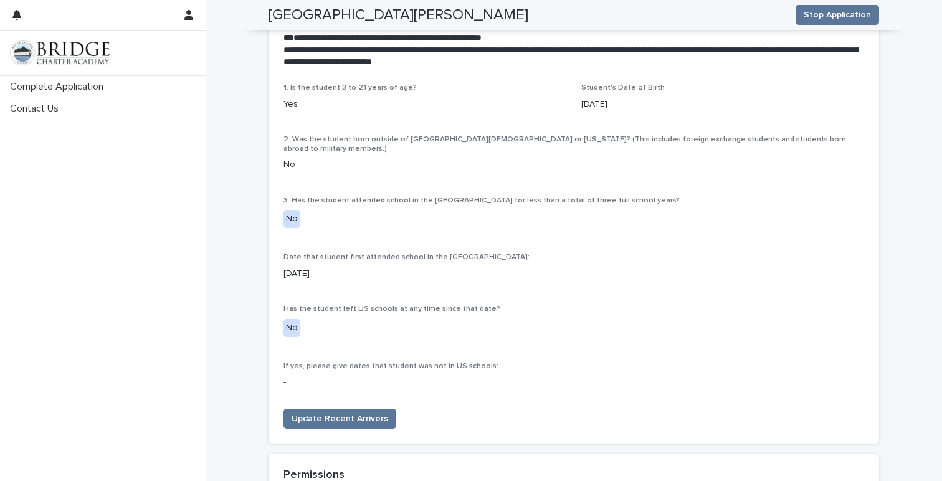
scroll to position [3143, 0]
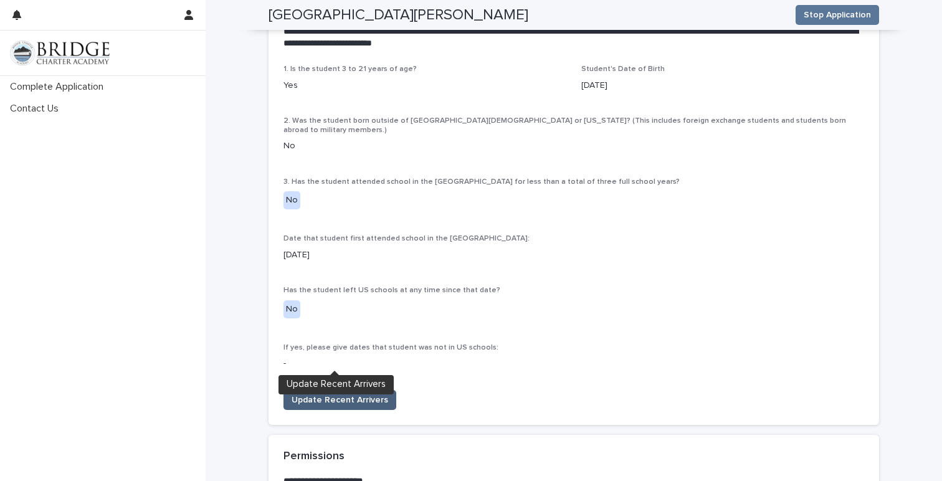
click at [363, 394] on span "Update Recent Arrivers" at bounding box center [340, 400] width 97 height 12
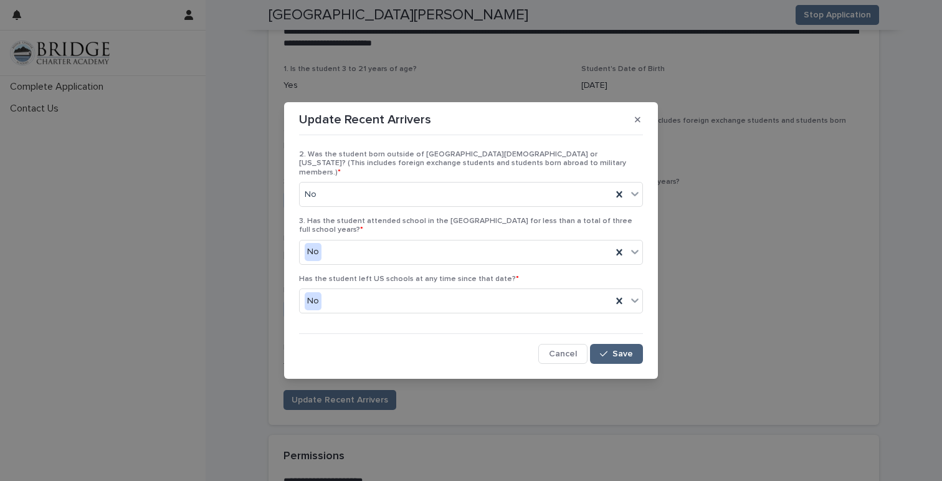
click at [616, 350] on span "Save" at bounding box center [623, 354] width 21 height 9
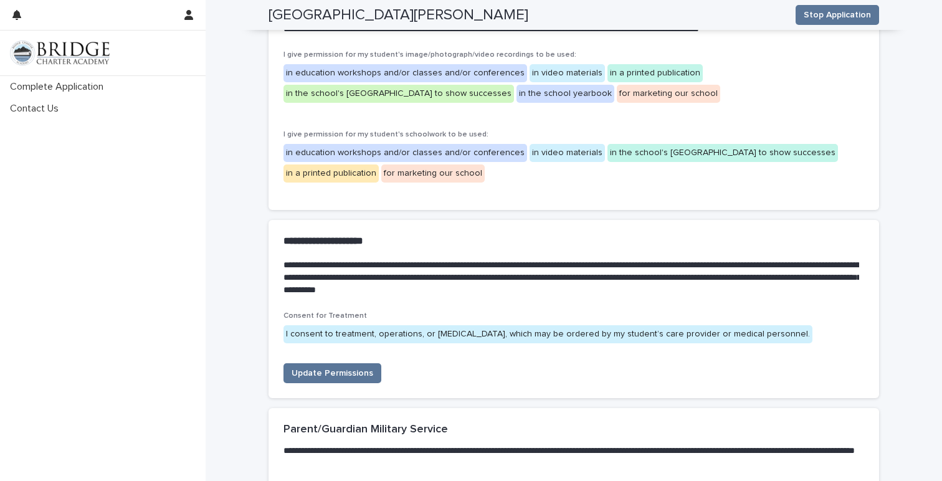
scroll to position [3719, 0]
click at [343, 366] on span "Update Permissions" at bounding box center [333, 372] width 82 height 12
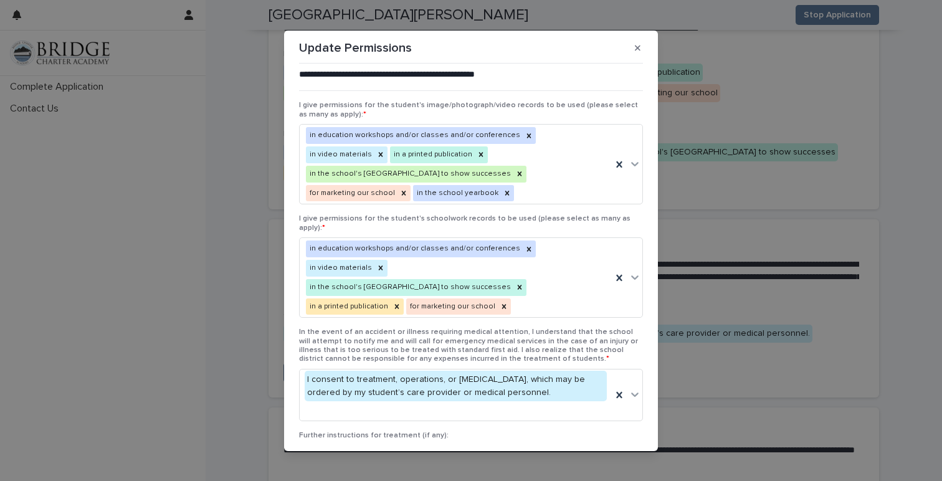
click at [710, 398] on div "**********" at bounding box center [471, 240] width 942 height 481
click at [636, 47] on icon "button" at bounding box center [638, 48] width 6 height 9
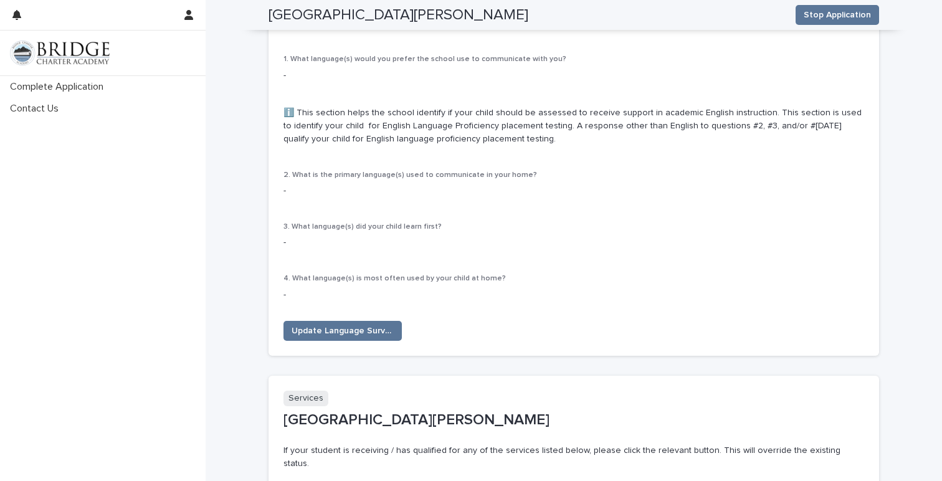
scroll to position [1583, 0]
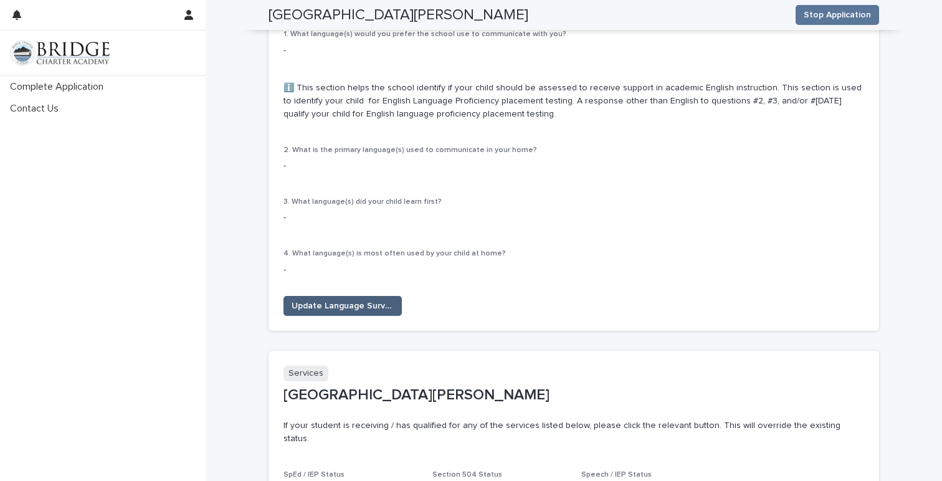
click at [365, 300] on span "Update Language Survey" at bounding box center [343, 306] width 102 height 12
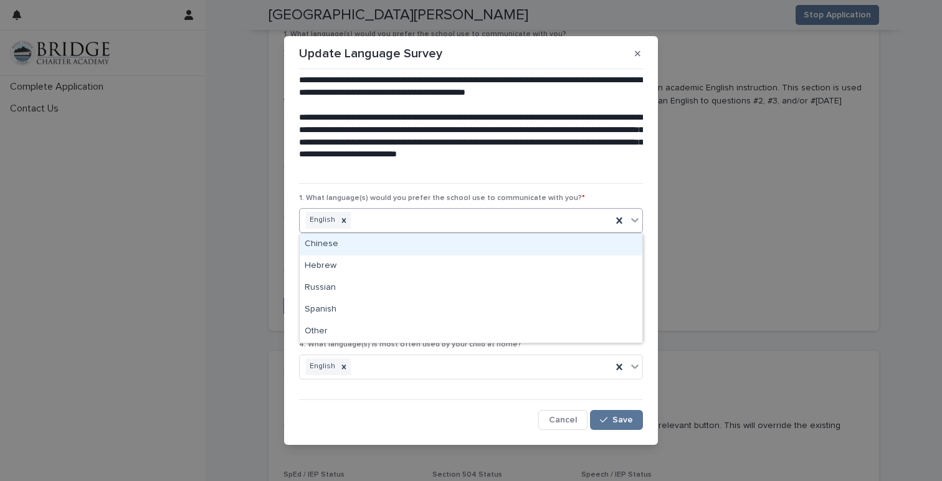
click at [463, 225] on div "English" at bounding box center [456, 220] width 312 height 22
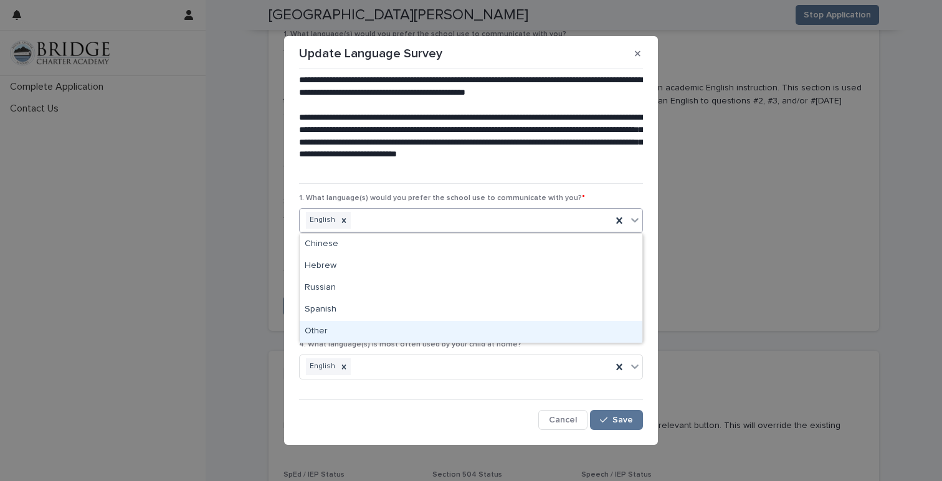
click at [507, 422] on div "Cancel Save" at bounding box center [471, 420] width 344 height 20
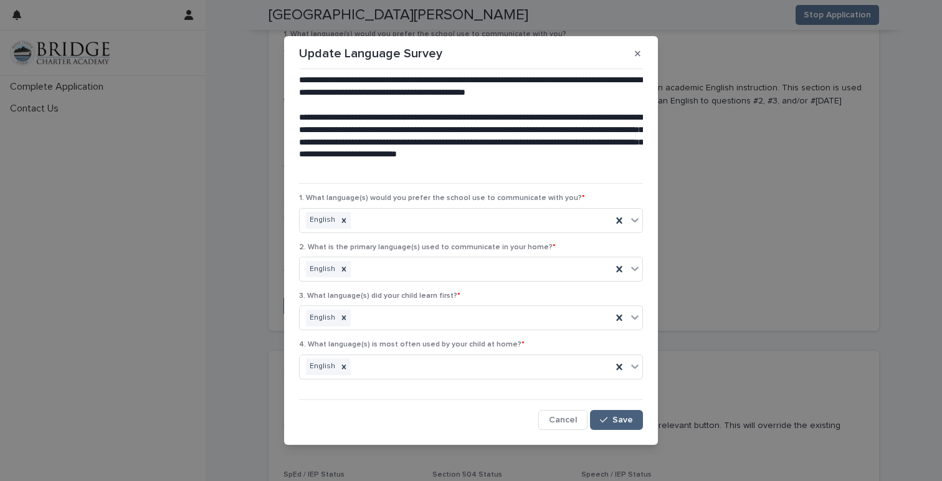
click at [620, 422] on span "Save" at bounding box center [623, 420] width 21 height 9
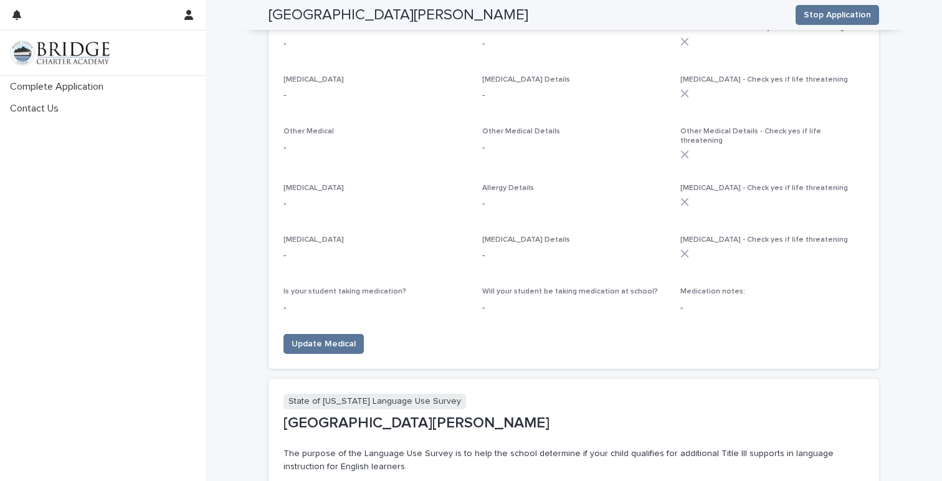
scroll to position [1063, 0]
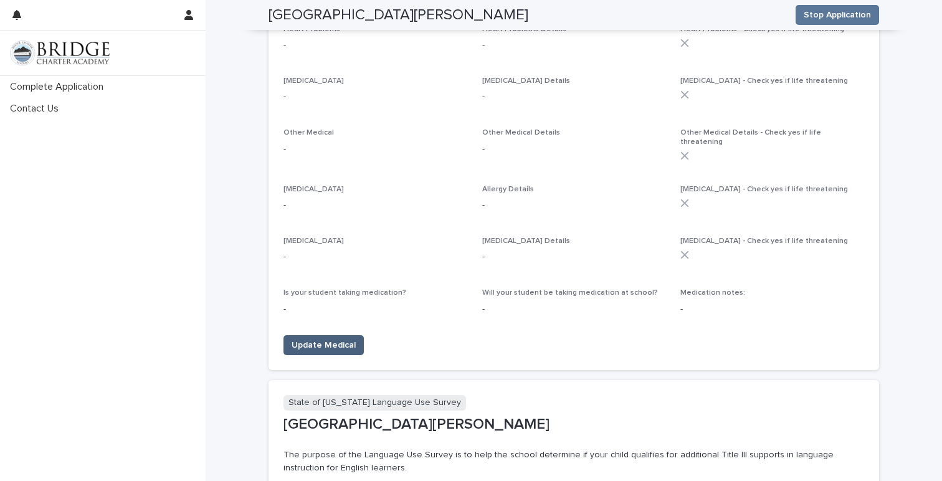
click at [314, 339] on span "Update Medical" at bounding box center [324, 345] width 64 height 12
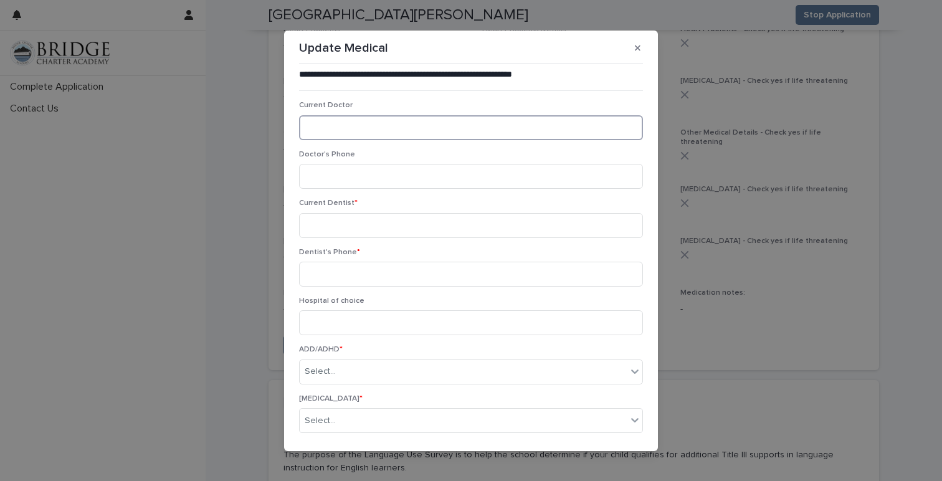
click at [322, 135] on input at bounding box center [471, 127] width 344 height 25
click at [360, 130] on input "**********" at bounding box center [471, 127] width 344 height 25
type input "**********"
click at [365, 171] on input at bounding box center [471, 176] width 344 height 25
paste input "**********"
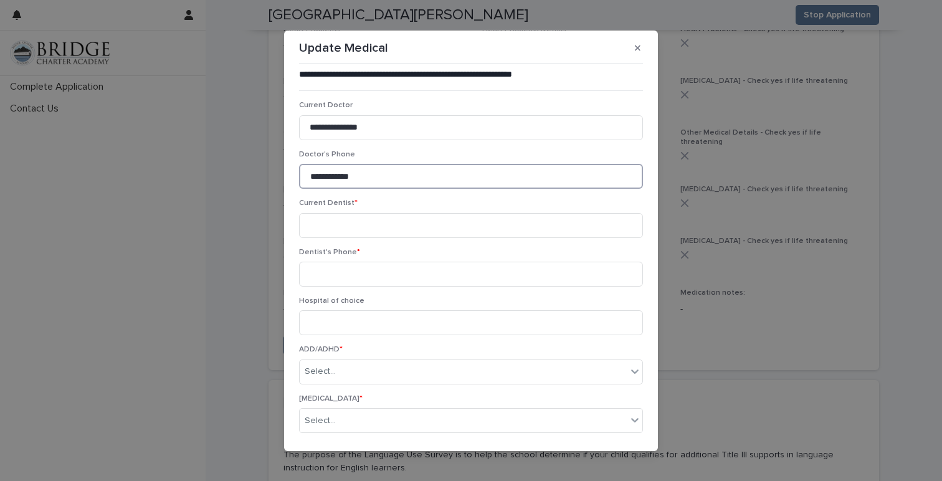
type input "**********"
click at [352, 263] on input at bounding box center [471, 274] width 344 height 25
paste input "**********"
type input "**********"
click at [357, 223] on input at bounding box center [471, 225] width 344 height 25
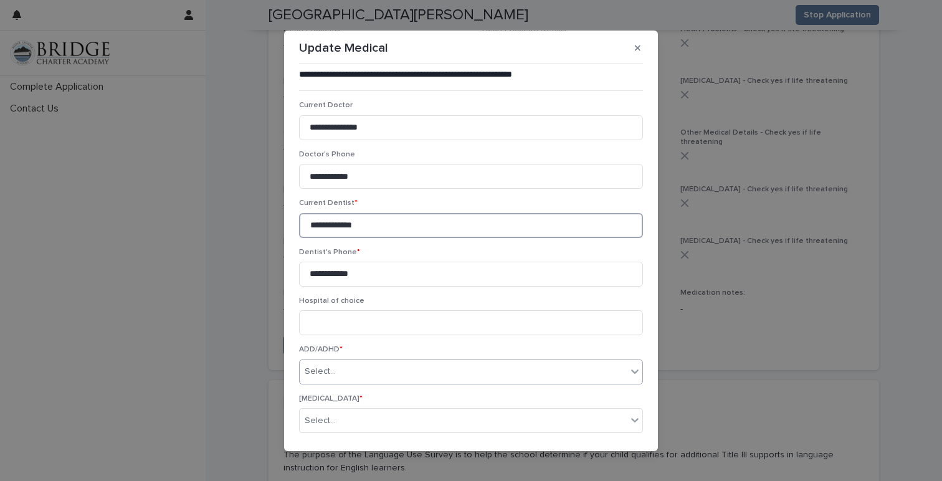
type input "**********"
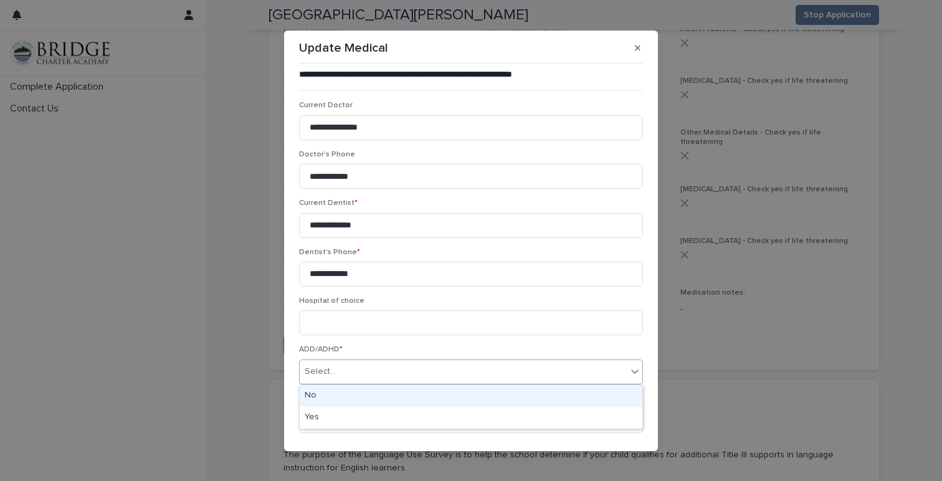
click at [345, 374] on div "Select..." at bounding box center [463, 372] width 327 height 21
click at [339, 394] on div "No" at bounding box center [471, 396] width 343 height 22
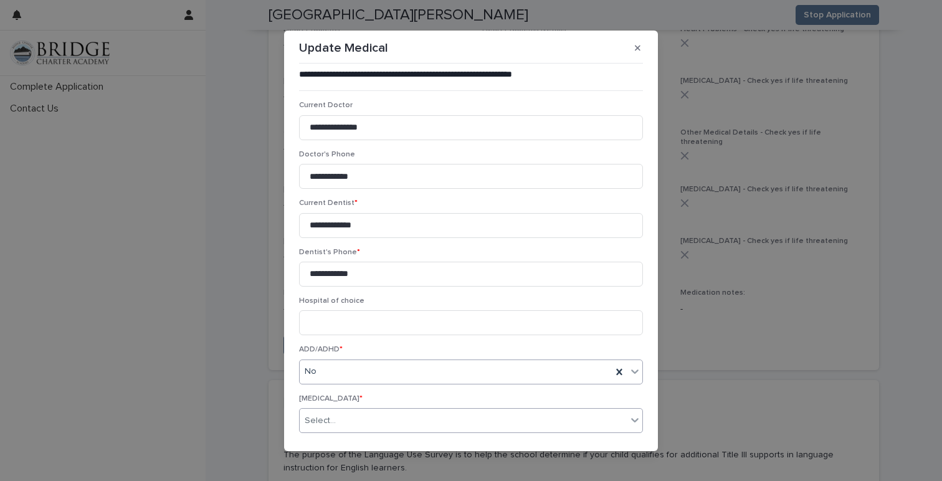
click at [338, 421] on div "Select..." at bounding box center [463, 421] width 327 height 21
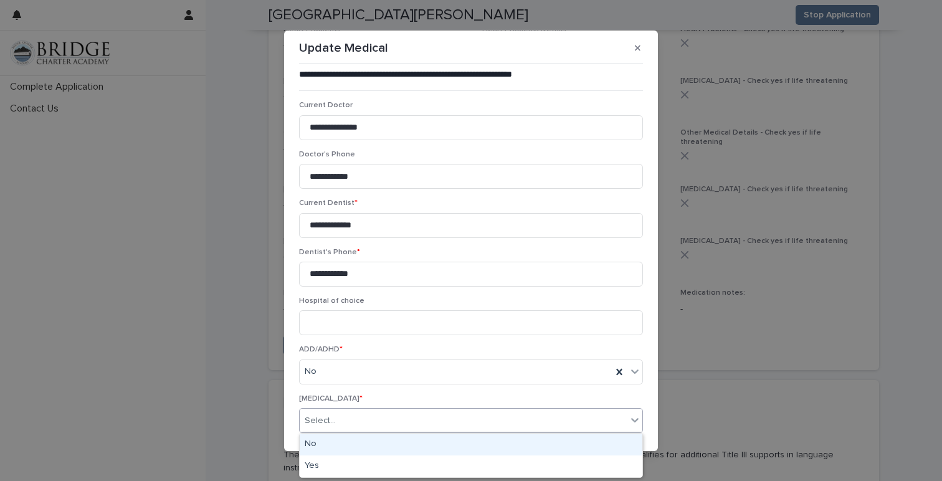
click at [337, 451] on div "No" at bounding box center [471, 445] width 343 height 22
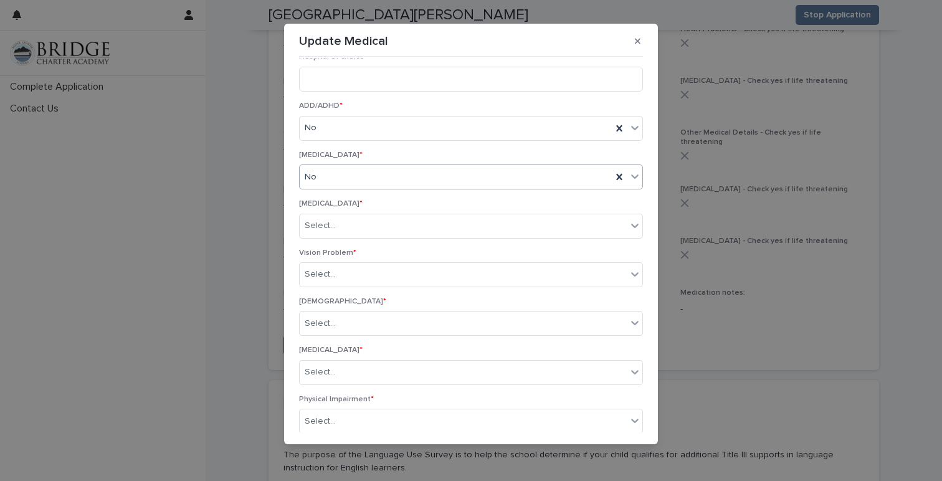
scroll to position [242, 0]
click at [456, 216] on div "Select..." at bounding box center [463, 221] width 327 height 21
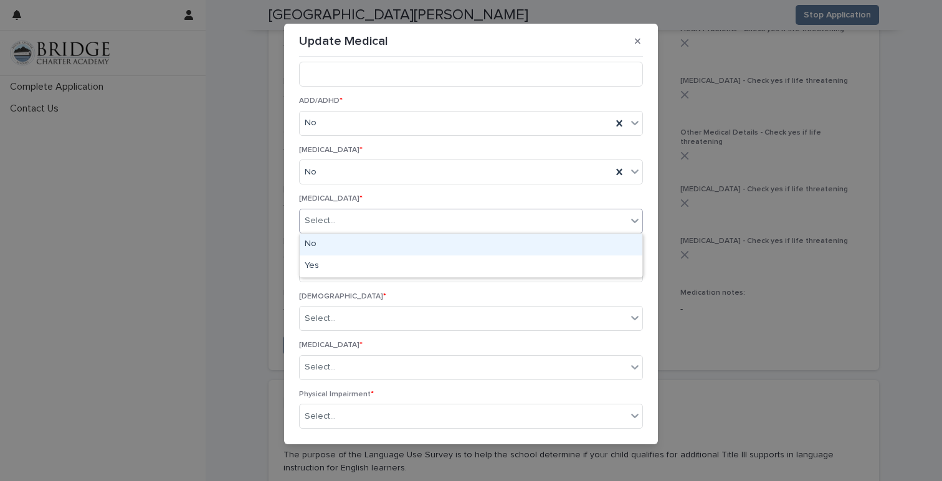
click at [451, 240] on div "No" at bounding box center [471, 245] width 343 height 22
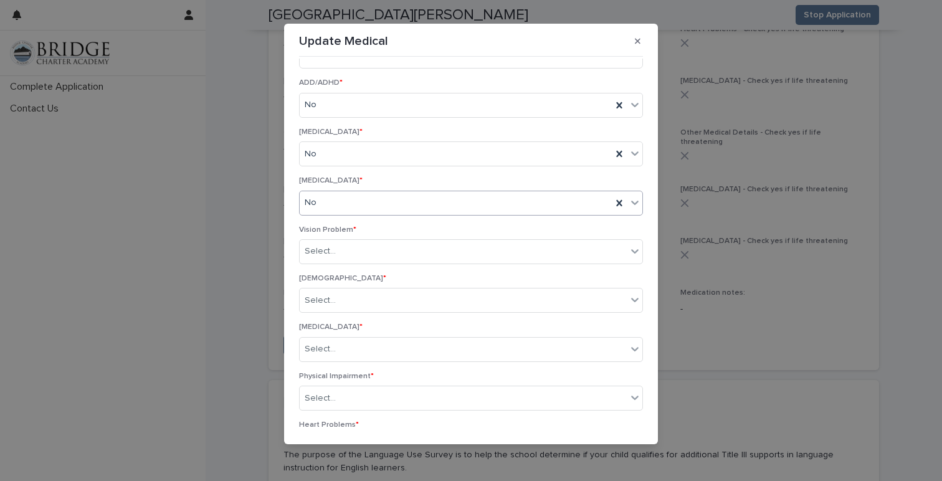
scroll to position [264, 0]
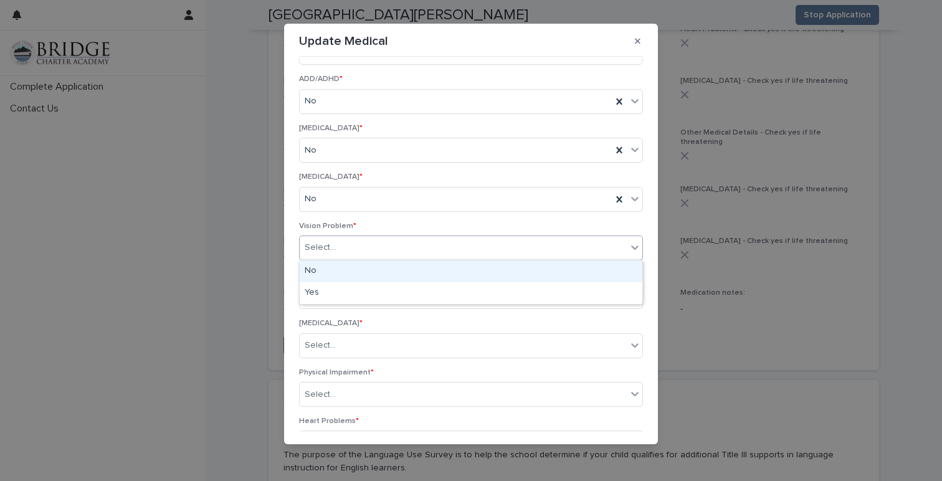
click at [449, 242] on div "Select..." at bounding box center [463, 247] width 327 height 21
click at [439, 273] on div "No" at bounding box center [471, 272] width 343 height 22
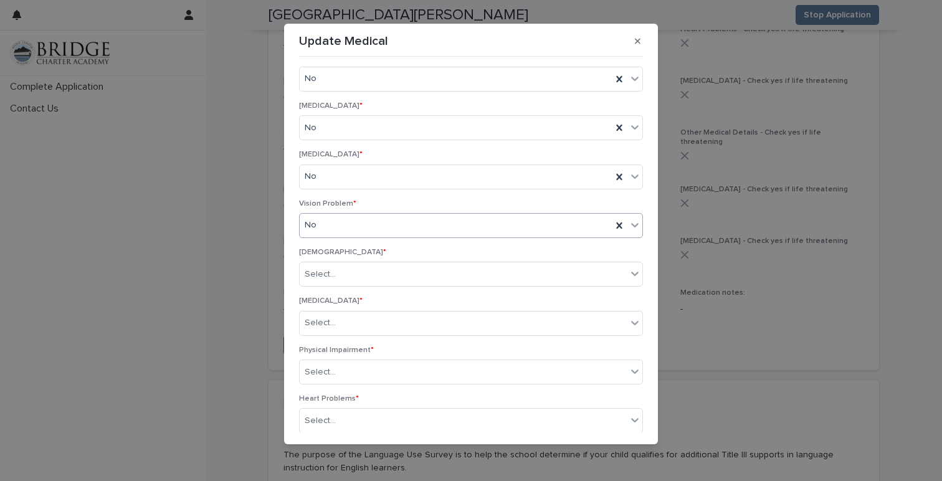
scroll to position [290, 0]
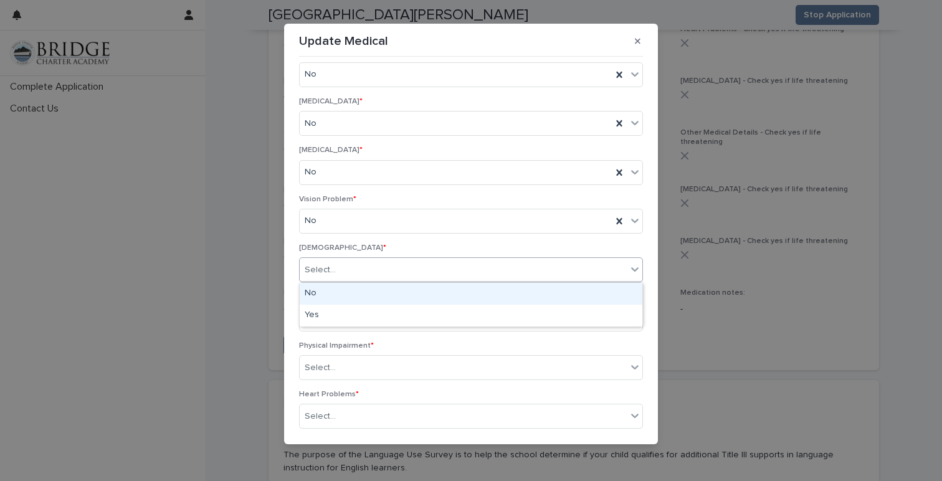
click at [439, 273] on div "Select..." at bounding box center [463, 270] width 327 height 21
click at [434, 294] on div "No" at bounding box center [471, 294] width 343 height 22
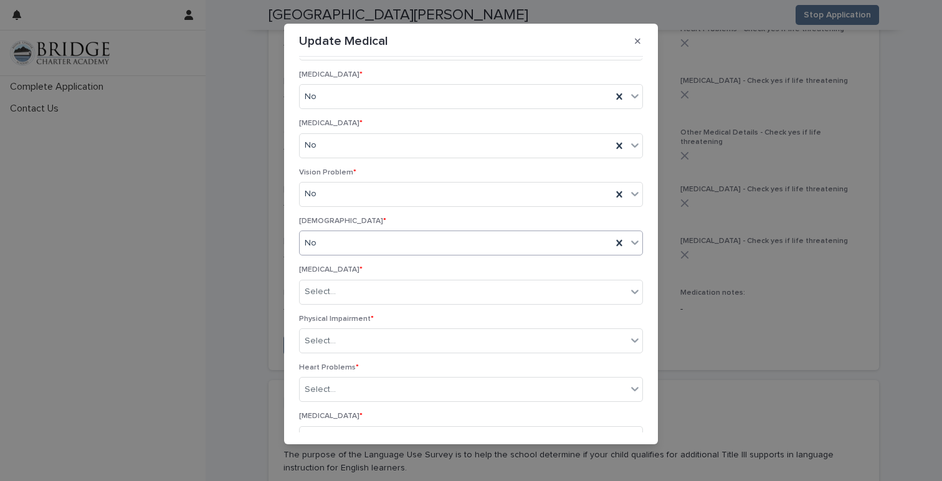
scroll to position [324, 0]
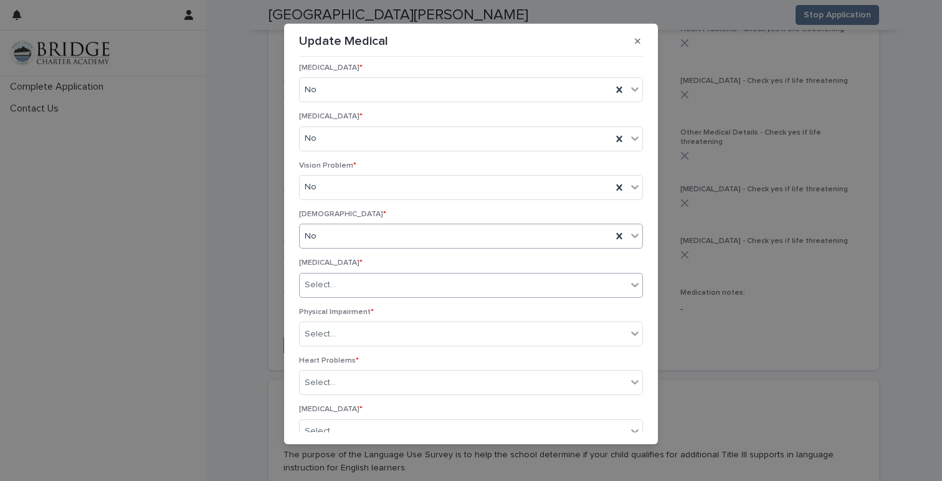
click at [429, 286] on div "Select..." at bounding box center [463, 285] width 327 height 21
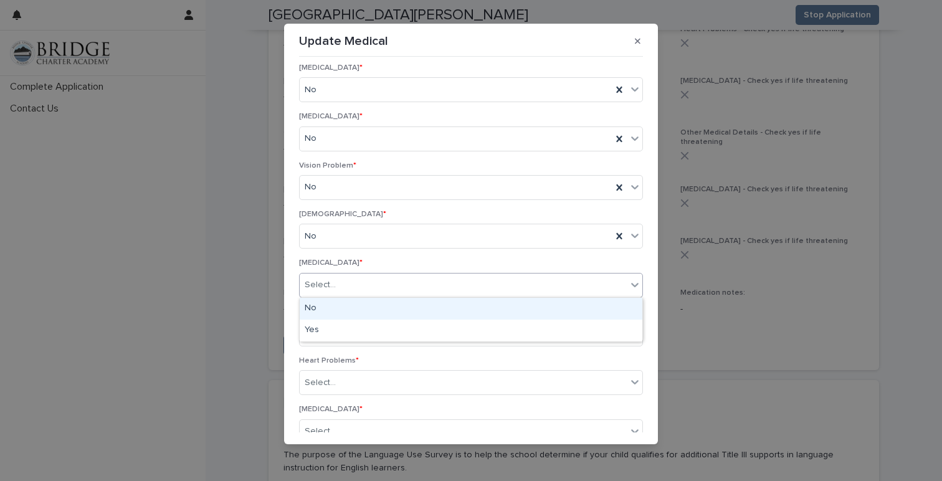
click at [424, 308] on div "No" at bounding box center [471, 309] width 343 height 22
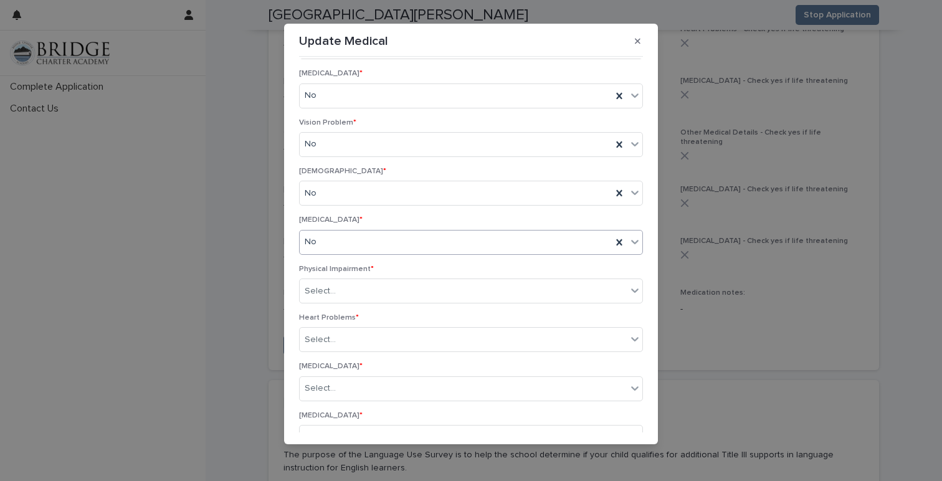
scroll to position [368, 0]
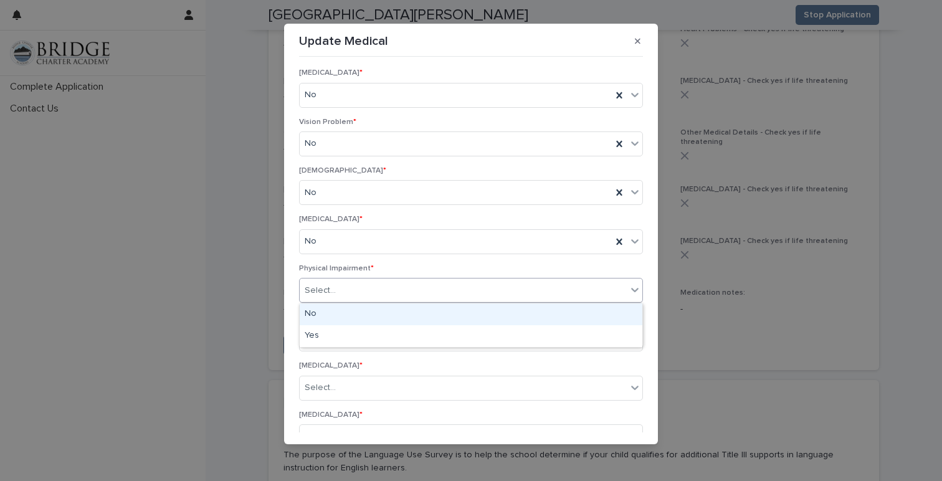
click at [413, 291] on div "Select..." at bounding box center [463, 290] width 327 height 21
click at [413, 318] on div "No" at bounding box center [471, 315] width 343 height 22
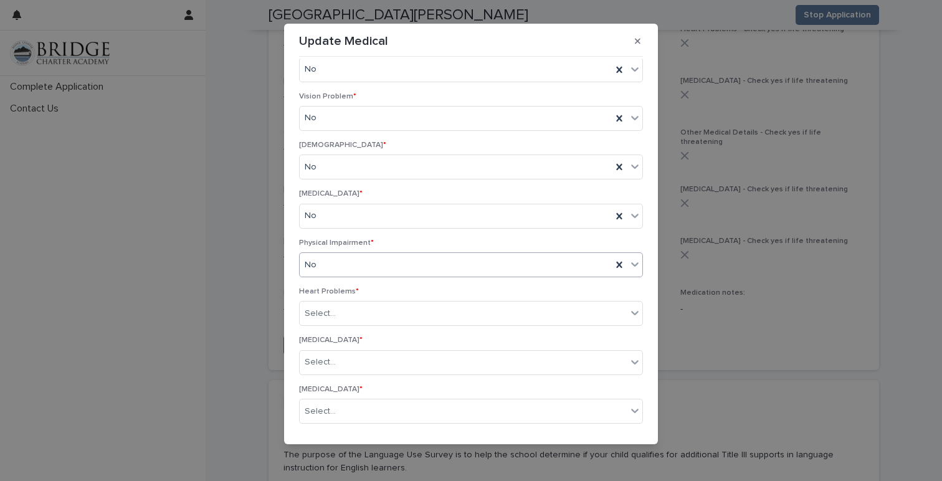
scroll to position [393, 0]
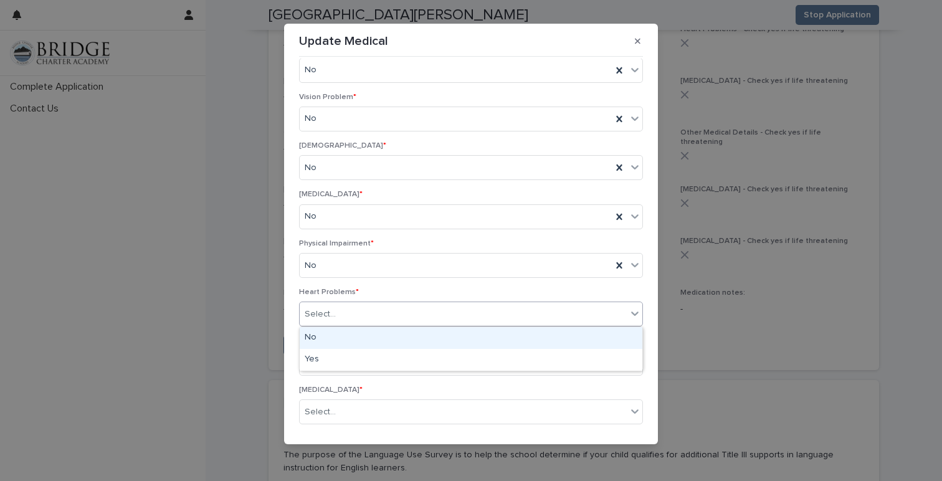
click at [407, 312] on div "Select..." at bounding box center [463, 314] width 327 height 21
click at [400, 341] on div "No" at bounding box center [471, 338] width 343 height 22
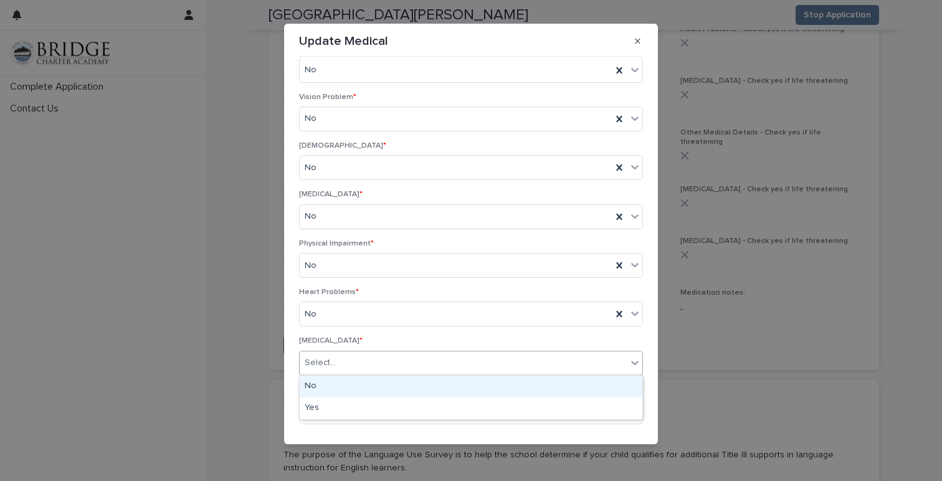
click at [383, 365] on div "Select..." at bounding box center [463, 363] width 327 height 21
click at [371, 388] on div "No" at bounding box center [471, 387] width 343 height 22
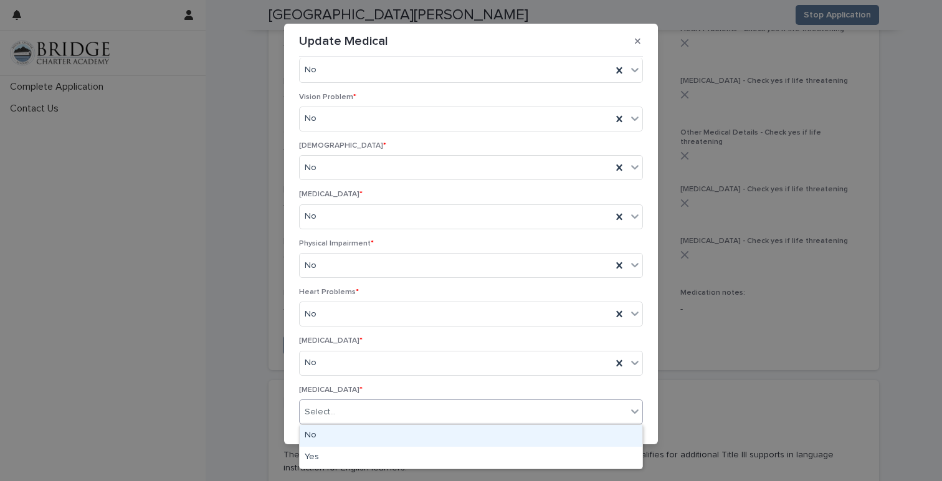
click at [360, 413] on div "Select..." at bounding box center [463, 412] width 327 height 21
click at [352, 435] on div "No" at bounding box center [471, 436] width 343 height 22
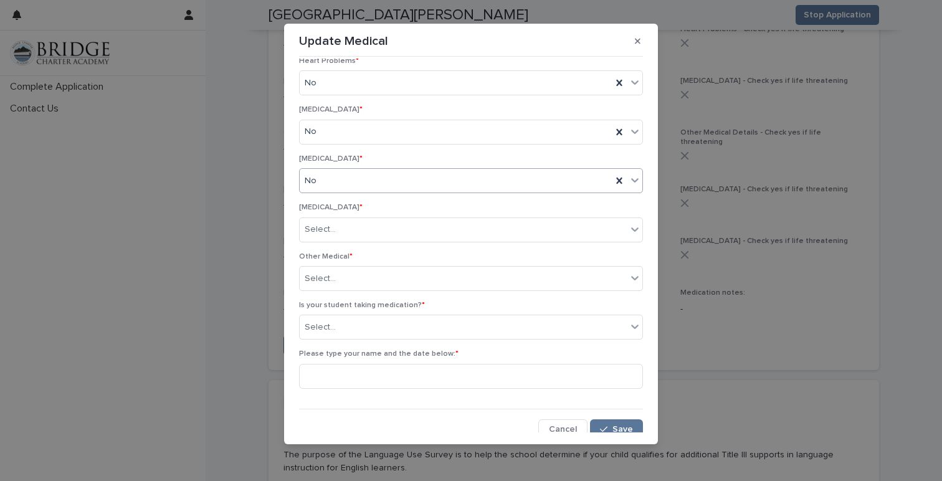
scroll to position [631, 0]
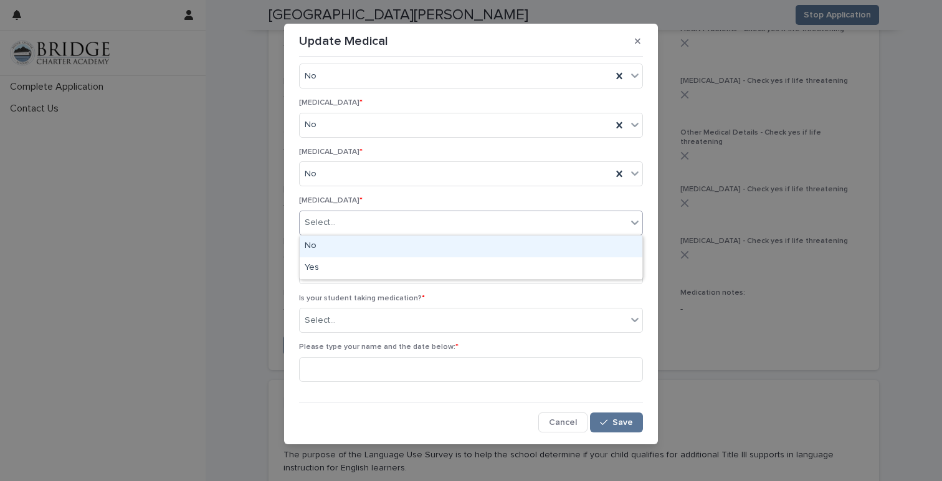
click at [351, 221] on div "Select..." at bounding box center [463, 223] width 327 height 21
click at [350, 250] on div "No" at bounding box center [471, 247] width 343 height 22
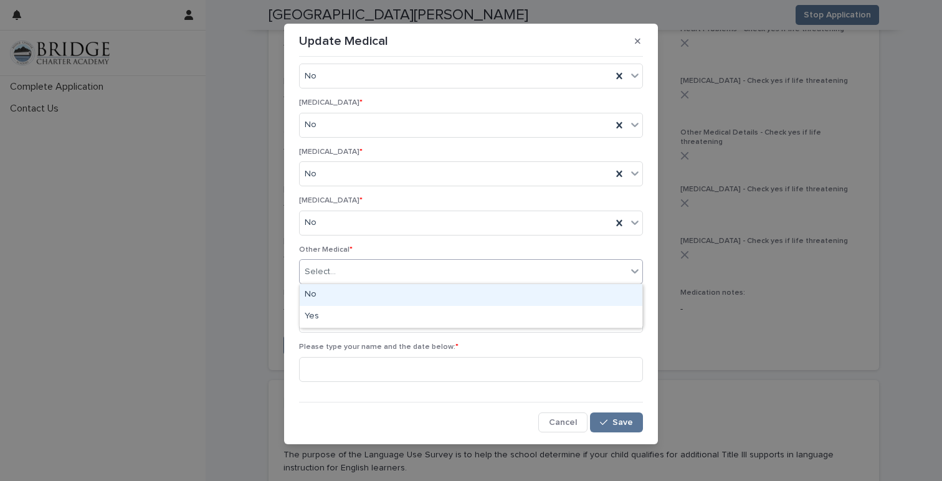
click at [345, 263] on div "Select..." at bounding box center [463, 272] width 327 height 21
click at [337, 297] on div "No" at bounding box center [471, 295] width 343 height 22
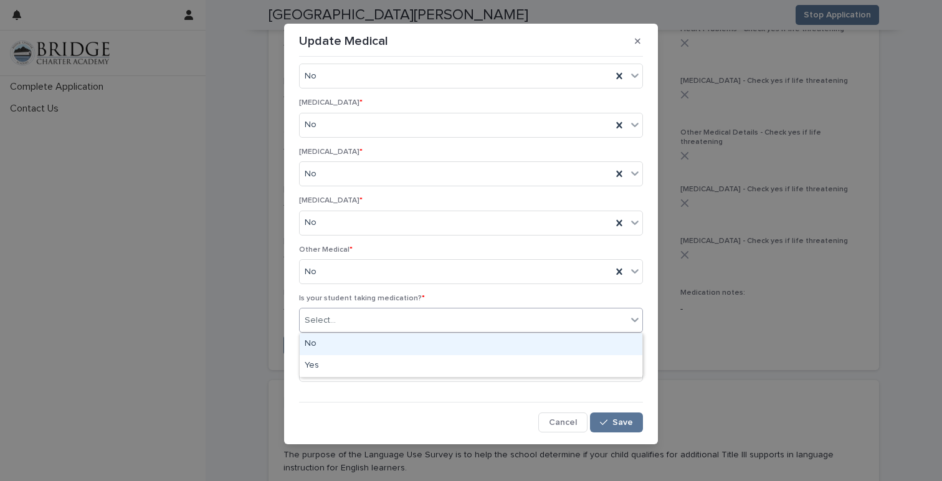
click at [352, 315] on div "Select..." at bounding box center [463, 320] width 327 height 21
click at [336, 347] on div "No" at bounding box center [471, 344] width 343 height 22
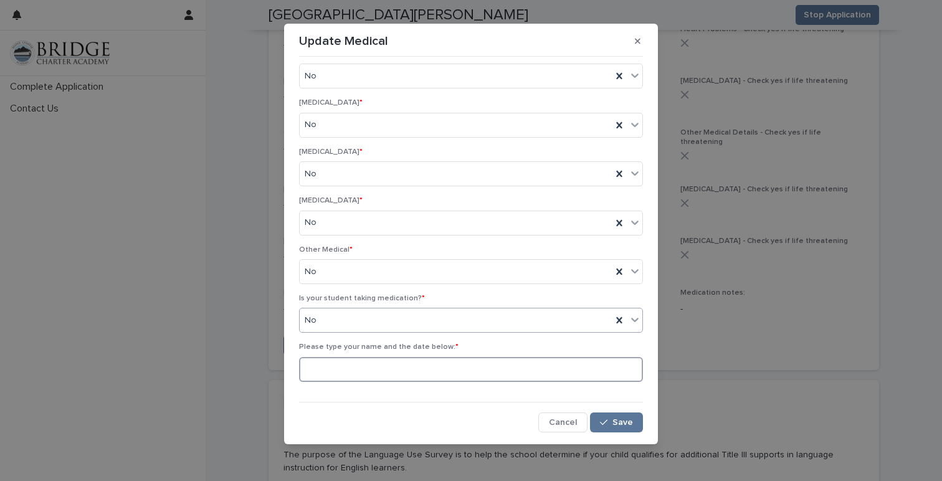
click at [479, 370] on input at bounding box center [471, 369] width 344 height 25
type input "**********"
click at [621, 416] on button "Save" at bounding box center [616, 423] width 53 height 20
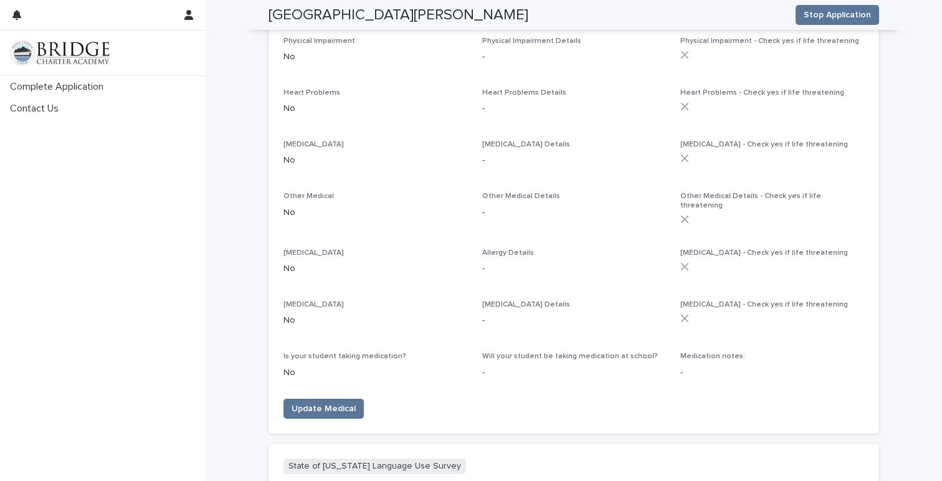
scroll to position [990, 0]
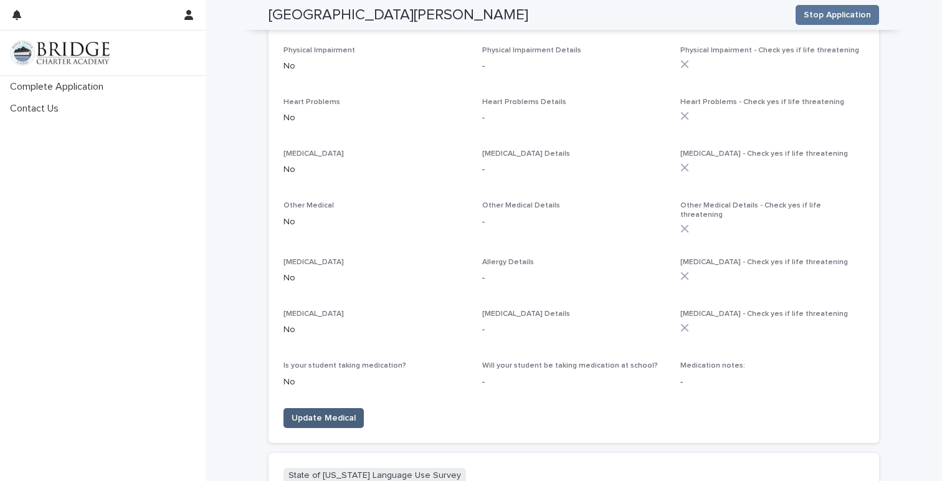
click at [342, 412] on span "Update Medical" at bounding box center [324, 418] width 64 height 12
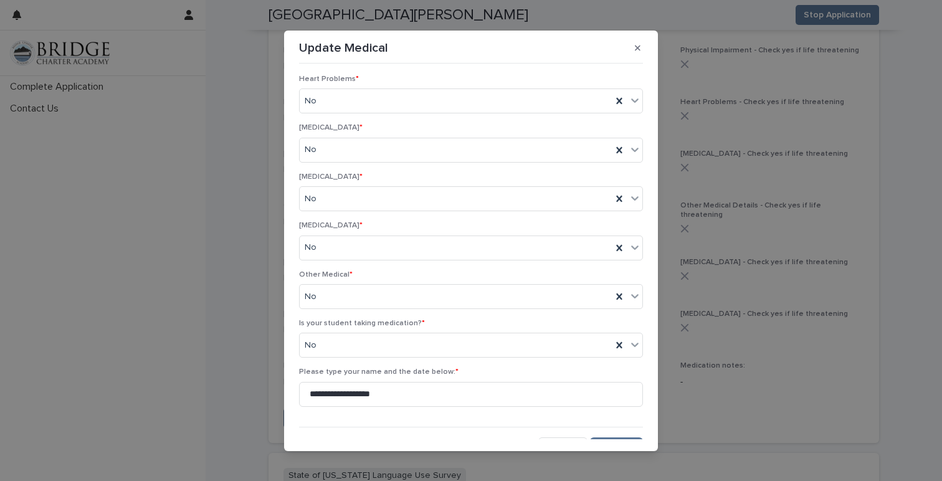
scroll to position [631, 0]
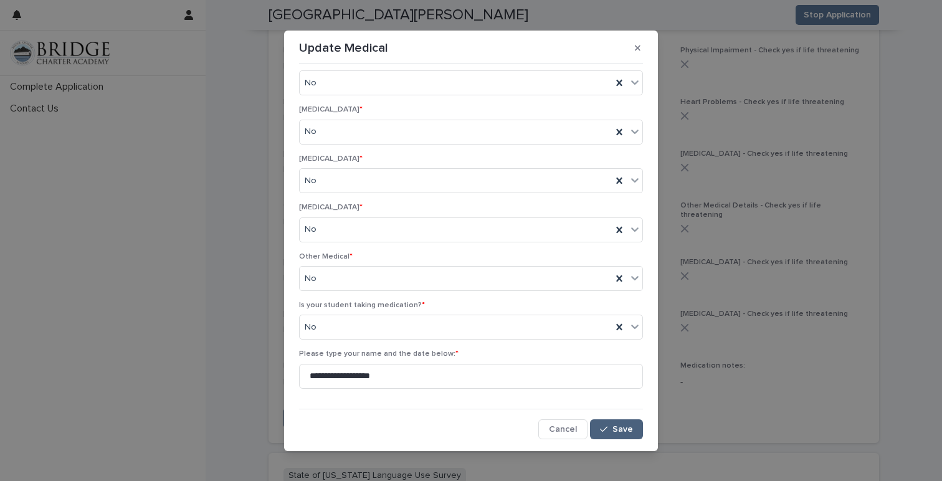
click at [605, 429] on icon "button" at bounding box center [603, 429] width 7 height 6
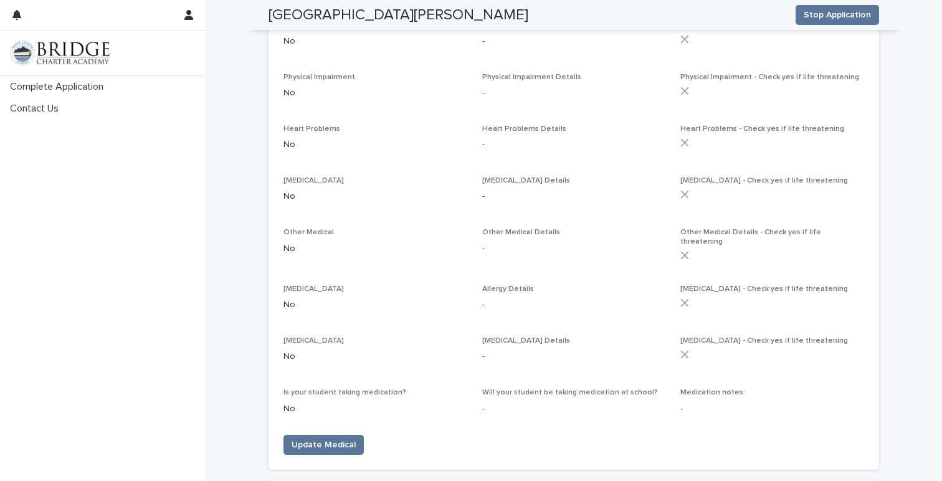
scroll to position [941, 0]
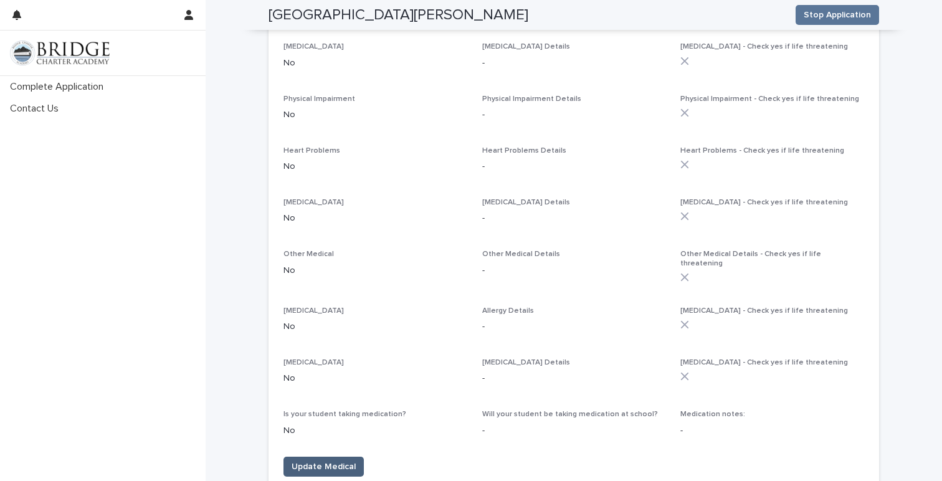
click at [337, 462] on span "Update Medical" at bounding box center [324, 467] width 64 height 12
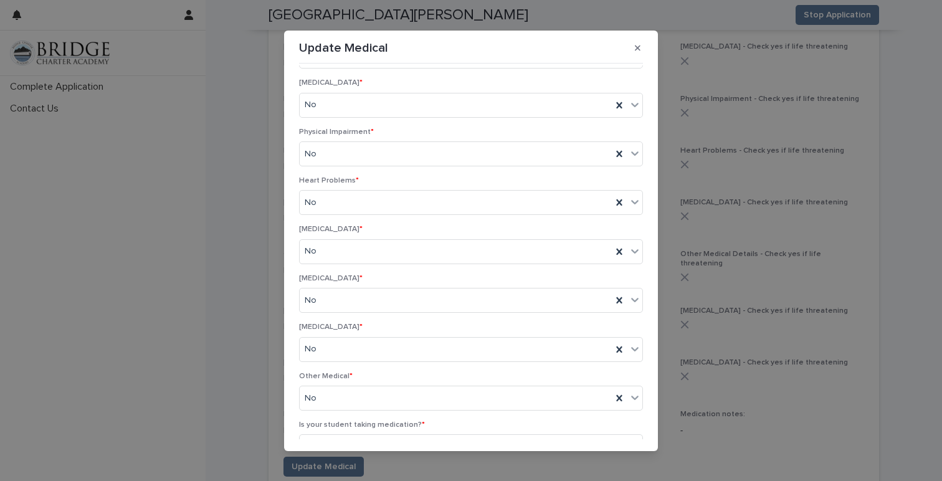
scroll to position [631, 0]
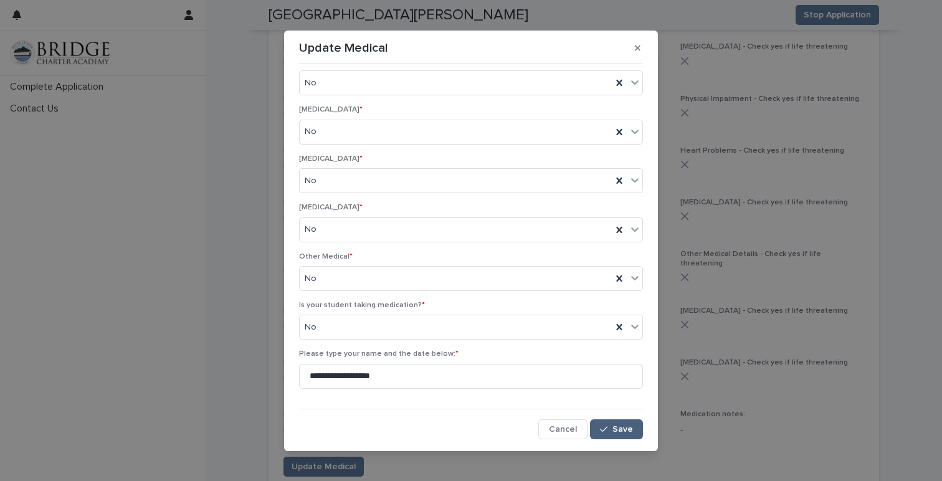
click at [605, 433] on icon "button" at bounding box center [603, 429] width 7 height 9
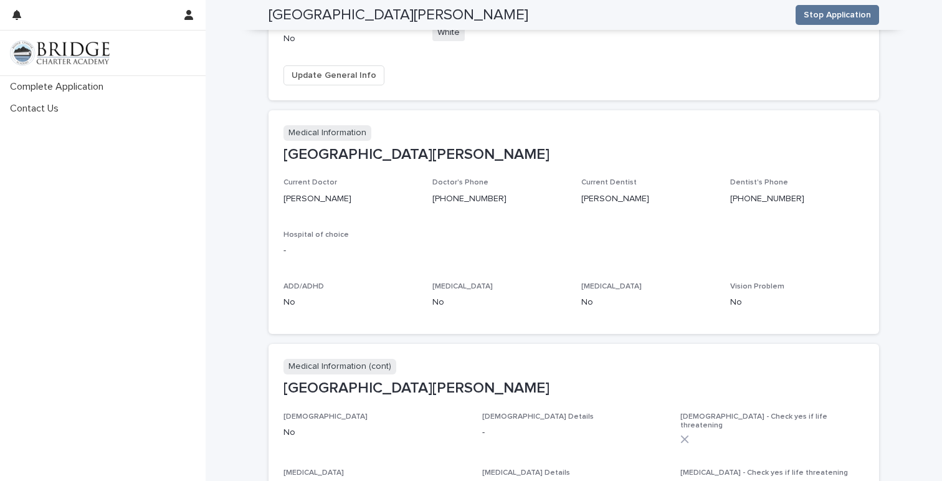
scroll to position [545, 0]
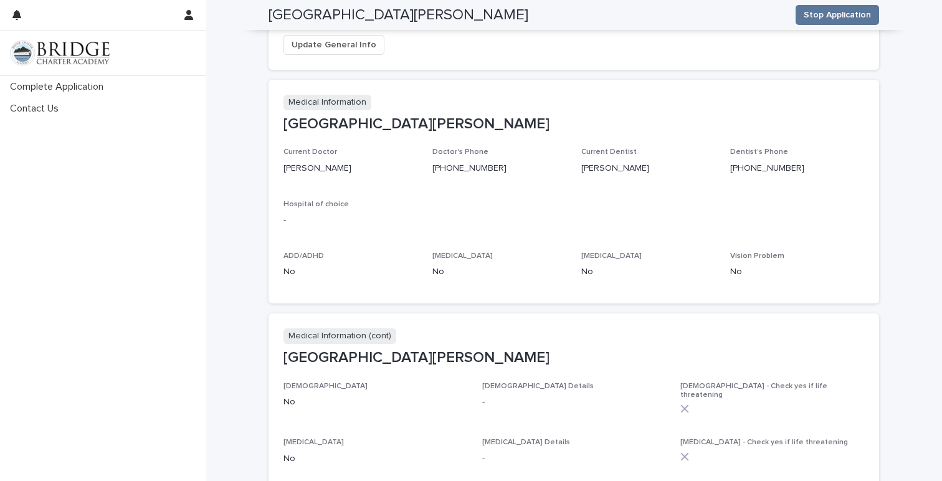
click at [600, 266] on p "No" at bounding box center [649, 272] width 134 height 13
click at [585, 266] on p "No" at bounding box center [649, 272] width 134 height 13
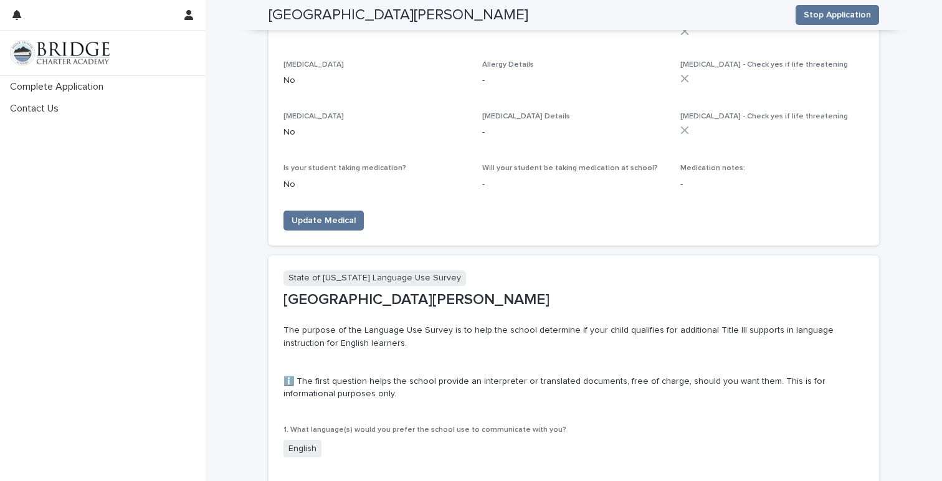
scroll to position [1189, 0]
click at [335, 213] on span "Update Medical" at bounding box center [324, 219] width 64 height 12
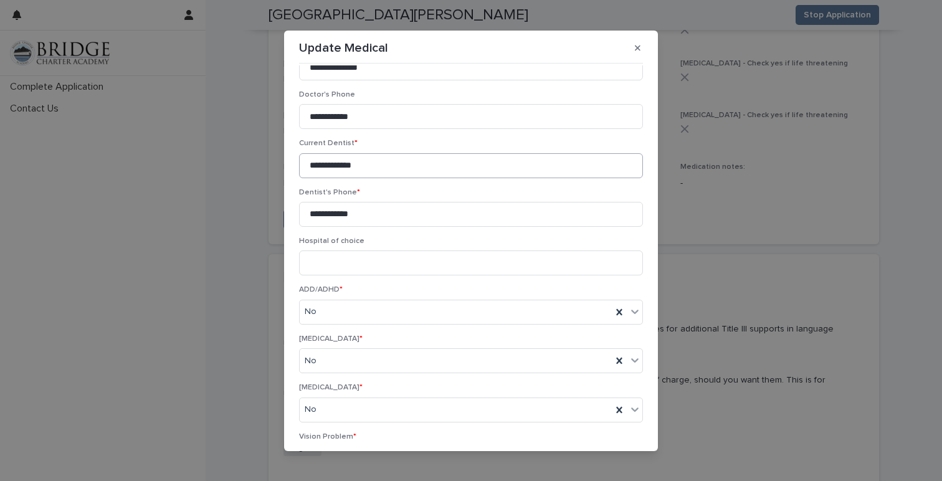
scroll to position [68, 0]
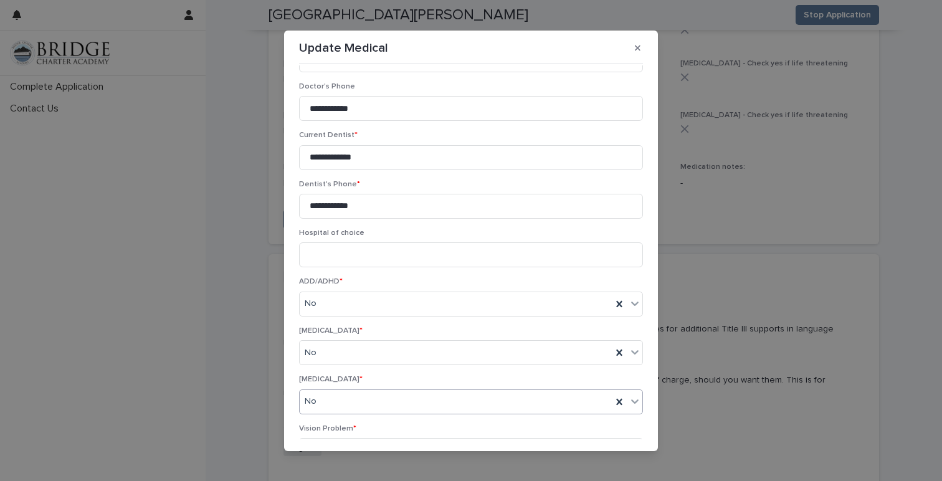
click at [448, 399] on div "No" at bounding box center [456, 401] width 312 height 21
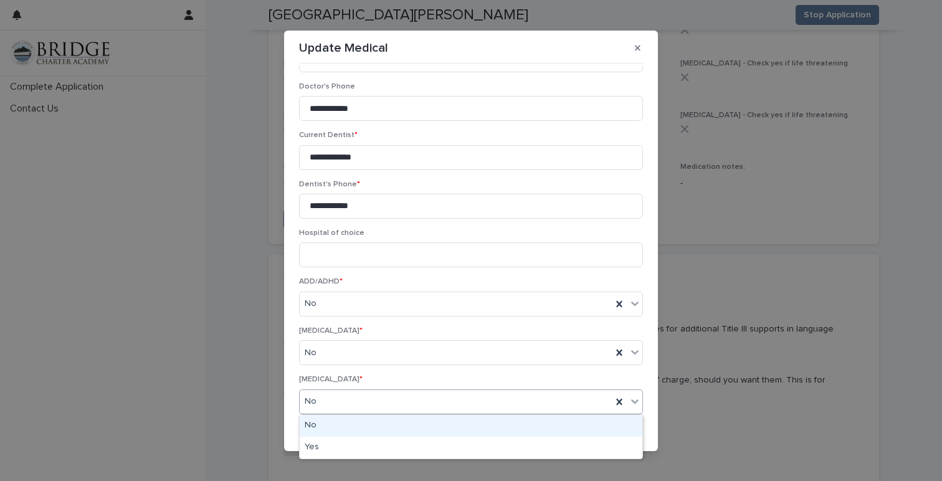
click at [409, 421] on div "No" at bounding box center [471, 426] width 343 height 22
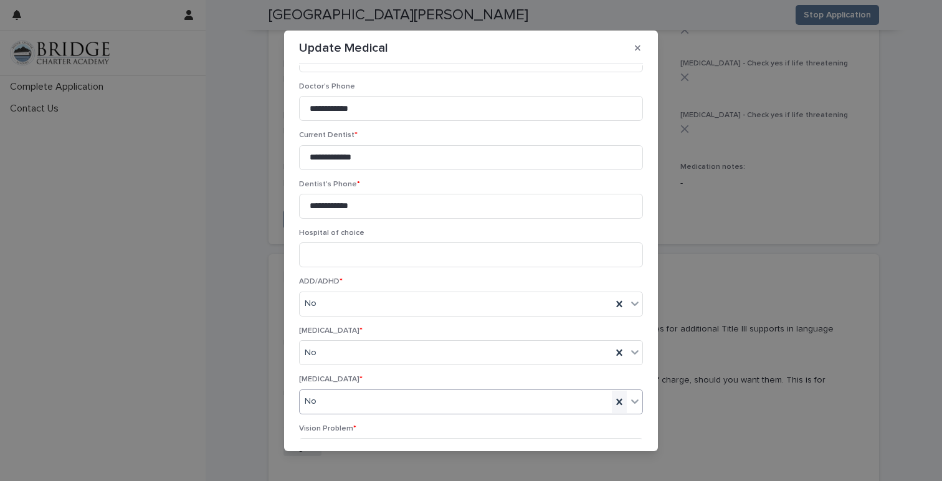
click at [619, 401] on icon at bounding box center [619, 401] width 6 height 6
click at [515, 403] on div "Select..." at bounding box center [463, 401] width 327 height 21
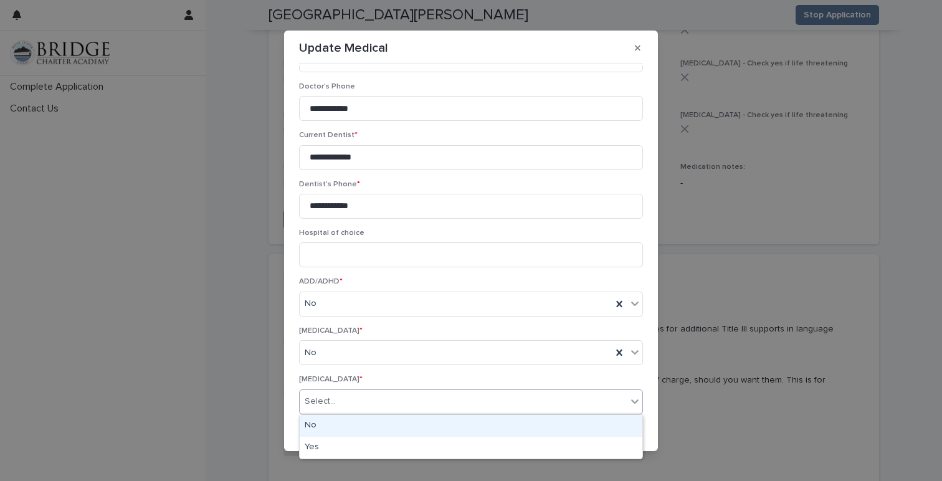
click at [476, 426] on div "No" at bounding box center [471, 426] width 343 height 22
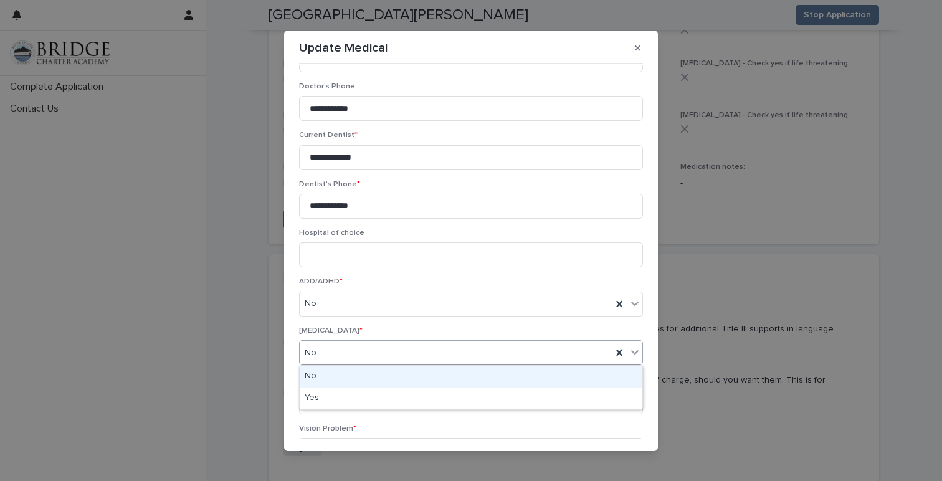
click at [525, 360] on div "No" at bounding box center [456, 353] width 312 height 21
click at [571, 325] on div "ADD/ADHD * No" at bounding box center [471, 301] width 344 height 49
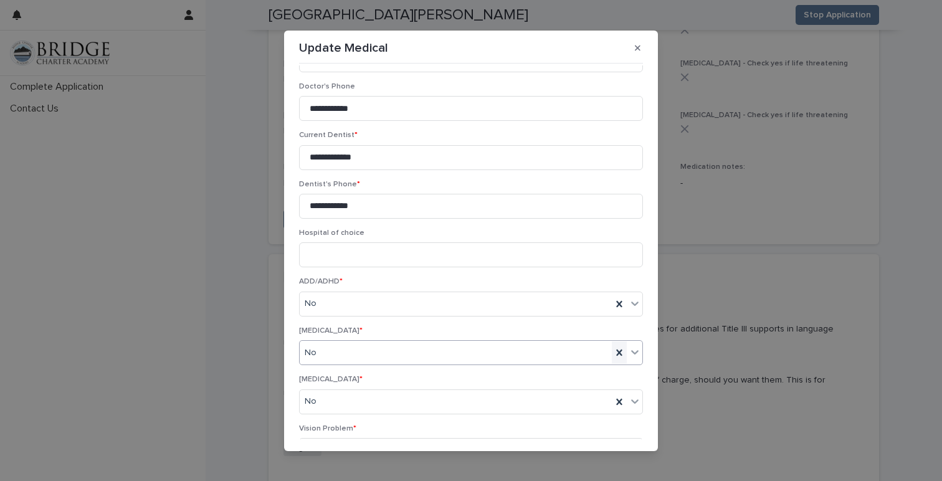
click at [617, 352] on icon at bounding box center [619, 353] width 6 height 6
click at [512, 356] on div "Select..." at bounding box center [463, 353] width 327 height 21
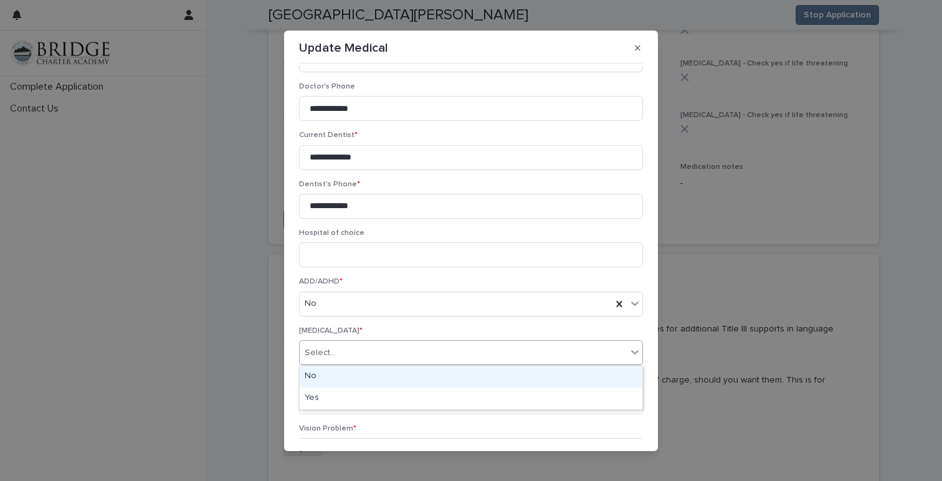
click at [449, 372] on div "No" at bounding box center [471, 377] width 343 height 22
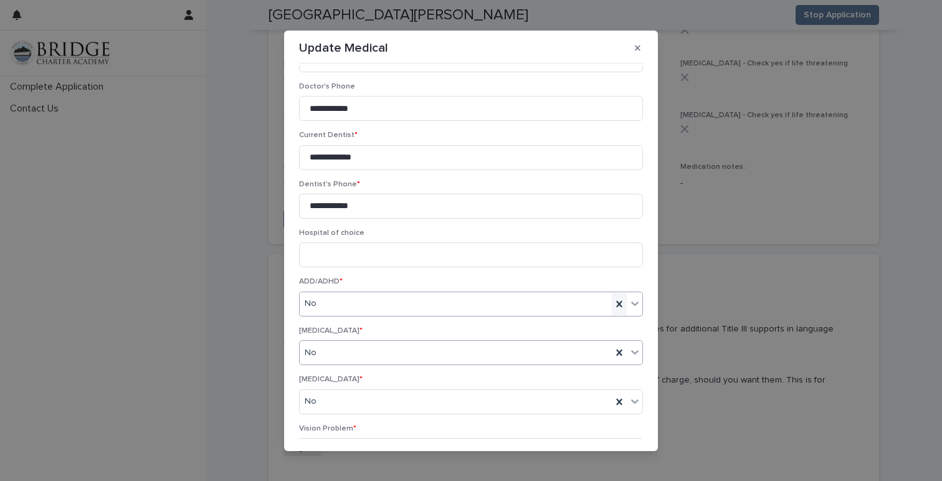
click at [618, 304] on icon at bounding box center [619, 304] width 12 height 12
click at [532, 304] on div "Select..." at bounding box center [463, 304] width 327 height 21
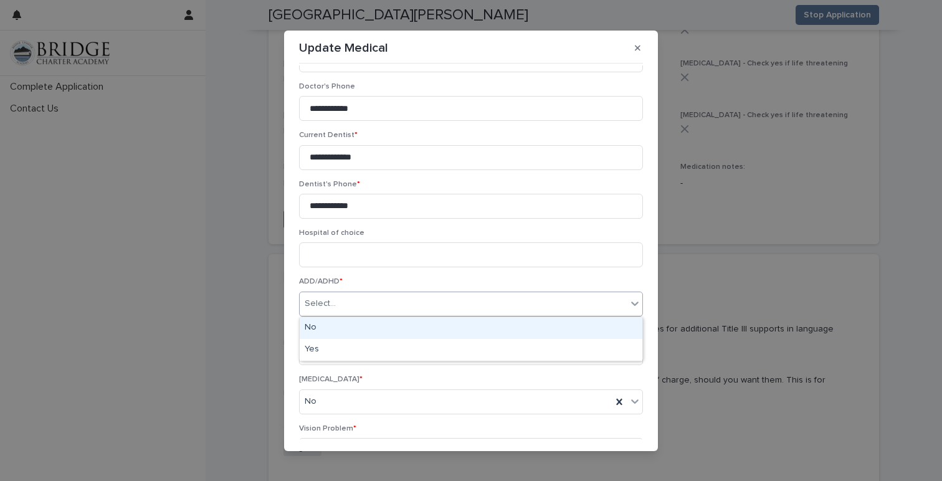
click at [477, 322] on div "No" at bounding box center [471, 328] width 343 height 22
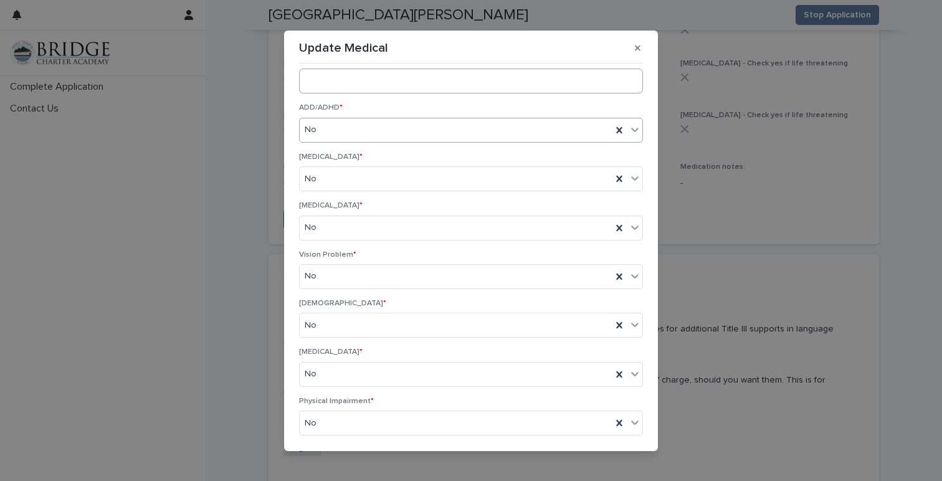
scroll to position [255, 0]
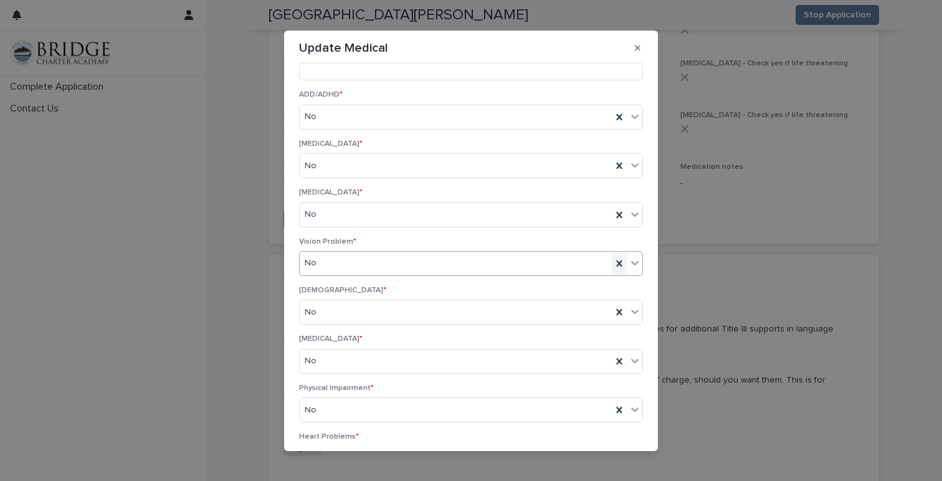
click at [613, 266] on icon at bounding box center [619, 263] width 12 height 12
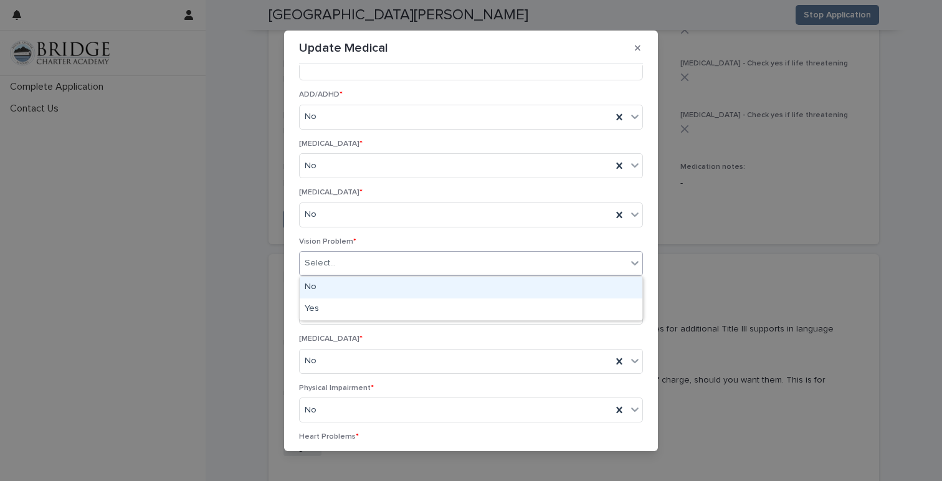
click at [510, 269] on div "Select..." at bounding box center [463, 263] width 327 height 21
click at [476, 289] on div "No" at bounding box center [471, 288] width 343 height 22
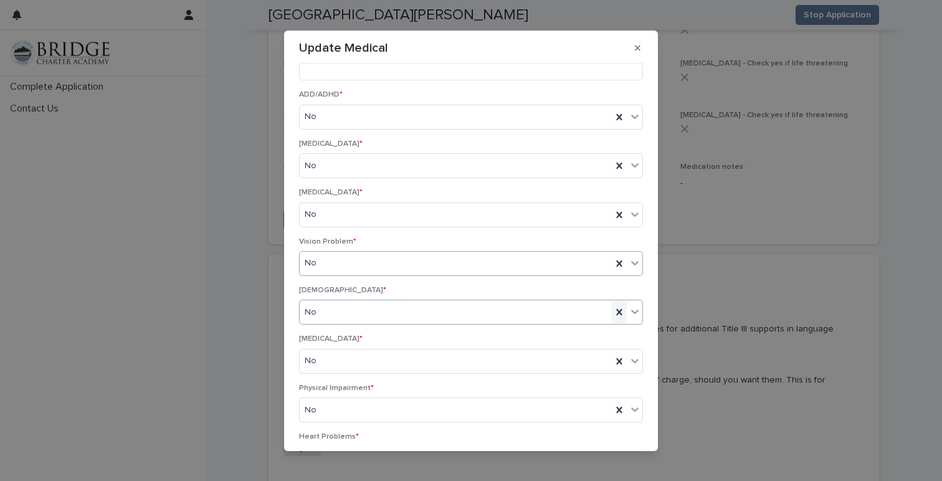
click at [620, 314] on icon at bounding box center [619, 312] width 6 height 6
click at [528, 317] on div "Select..." at bounding box center [463, 312] width 327 height 21
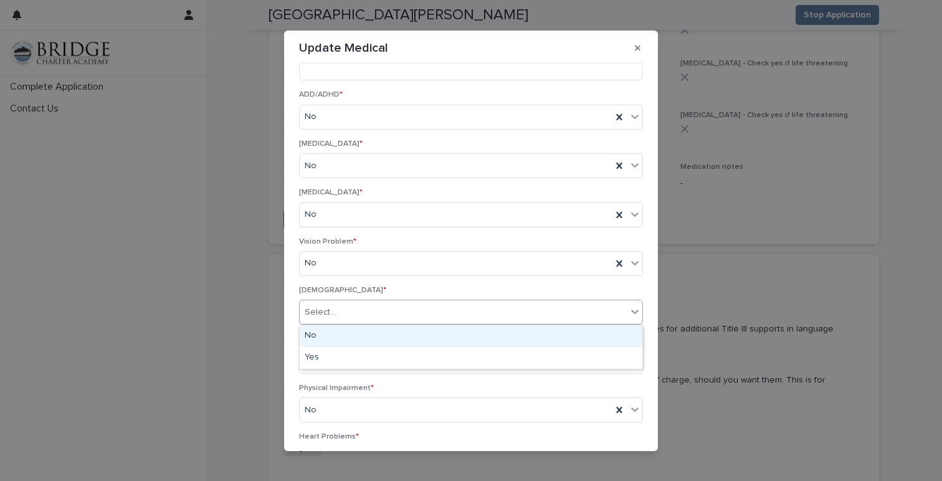
click at [480, 337] on div "No" at bounding box center [471, 336] width 343 height 22
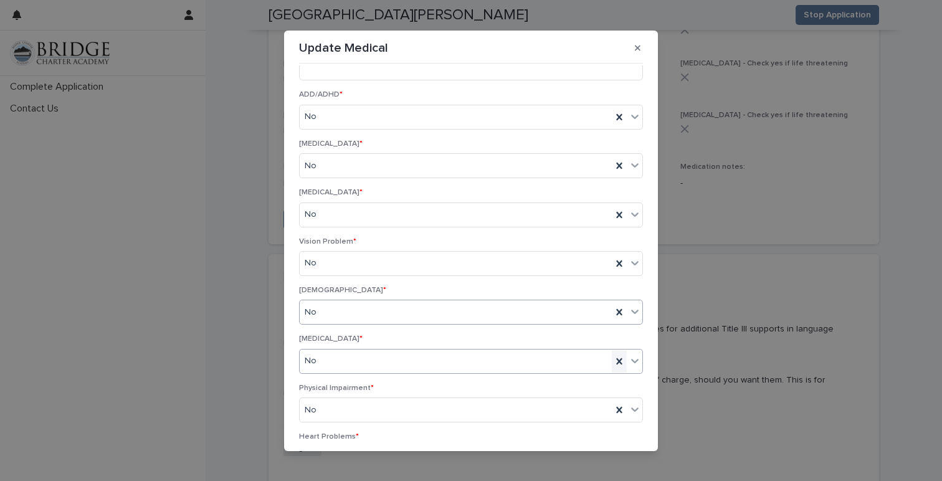
click at [616, 364] on icon at bounding box center [619, 361] width 12 height 12
click at [544, 366] on div "Select..." at bounding box center [463, 361] width 327 height 21
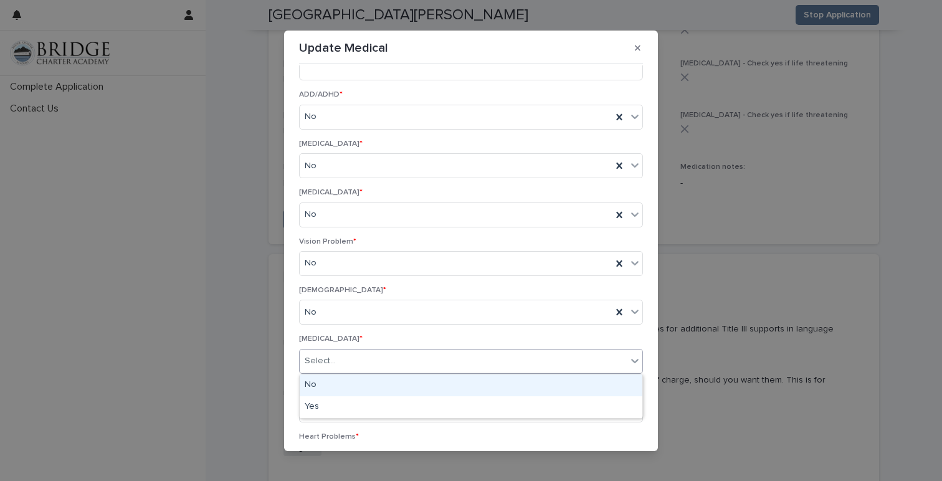
click at [515, 381] on div "No" at bounding box center [471, 386] width 343 height 22
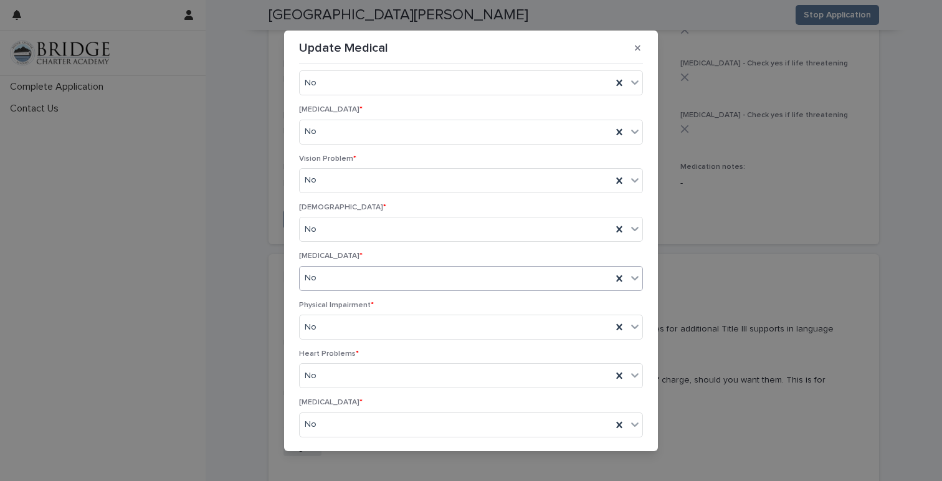
scroll to position [340, 0]
click at [616, 324] on icon at bounding box center [619, 325] width 12 height 12
click at [603, 325] on div "Select..." at bounding box center [463, 325] width 327 height 21
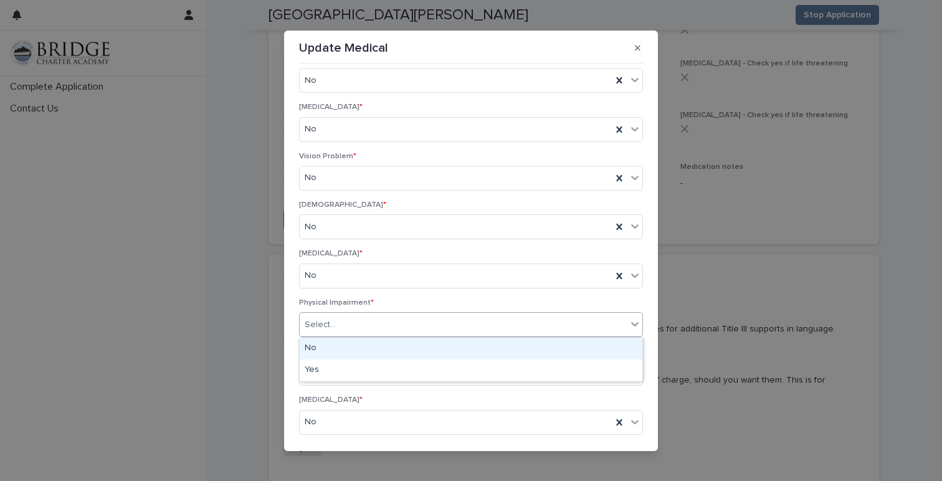
click at [525, 347] on div "No" at bounding box center [471, 349] width 343 height 22
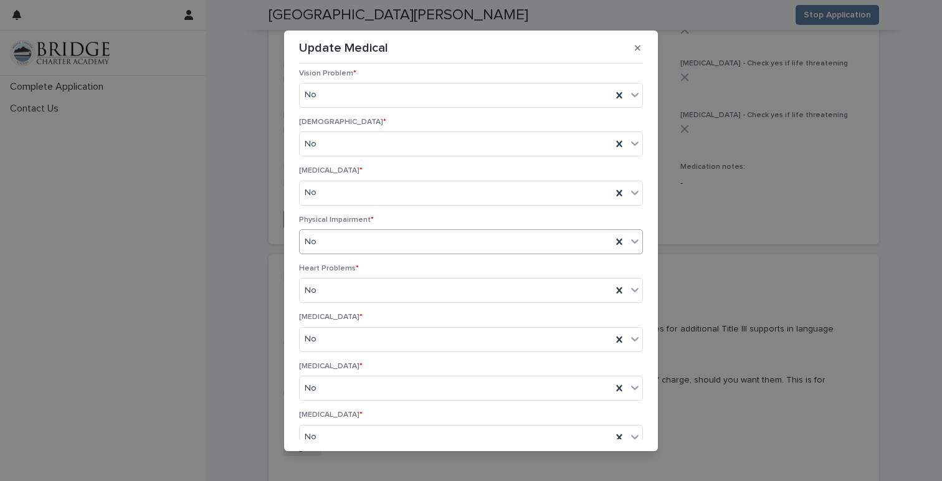
scroll to position [427, 0]
click at [616, 287] on icon at bounding box center [619, 286] width 12 height 12
click at [544, 290] on div "Select..." at bounding box center [463, 287] width 327 height 21
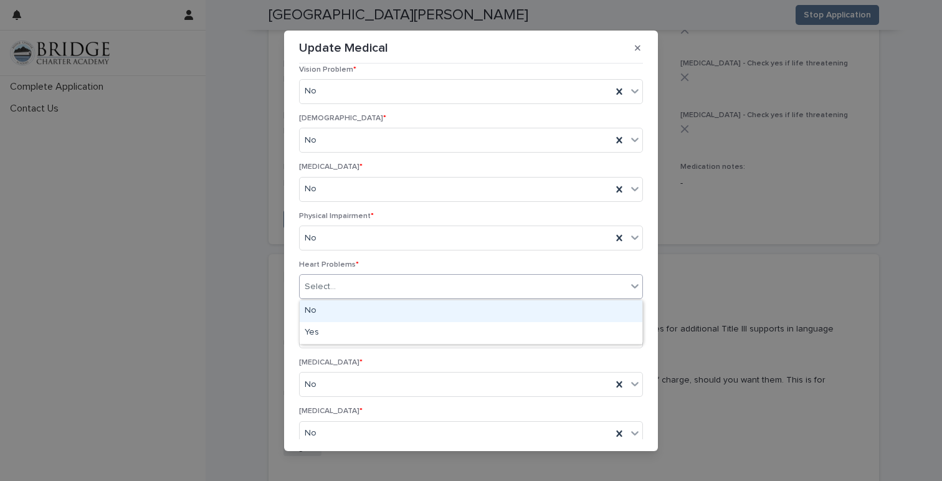
click at [496, 314] on div "No" at bounding box center [471, 311] width 343 height 22
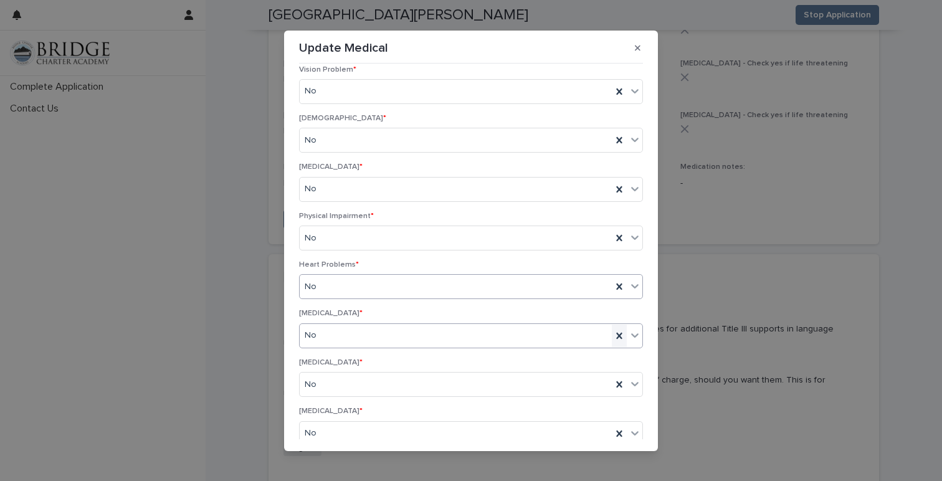
click at [618, 335] on icon at bounding box center [619, 336] width 6 height 6
click at [535, 336] on div "Select..." at bounding box center [463, 335] width 327 height 21
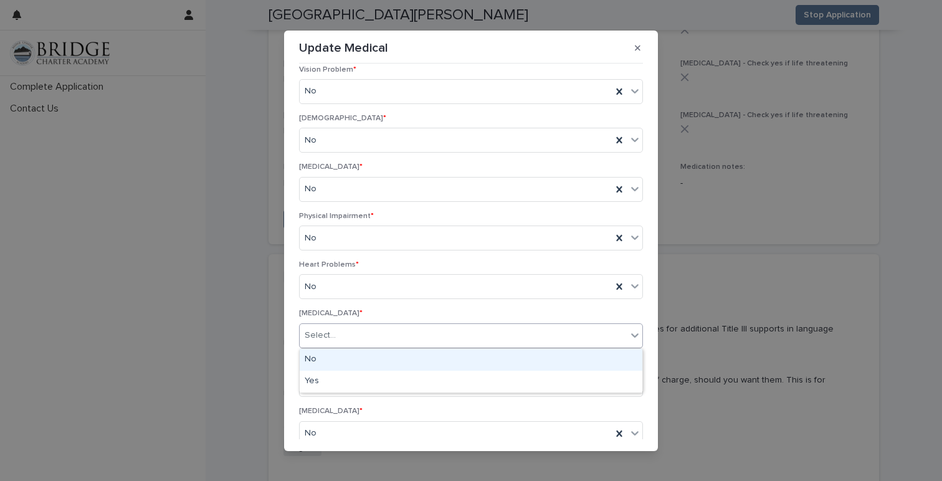
click at [479, 356] on div "No" at bounding box center [471, 360] width 343 height 22
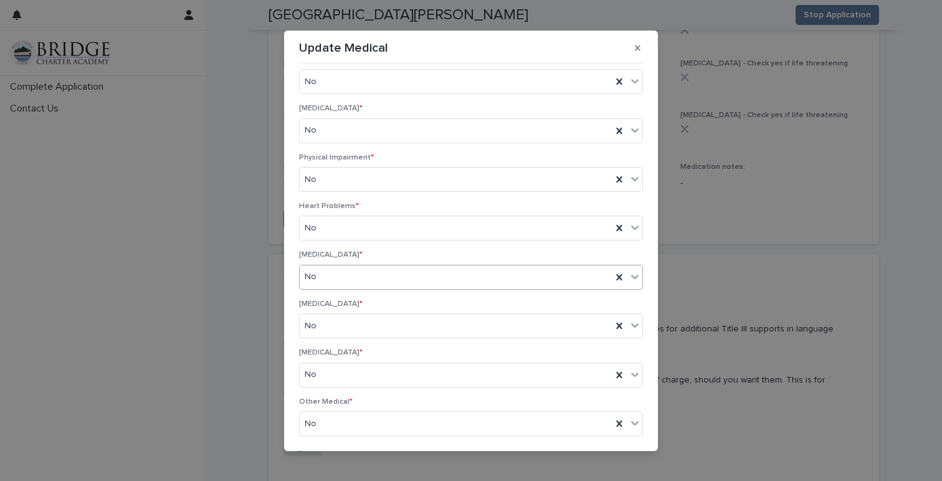
scroll to position [537, 0]
click at [617, 278] on icon at bounding box center [619, 275] width 6 height 6
click at [553, 278] on div "Select..." at bounding box center [463, 275] width 327 height 21
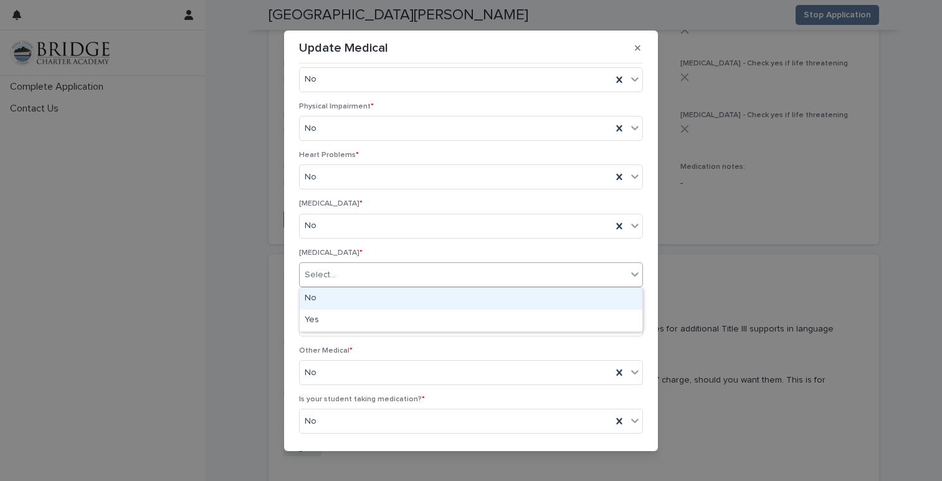
click at [505, 301] on div "No" at bounding box center [471, 299] width 343 height 22
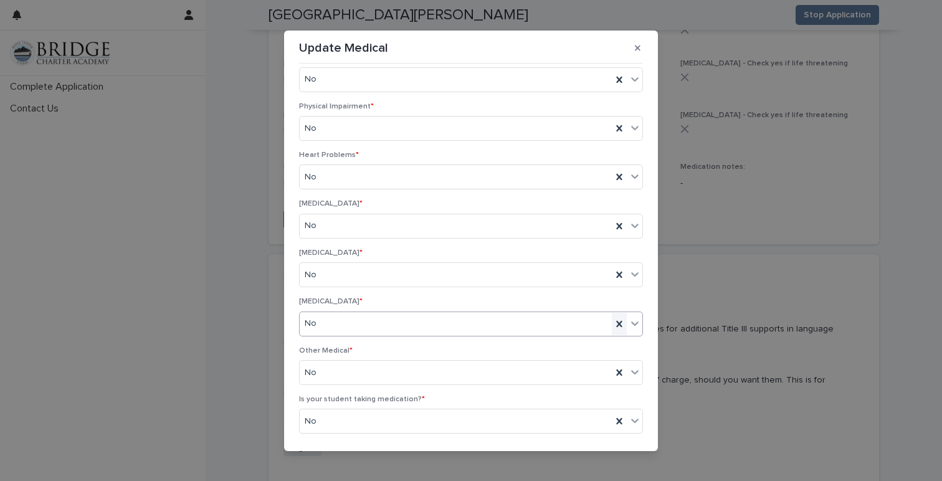
click at [615, 325] on icon at bounding box center [619, 324] width 12 height 12
click at [547, 326] on div "Select..." at bounding box center [463, 324] width 327 height 21
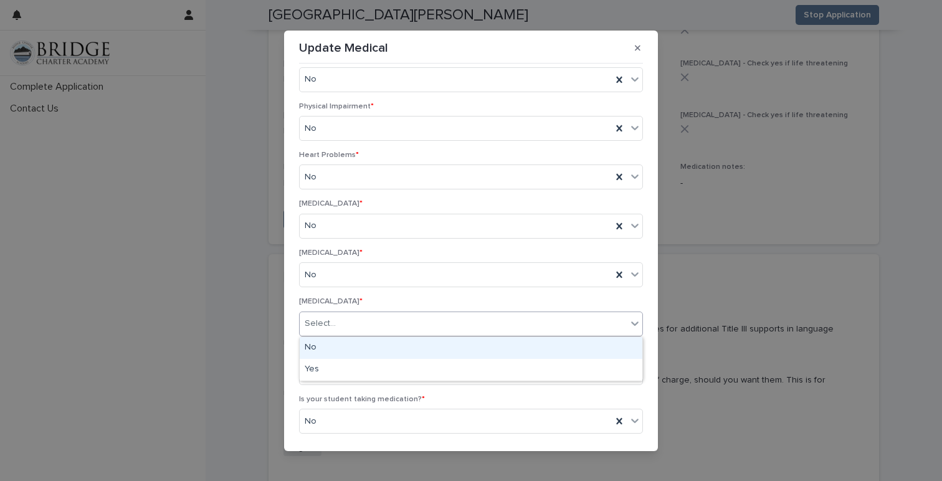
click at [504, 347] on div "No" at bounding box center [471, 348] width 343 height 22
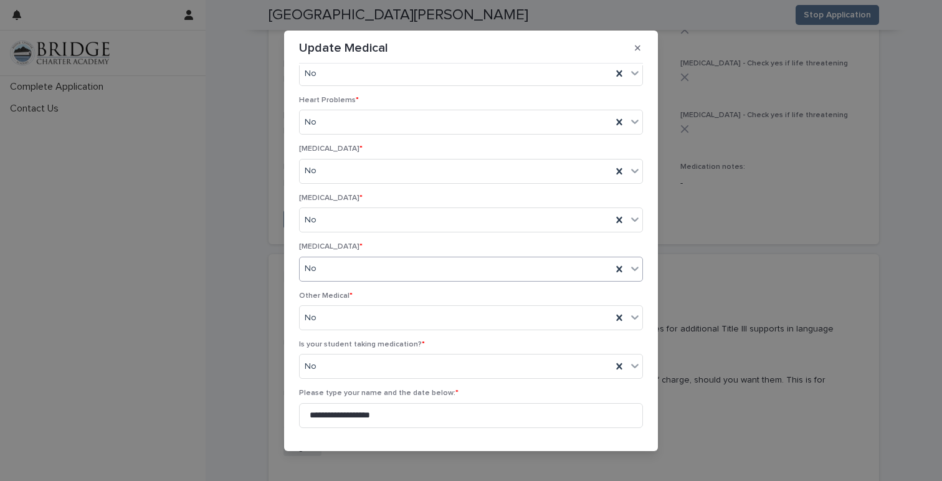
scroll to position [631, 0]
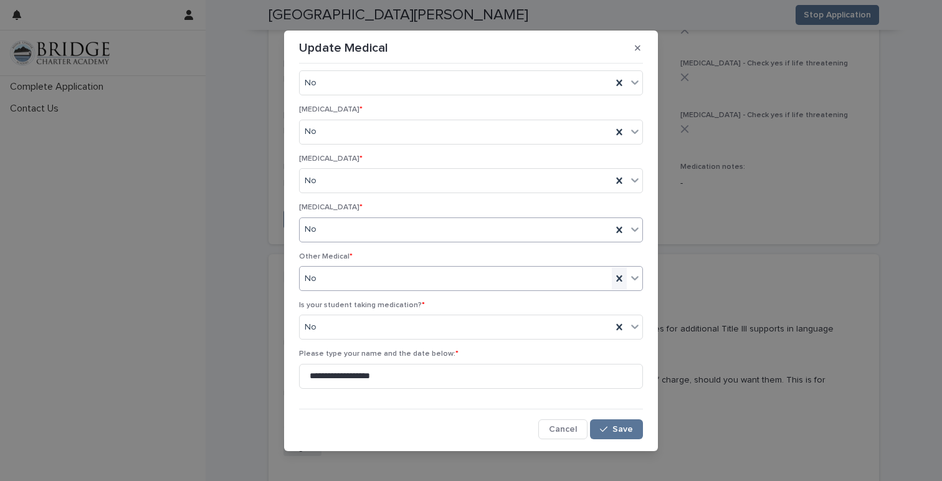
click at [620, 284] on icon at bounding box center [619, 278] width 12 height 12
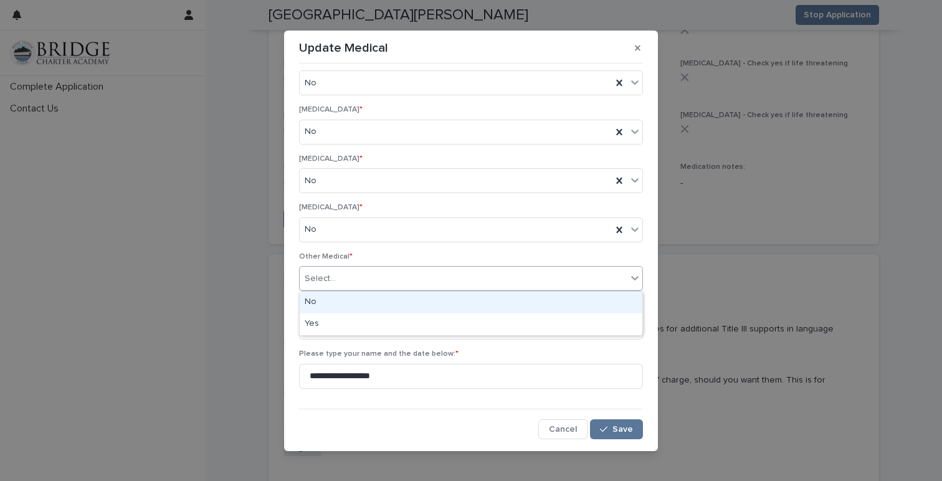
click at [526, 284] on div "Select..." at bounding box center [463, 279] width 327 height 21
click at [496, 298] on div "No" at bounding box center [471, 303] width 343 height 22
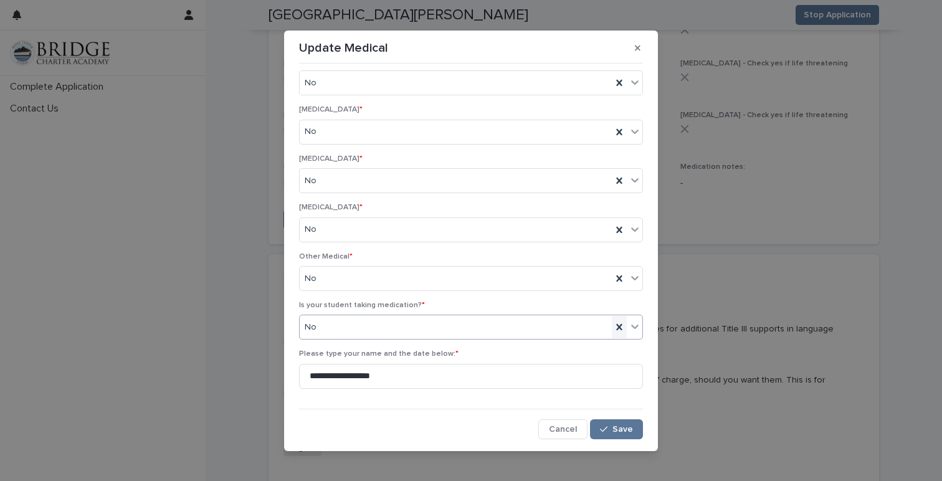
click at [615, 328] on icon at bounding box center [619, 327] width 12 height 12
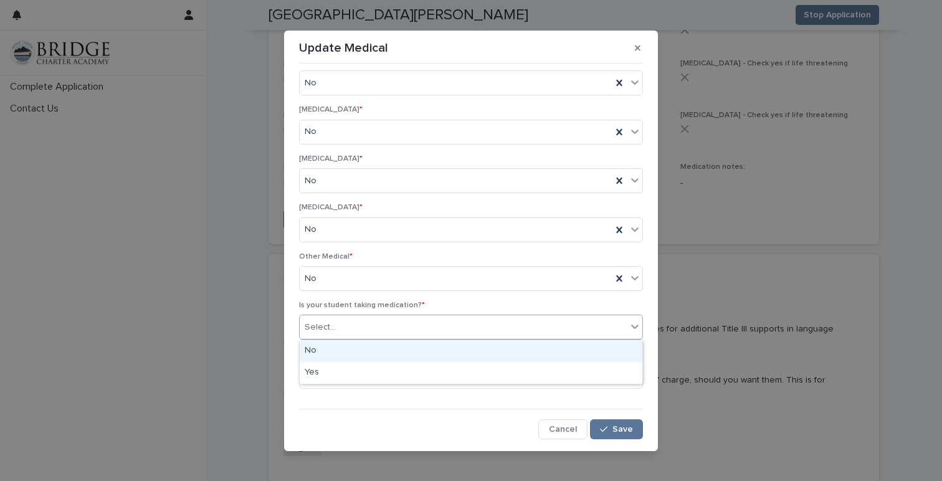
click at [522, 329] on div "Select..." at bounding box center [463, 327] width 327 height 21
click at [477, 347] on div "No" at bounding box center [471, 351] width 343 height 22
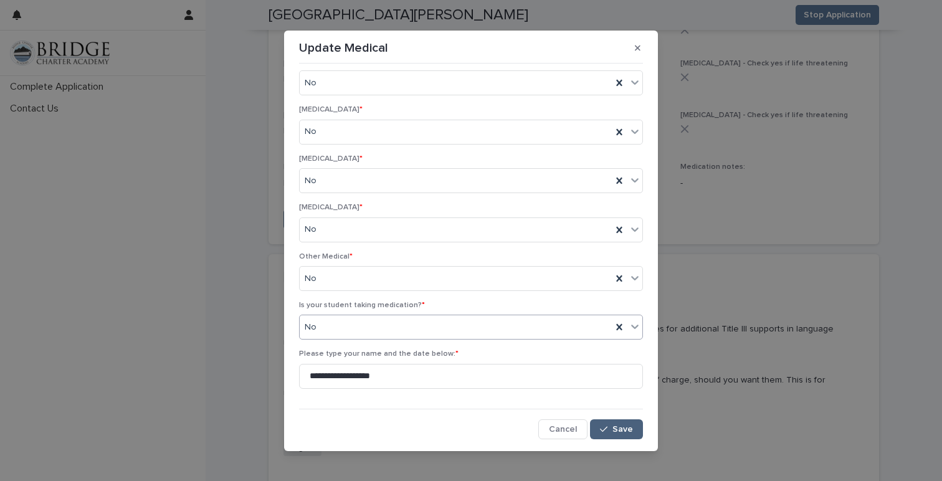
click at [619, 425] on span "Save" at bounding box center [623, 429] width 21 height 9
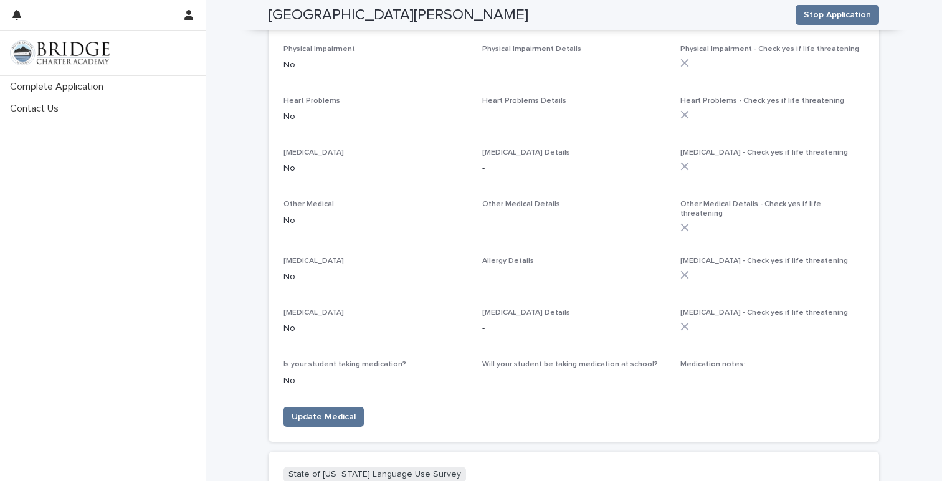
scroll to position [1053, 0]
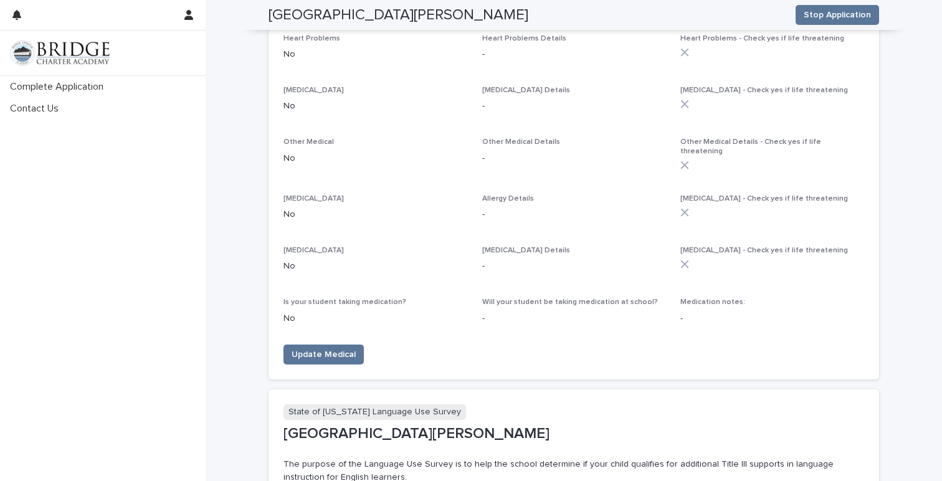
click at [686, 312] on p "-" at bounding box center [773, 318] width 184 height 13
click at [599, 299] on span "Will your student be taking medication at school?" at bounding box center [570, 302] width 176 height 7
click at [580, 284] on div "Asthma No Asthma Details - Asthma - Check yes if life threatening Diabetes No D…" at bounding box center [574, 104] width 581 height 461
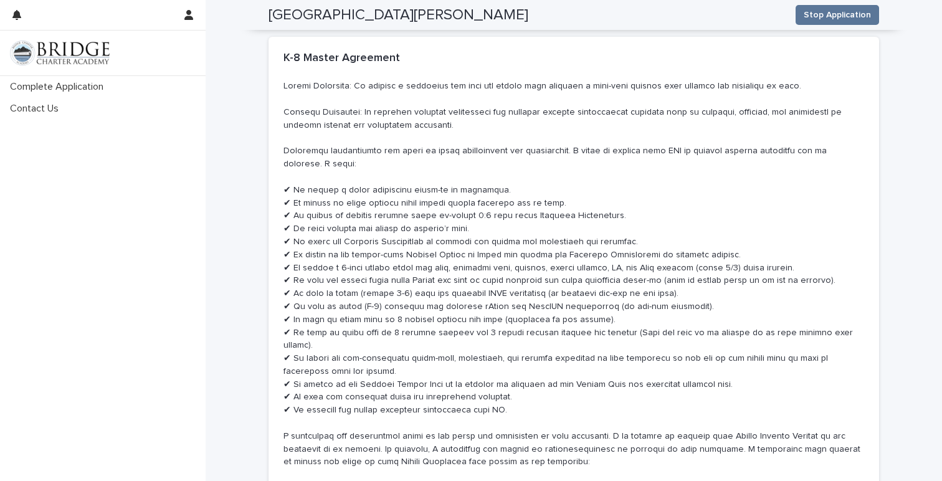
scroll to position [6254, 0]
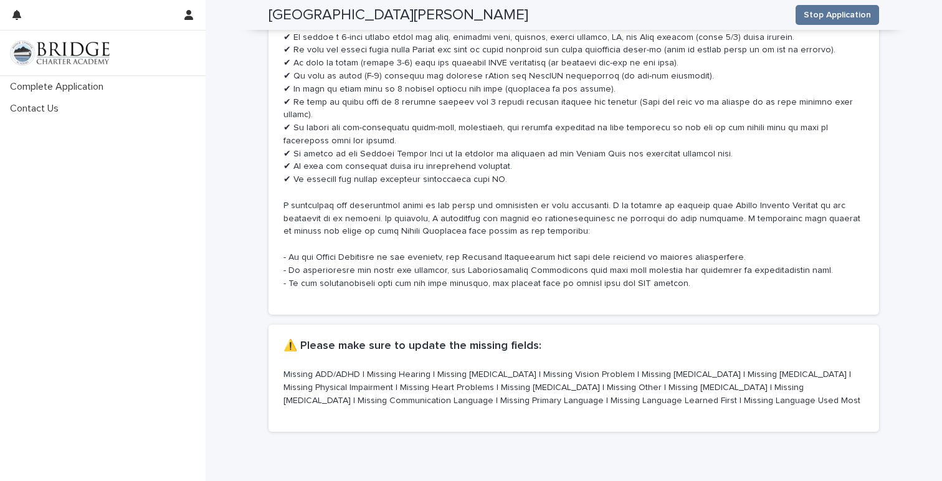
click at [613, 368] on p "Missing ADD/ADHD | Missing Hearing | Missing Speech Disorder | Missing Vision P…" at bounding box center [574, 387] width 581 height 39
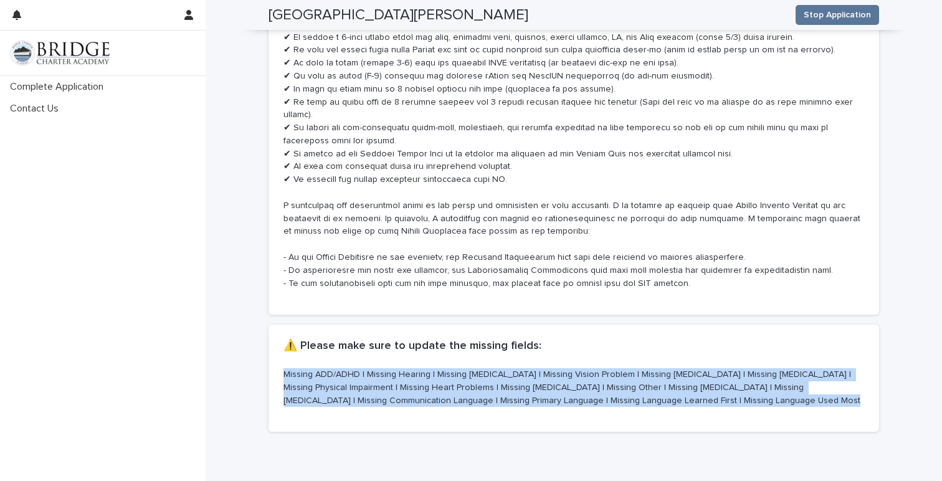
click at [613, 368] on p "Missing ADD/ADHD | Missing Hearing | Missing Speech Disorder | Missing Vision P…" at bounding box center [574, 387] width 581 height 39
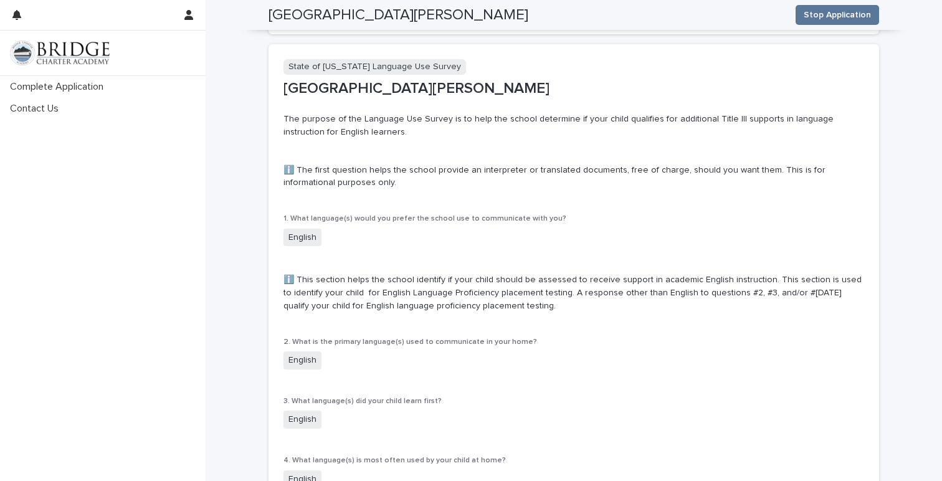
scroll to position [1485, 0]
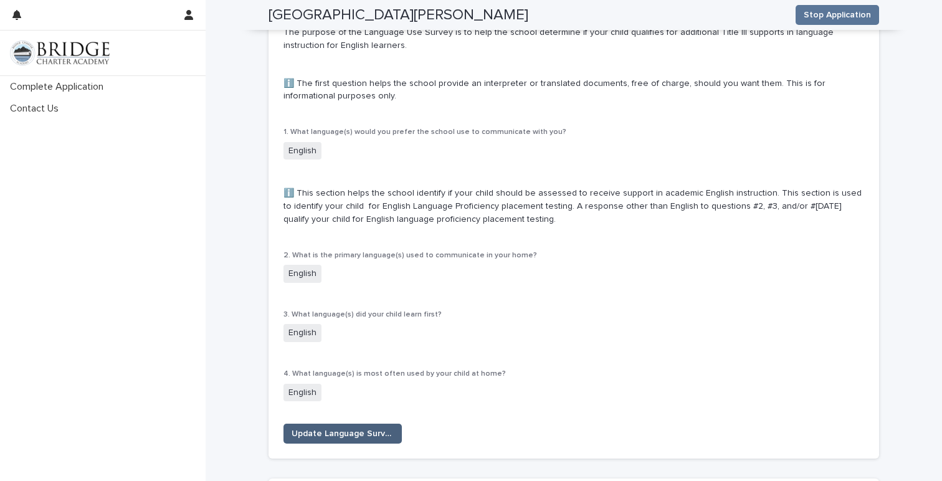
click at [332, 428] on span "Update Language Survey" at bounding box center [343, 434] width 102 height 12
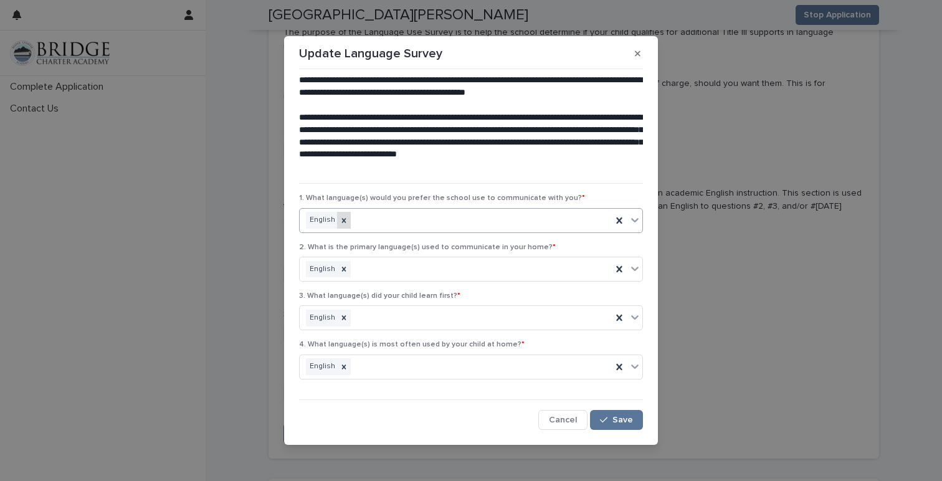
click at [344, 221] on icon at bounding box center [344, 220] width 9 height 9
click at [357, 220] on div "Select..." at bounding box center [463, 220] width 327 height 21
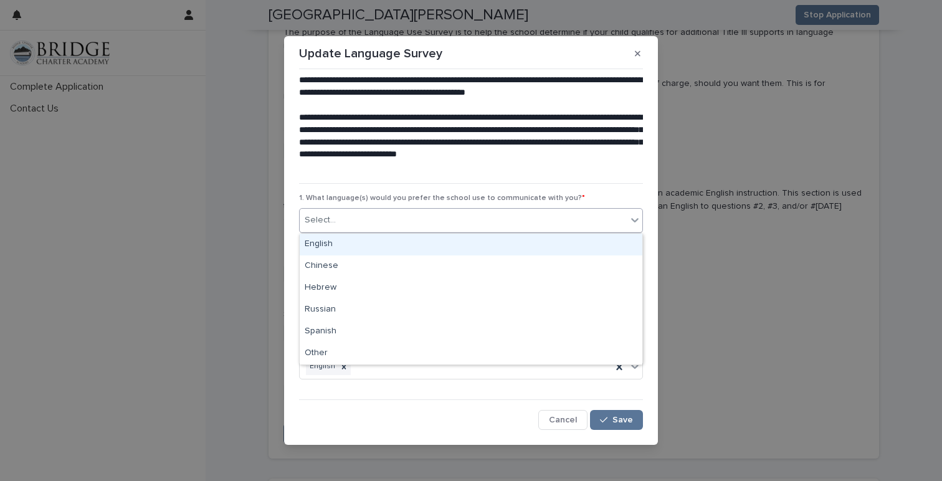
click at [345, 242] on div "English" at bounding box center [471, 245] width 343 height 22
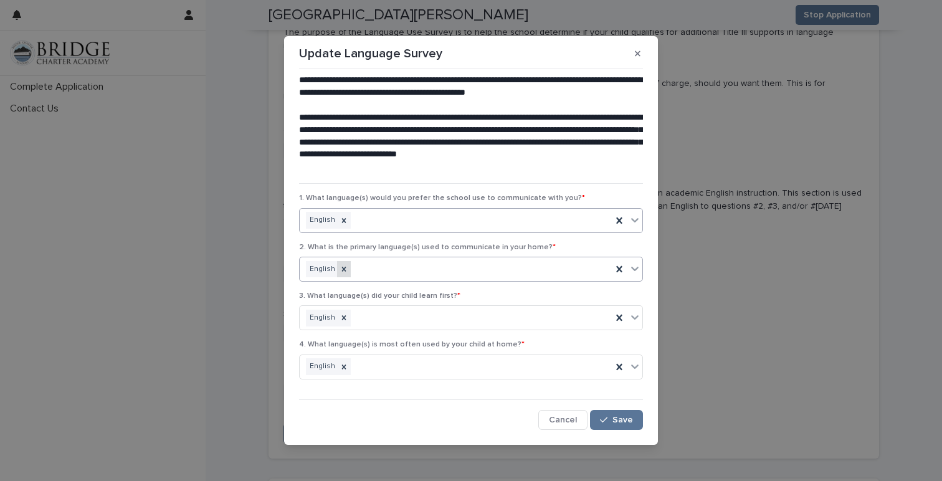
click at [345, 272] on icon at bounding box center [344, 269] width 9 height 9
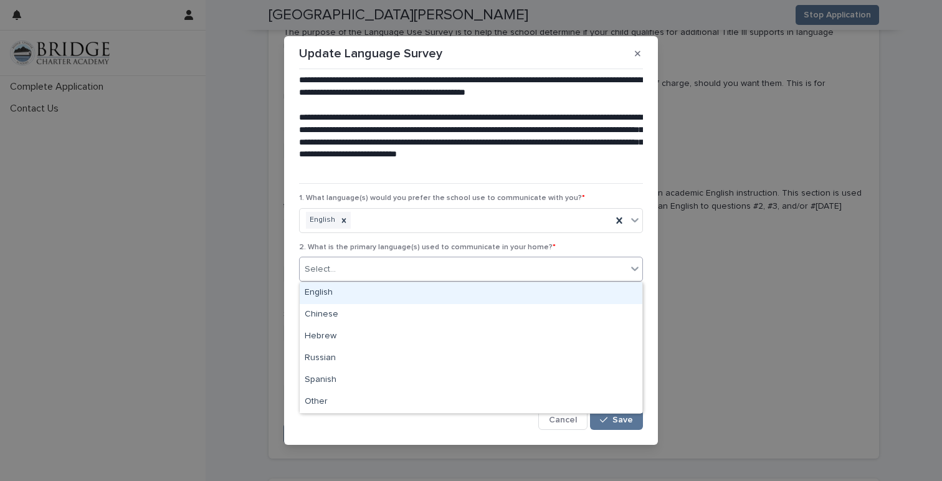
click at [341, 274] on div "Select..." at bounding box center [463, 269] width 327 height 21
click at [330, 290] on div "English" at bounding box center [471, 293] width 343 height 22
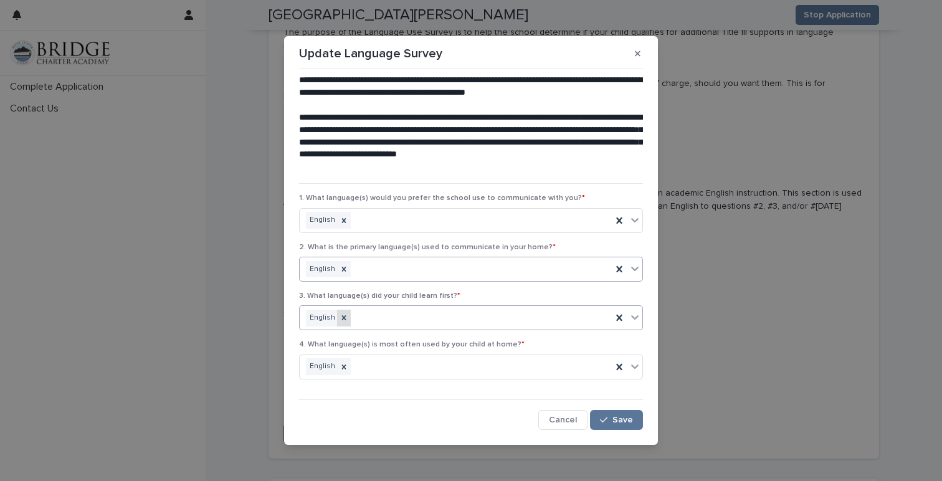
click at [342, 317] on icon at bounding box center [344, 318] width 4 height 4
click at [339, 319] on div "Select..." at bounding box center [463, 318] width 327 height 21
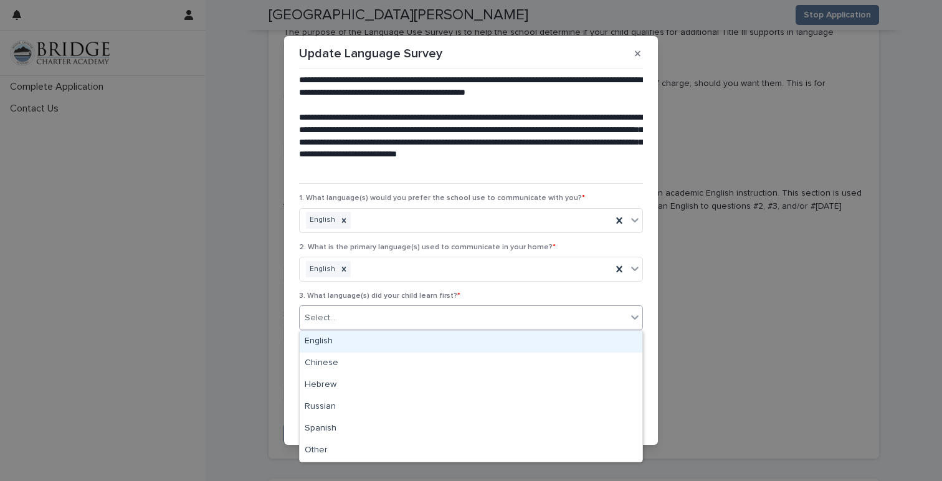
click at [331, 336] on div "English" at bounding box center [471, 342] width 343 height 22
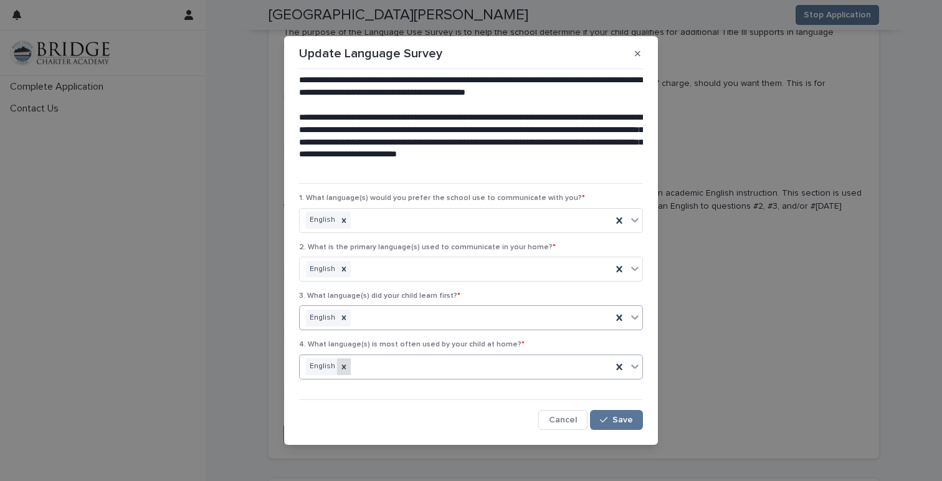
click at [342, 365] on icon at bounding box center [344, 367] width 9 height 9
click at [331, 367] on div "Select..." at bounding box center [320, 366] width 31 height 13
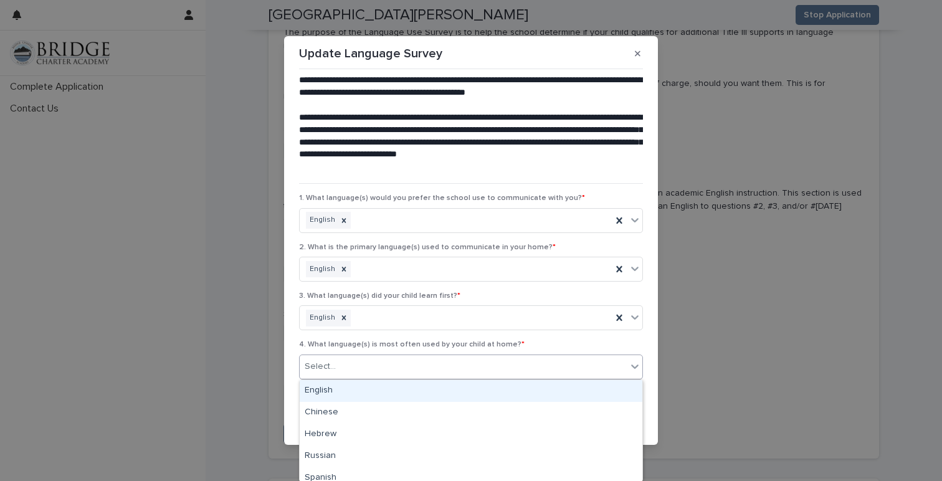
click at [327, 385] on div "English" at bounding box center [471, 391] width 343 height 22
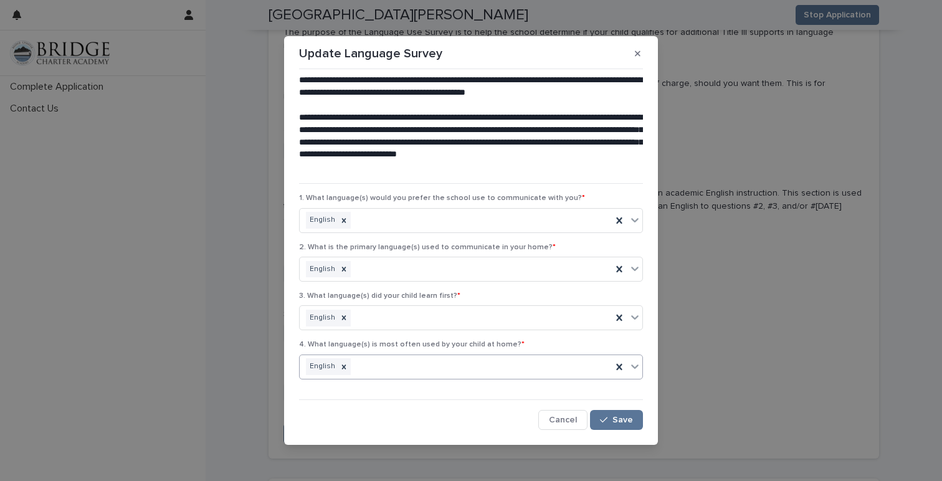
scroll to position [1, 0]
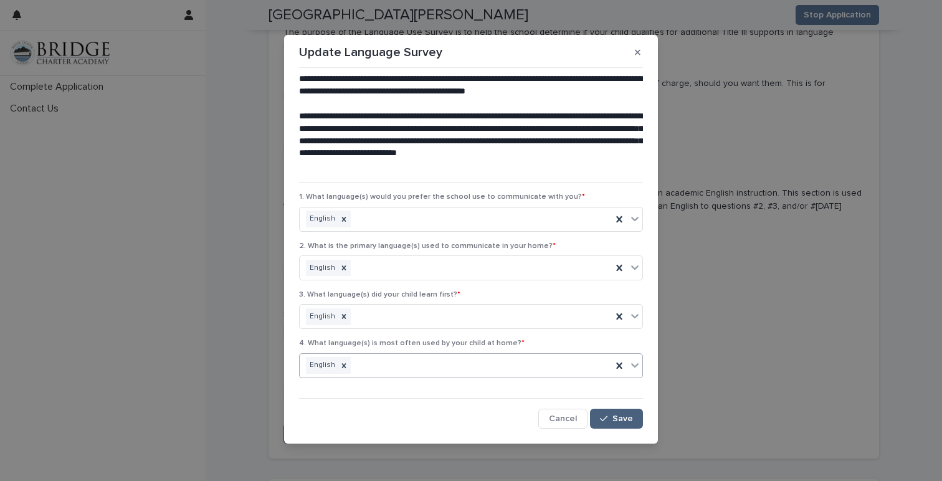
click at [617, 416] on span "Save" at bounding box center [623, 418] width 21 height 9
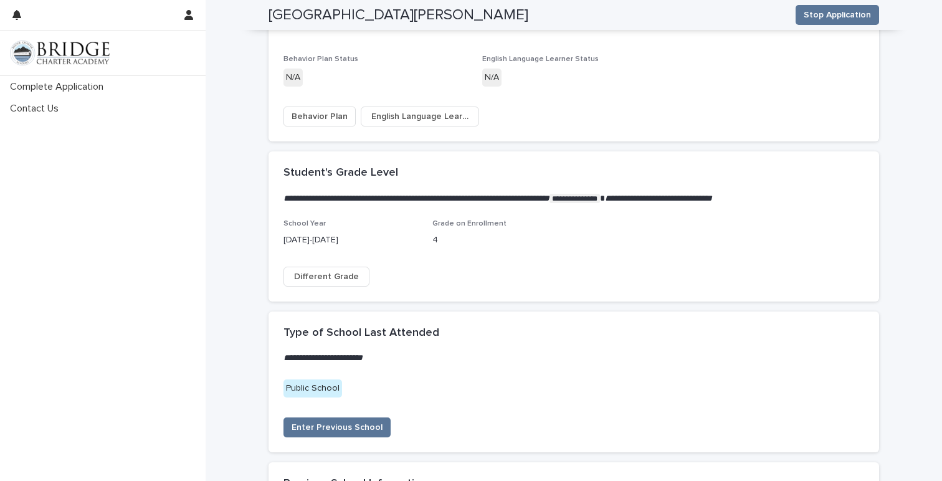
scroll to position [2332, 0]
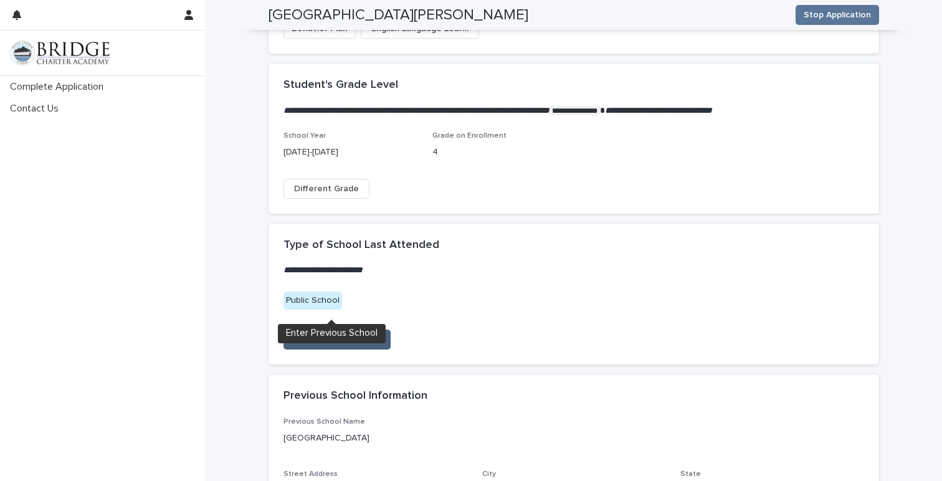
click at [340, 333] on span "Enter Previous School" at bounding box center [337, 339] width 91 height 12
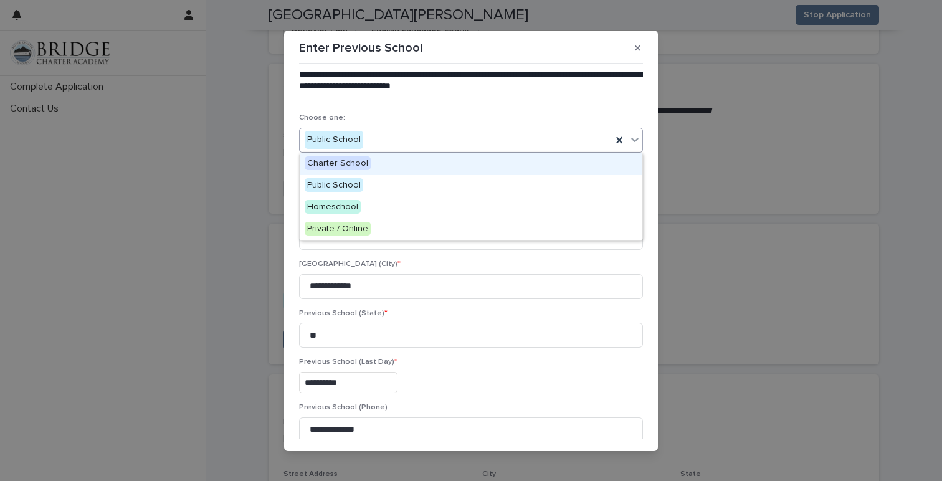
click at [367, 136] on div "Public School" at bounding box center [456, 140] width 312 height 21
click at [623, 139] on icon at bounding box center [619, 140] width 12 height 12
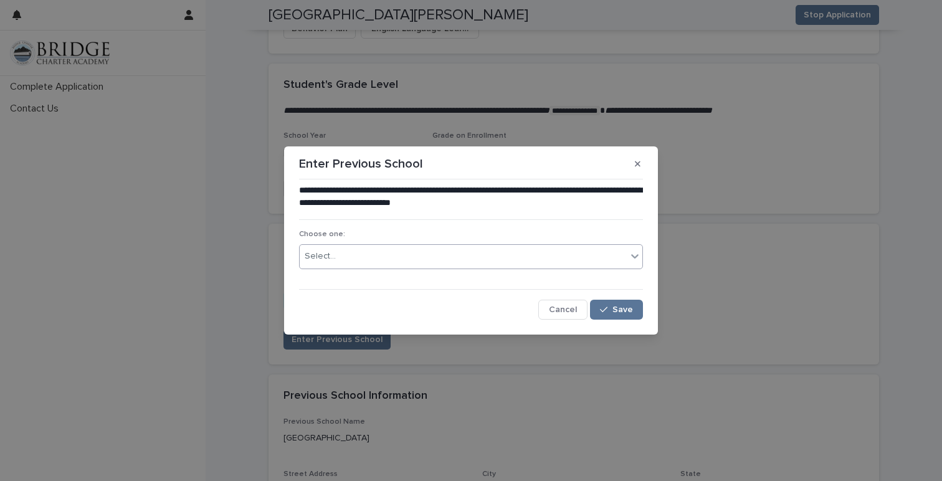
click at [445, 259] on div "Select..." at bounding box center [463, 256] width 327 height 21
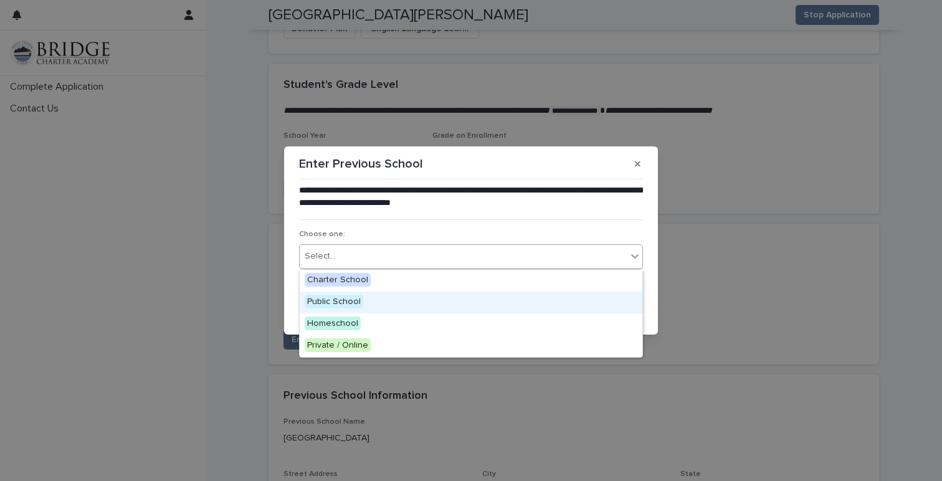
click at [398, 300] on div "Public School" at bounding box center [471, 303] width 343 height 22
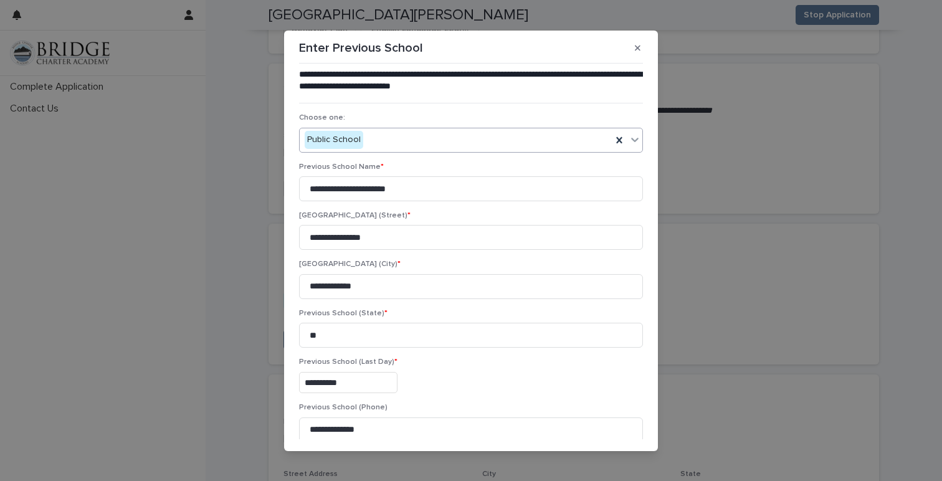
scroll to position [102, 0]
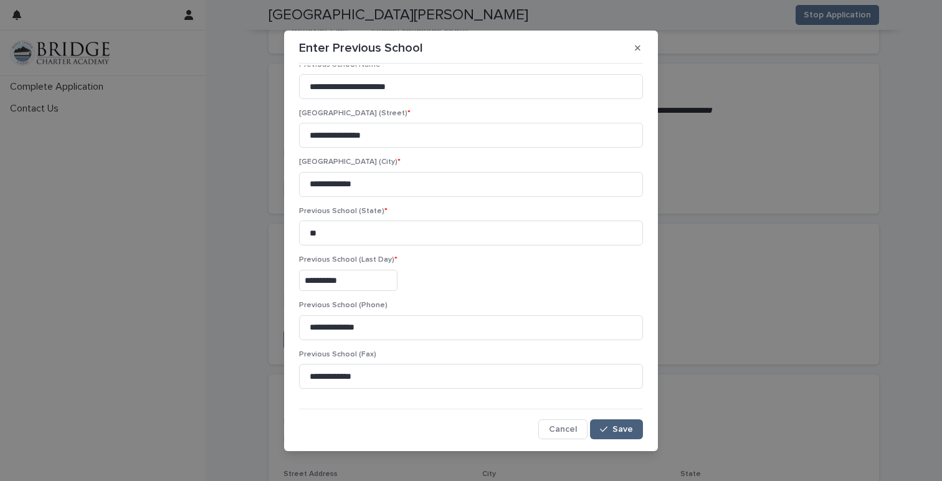
click at [617, 425] on span "Save" at bounding box center [623, 429] width 21 height 9
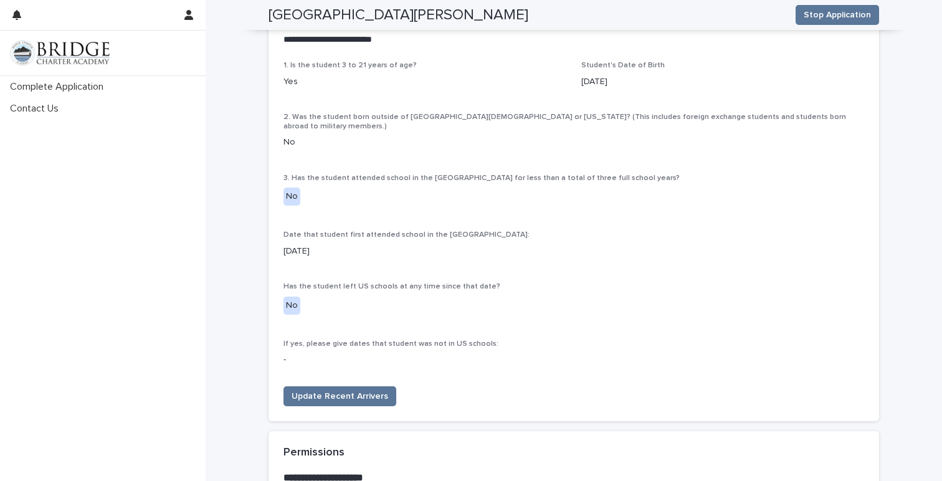
scroll to position [3116, 0]
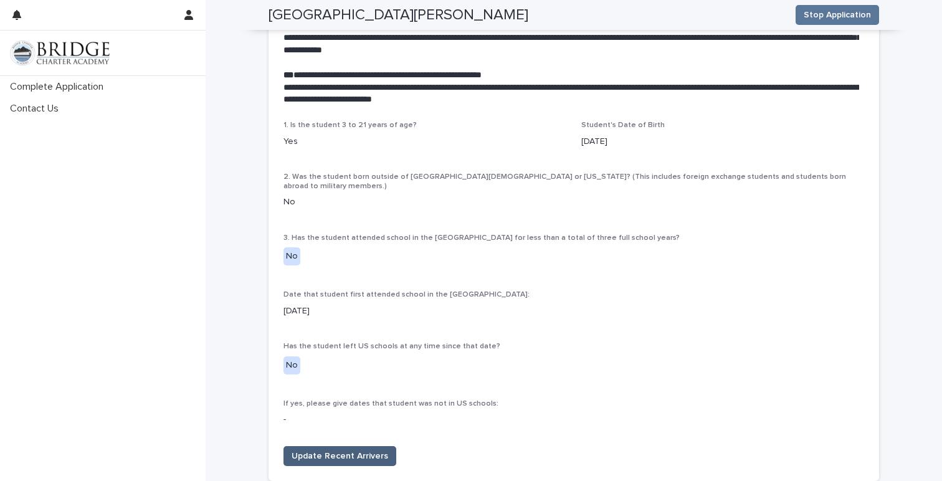
click at [335, 450] on span "Update Recent Arrivers" at bounding box center [340, 456] width 97 height 12
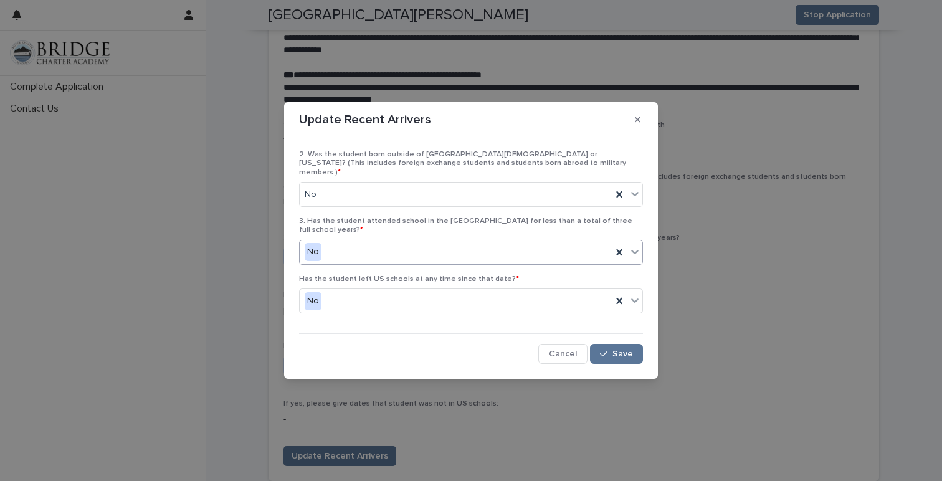
click at [370, 247] on div "No" at bounding box center [456, 252] width 312 height 21
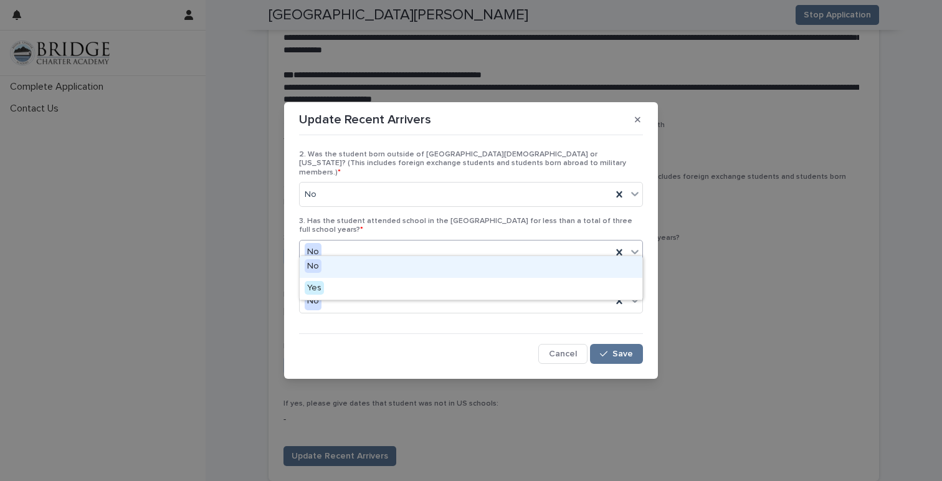
click at [324, 269] on div "No" at bounding box center [471, 267] width 343 height 22
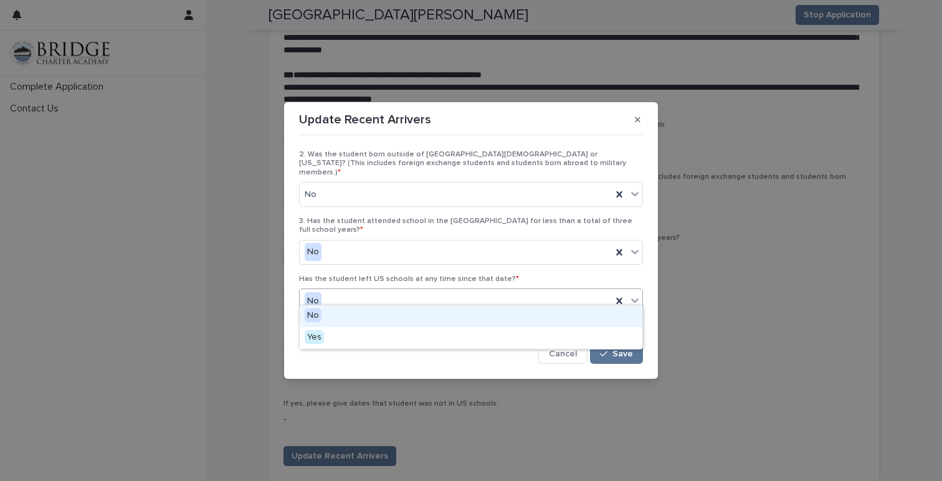
click at [341, 291] on div "No" at bounding box center [456, 301] width 312 height 21
click at [331, 313] on div "No" at bounding box center [471, 316] width 343 height 22
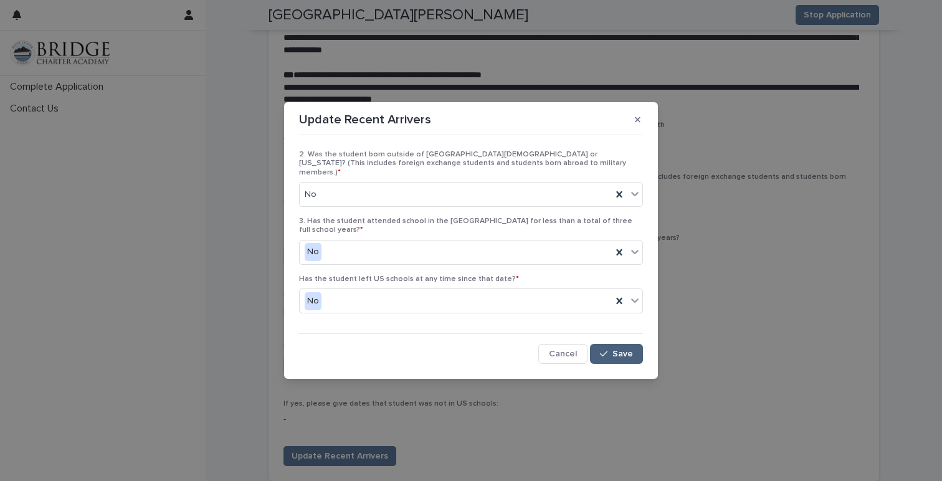
click at [611, 350] on div "button" at bounding box center [606, 354] width 12 height 9
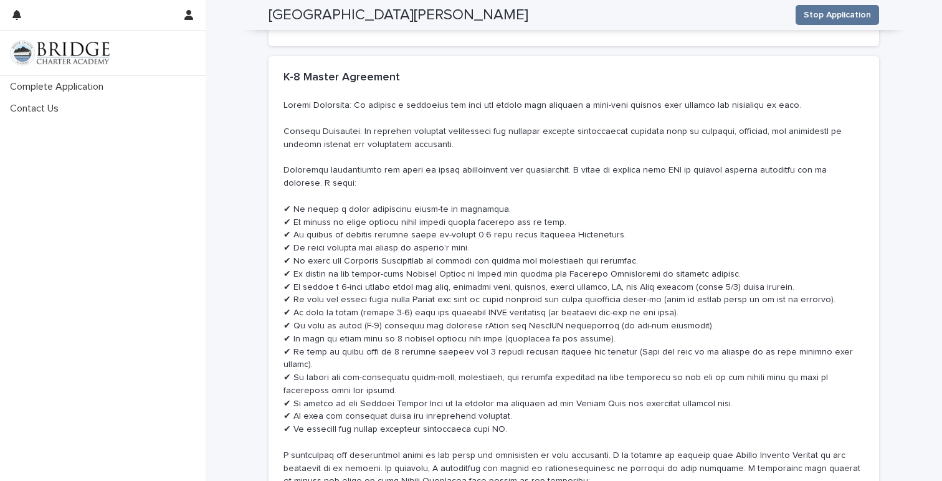
scroll to position [6243, 0]
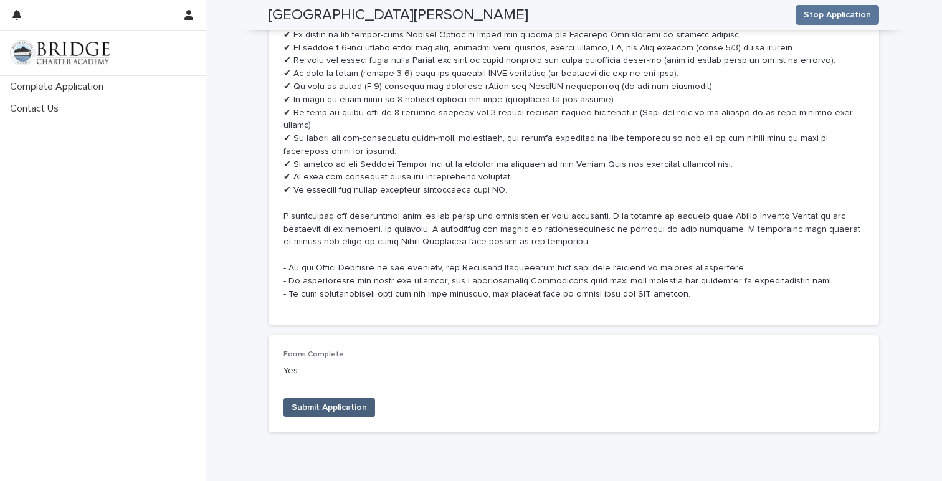
click at [344, 401] on span "Submit Application" at bounding box center [329, 407] width 75 height 12
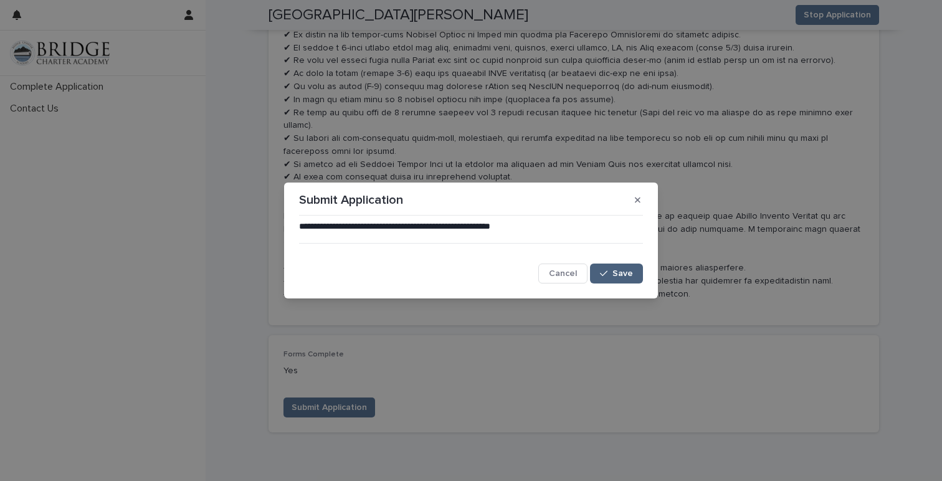
click at [615, 275] on span "Save" at bounding box center [623, 273] width 21 height 9
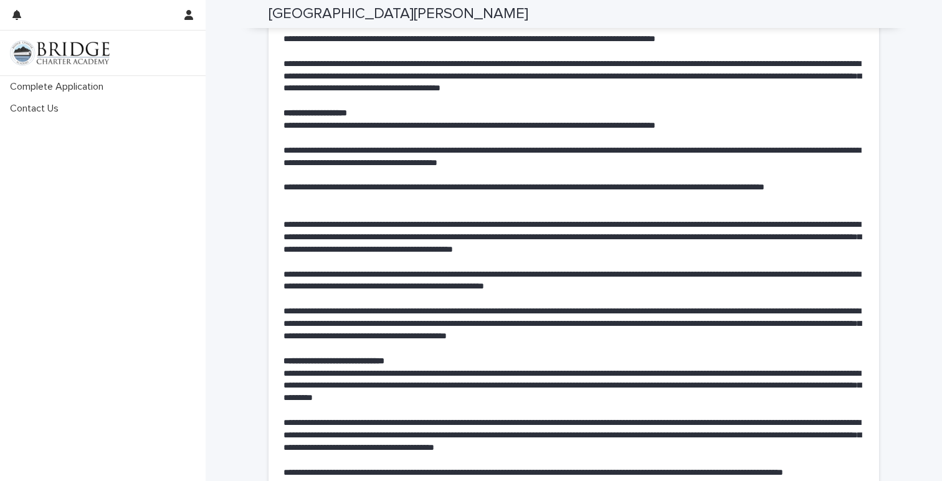
scroll to position [4217, 0]
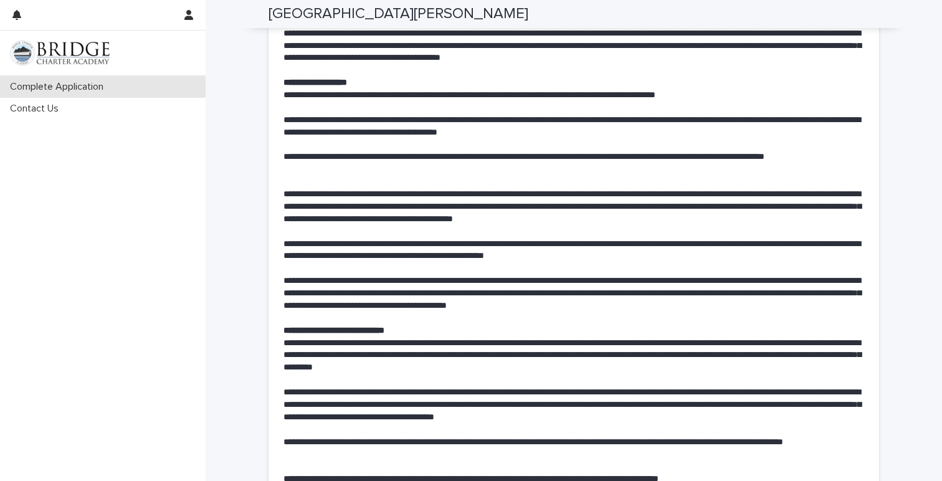
click at [97, 87] on p "Complete Application" at bounding box center [59, 87] width 108 height 12
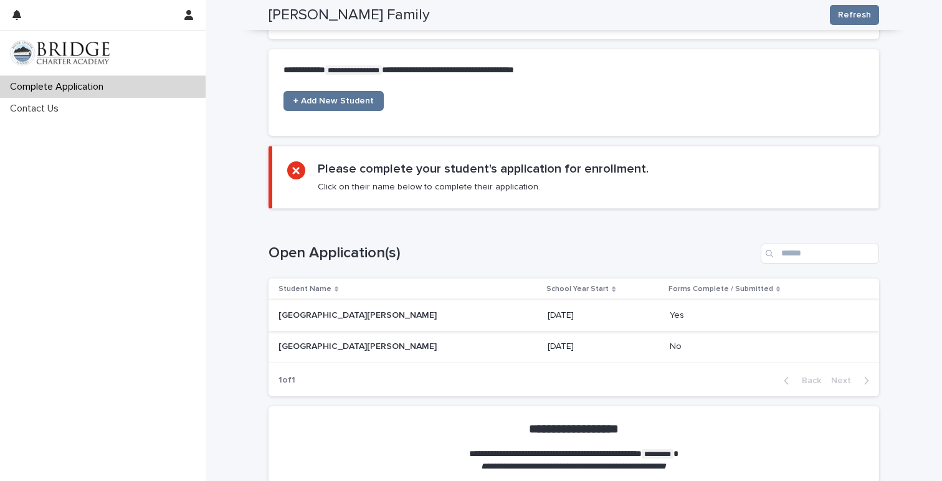
scroll to position [547, 0]
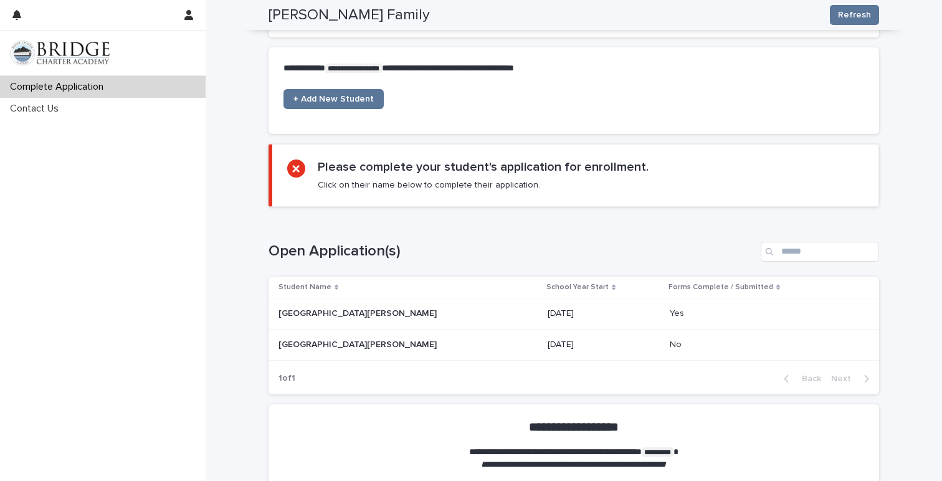
click at [670, 310] on p "Yes" at bounding box center [678, 312] width 17 height 13
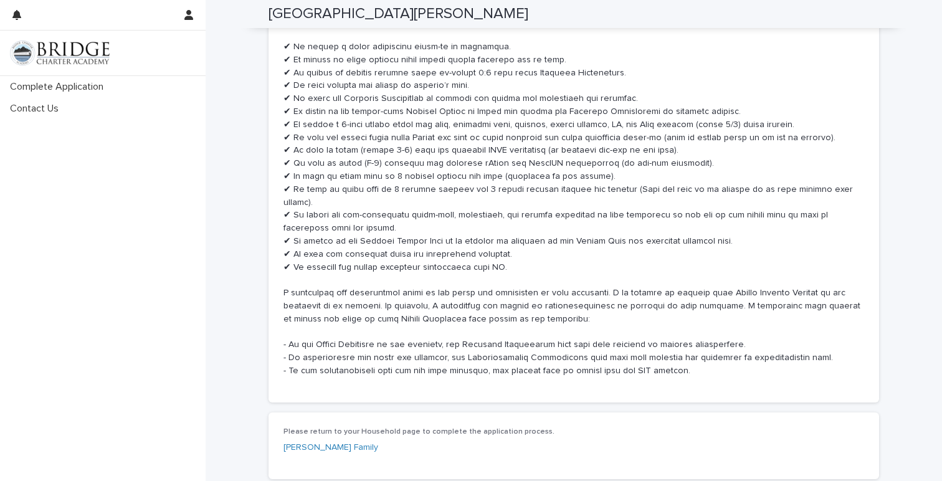
scroll to position [5398, 0]
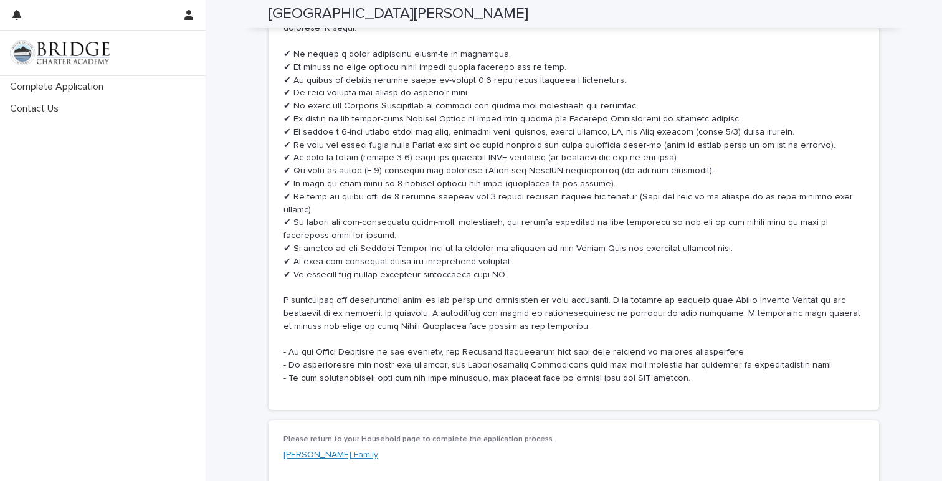
click at [298, 449] on link "[PERSON_NAME] Family" at bounding box center [331, 455] width 95 height 13
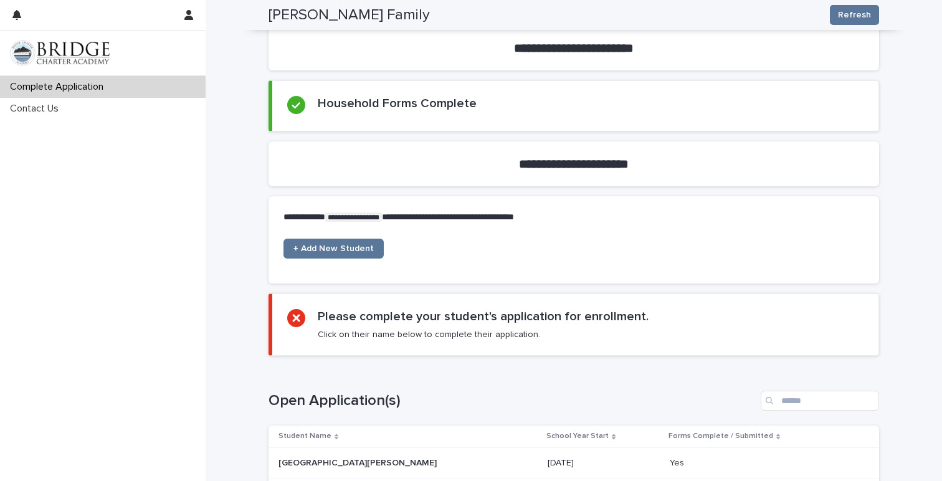
scroll to position [247, 0]
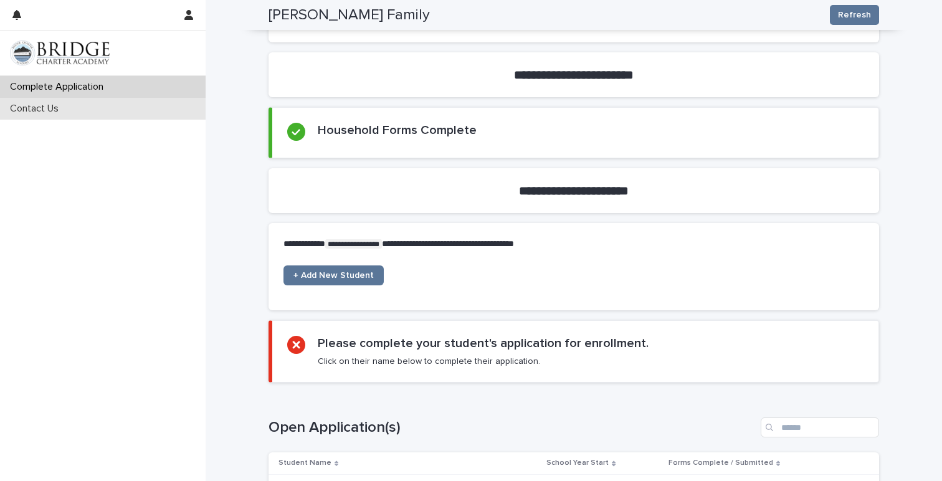
click at [17, 102] on div "Contact Us" at bounding box center [103, 109] width 206 height 22
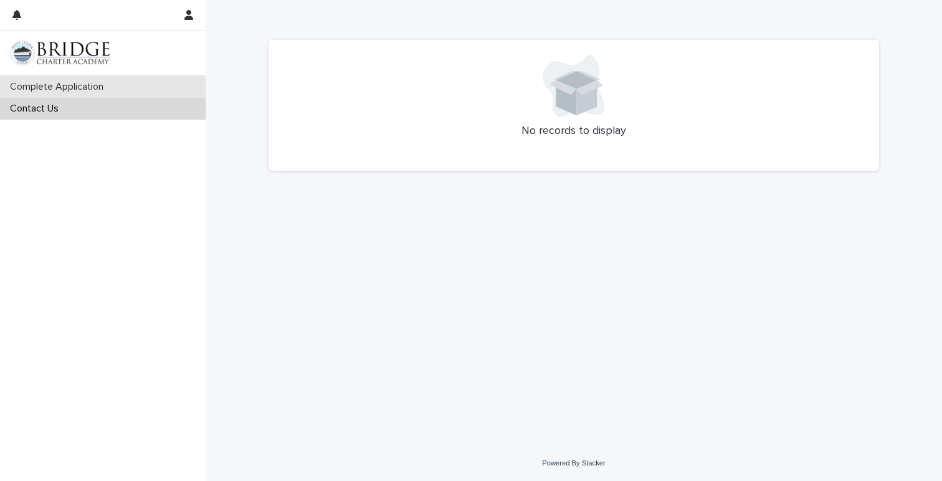
click at [64, 79] on div "Complete Application" at bounding box center [103, 87] width 206 height 22
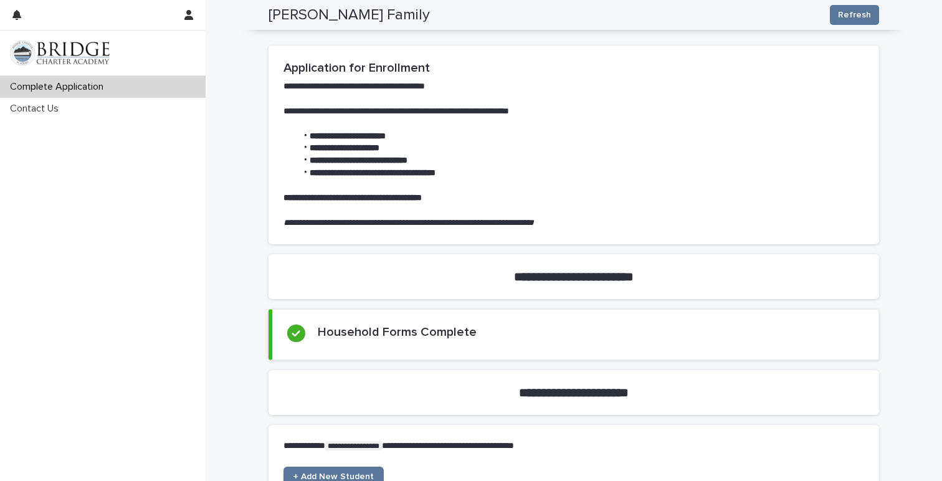
scroll to position [133, 0]
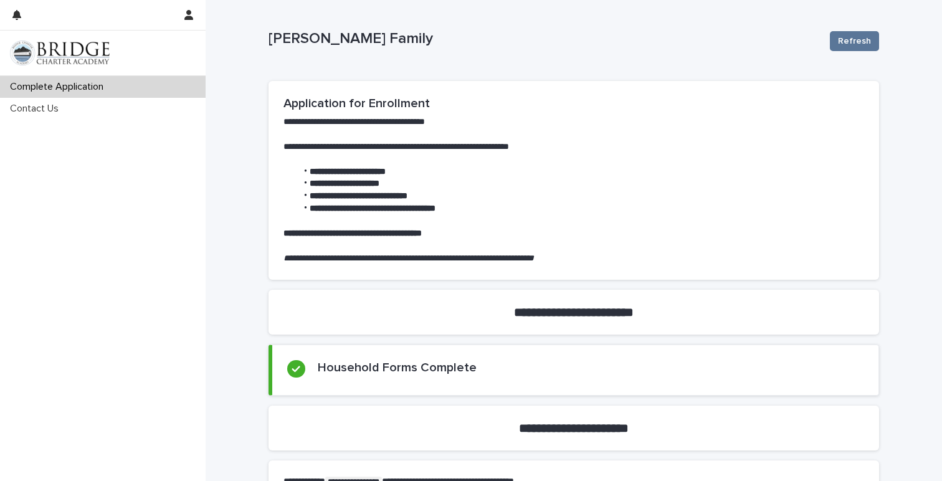
click at [37, 46] on img at bounding box center [60, 53] width 100 height 25
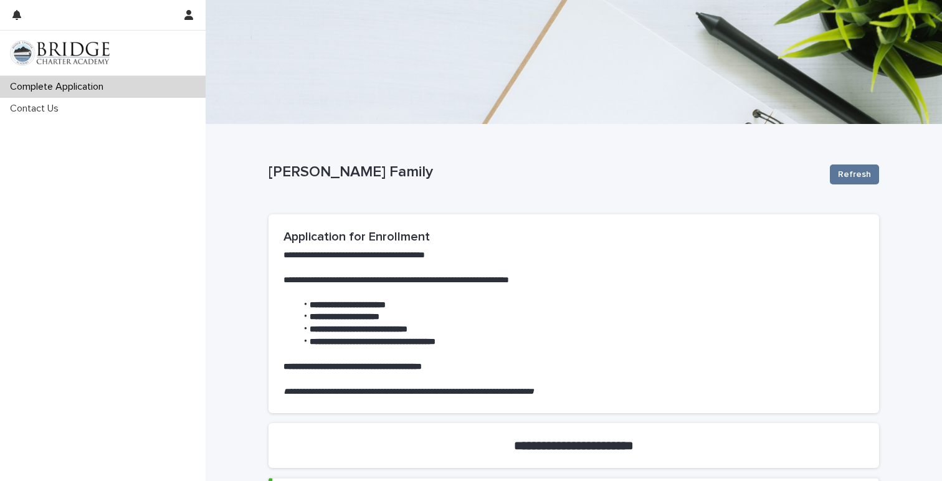
click at [64, 53] on img at bounding box center [60, 53] width 100 height 25
click at [43, 48] on img at bounding box center [60, 53] width 100 height 25
click at [187, 12] on icon "button" at bounding box center [188, 15] width 9 height 10
click at [97, 258] on div at bounding box center [471, 240] width 942 height 481
click at [52, 55] on img at bounding box center [60, 53] width 100 height 25
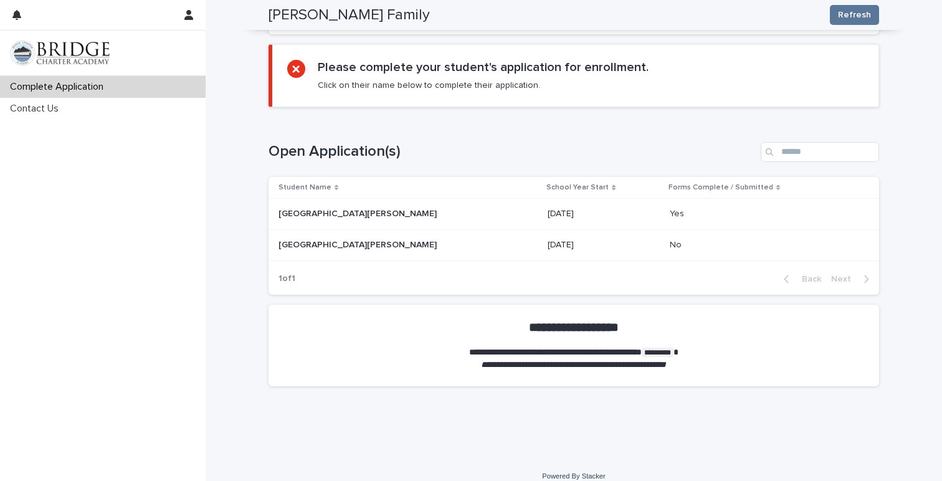
scroll to position [658, 0]
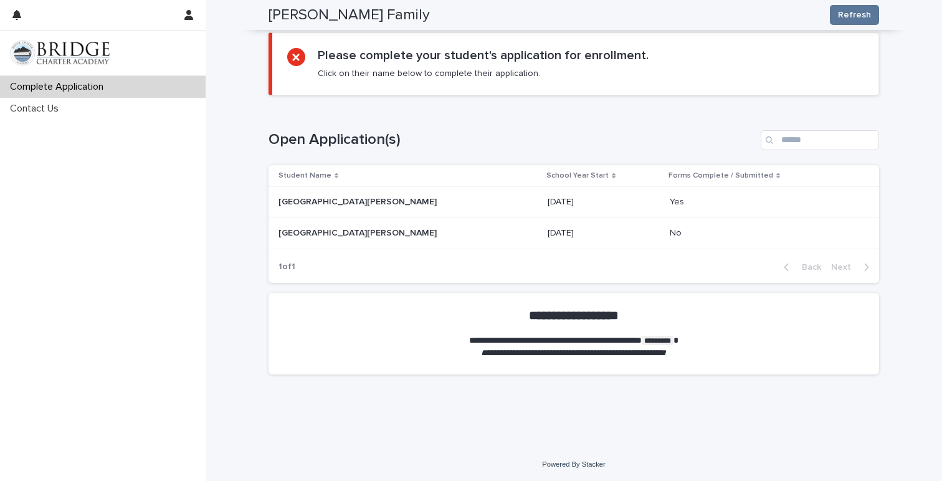
click at [674, 337] on code "*********" at bounding box center [658, 340] width 32 height 9
click at [654, 340] on p "**********" at bounding box center [574, 341] width 258 height 12
click at [670, 347] on p "**********" at bounding box center [574, 353] width 258 height 12
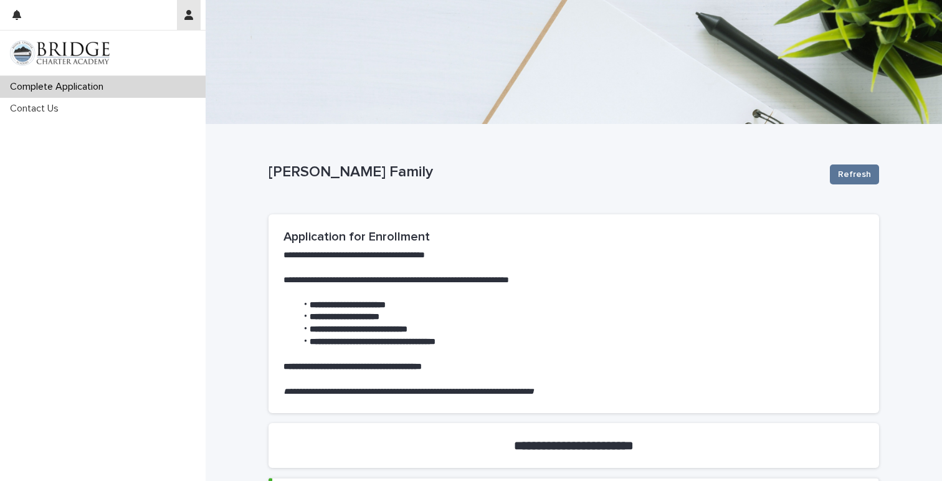
click at [190, 20] on button "button" at bounding box center [189, 15] width 24 height 30
click at [125, 172] on div at bounding box center [471, 240] width 942 height 481
click at [42, 36] on div at bounding box center [103, 53] width 206 height 45
click at [41, 49] on img at bounding box center [60, 53] width 100 height 25
click at [21, 50] on img at bounding box center [60, 53] width 100 height 25
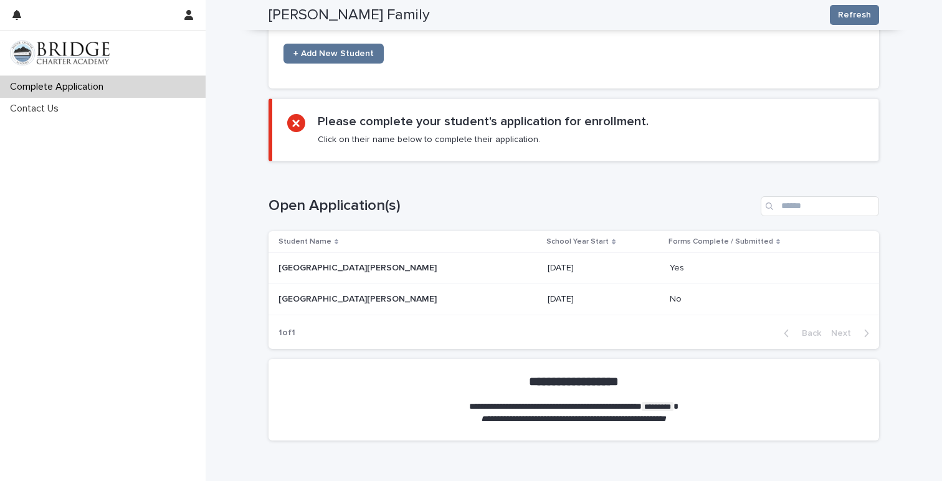
scroll to position [594, 0]
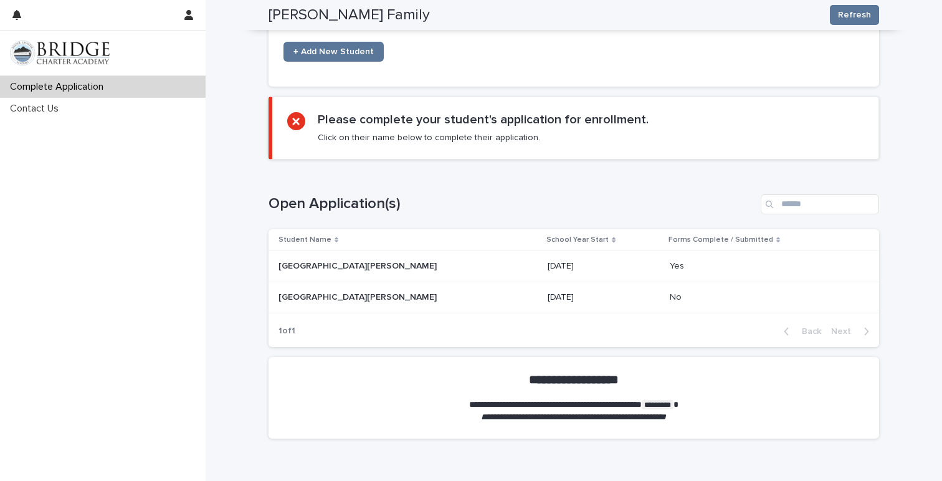
click at [548, 266] on p "[DATE]" at bounding box center [604, 266] width 112 height 11
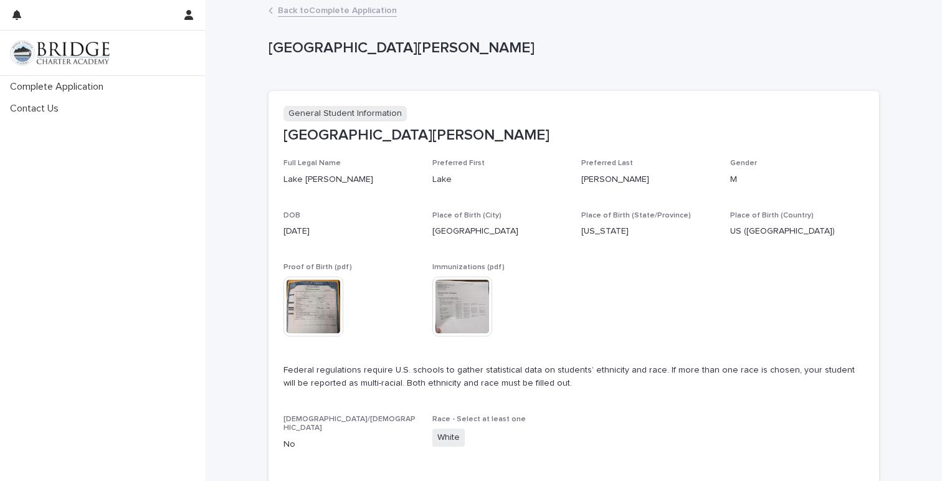
click at [314, 15] on link "Back to Complete Application" at bounding box center [337, 9] width 119 height 14
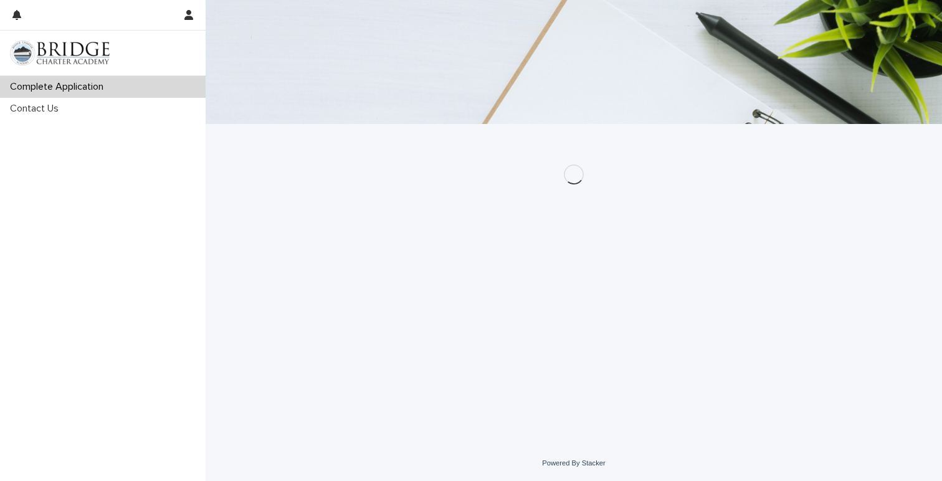
click at [65, 93] on p "Complete Application" at bounding box center [59, 87] width 108 height 12
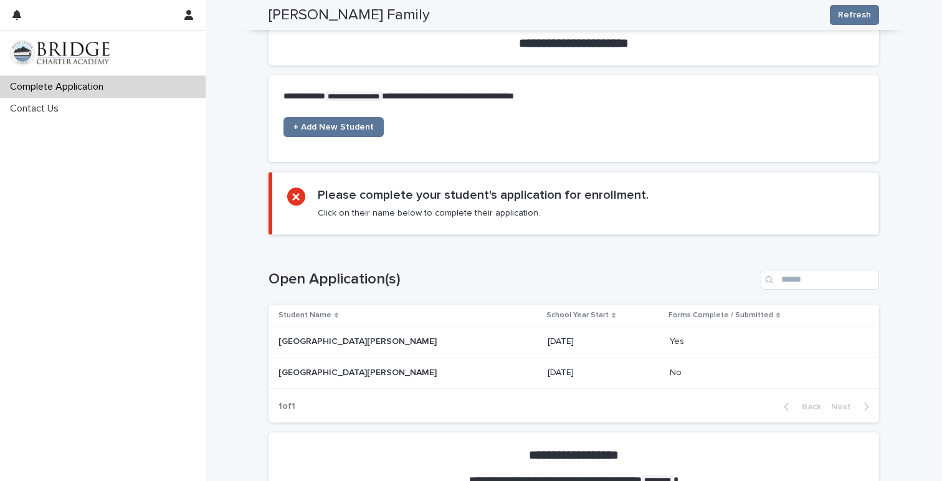
scroll to position [534, 0]
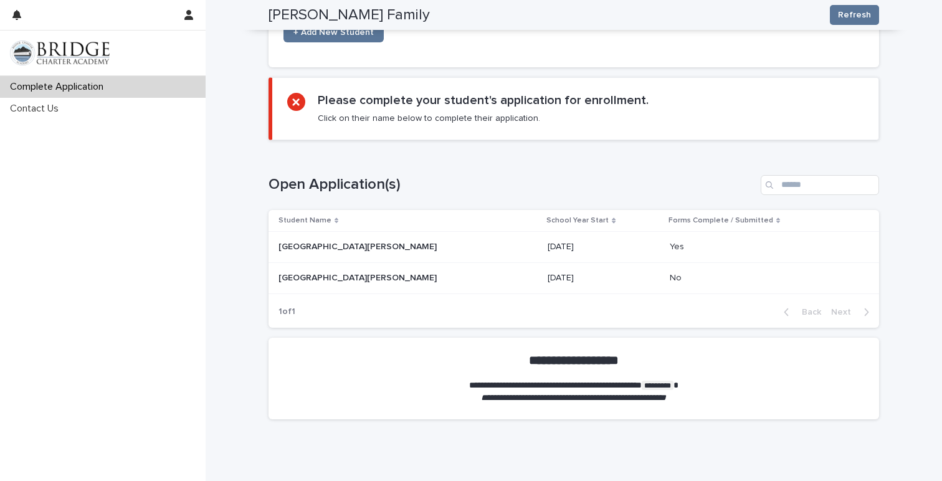
scroll to position [658, 0]
